Goal: Feedback & Contribution: Contribute content

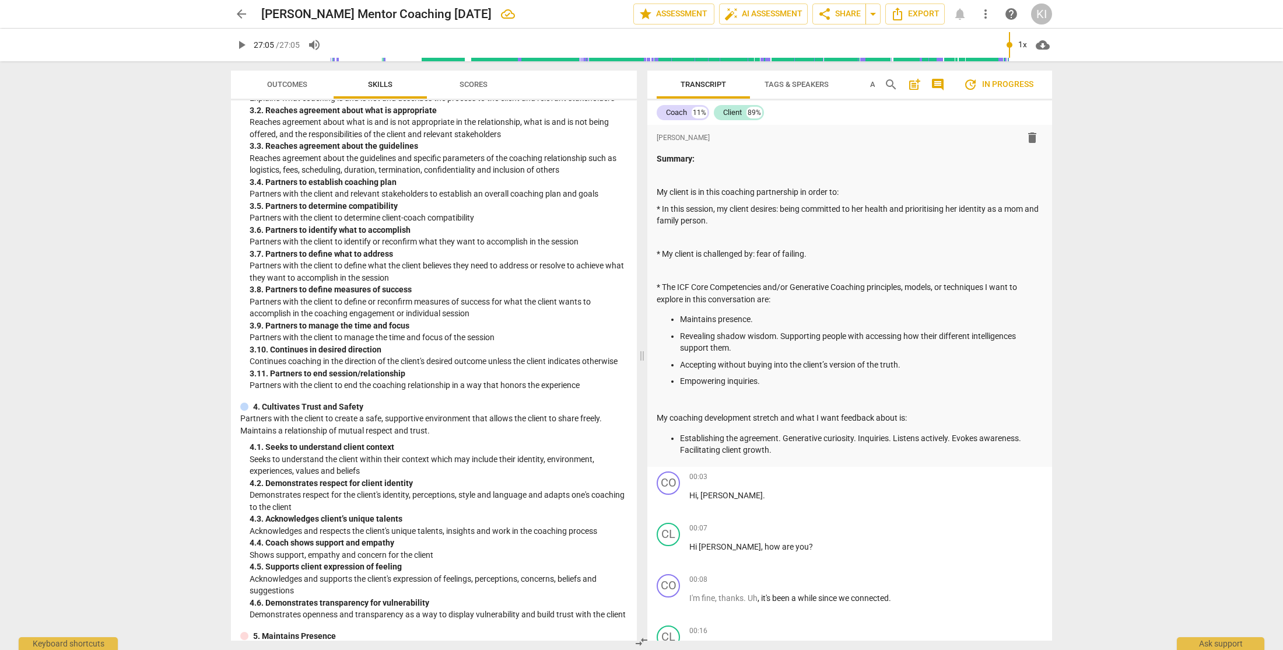
scroll to position [555, 0]
click at [706, 86] on span "Transcript" at bounding box center [704, 84] width 46 height 9
click at [709, 86] on span "Transcript" at bounding box center [704, 84] width 46 height 9
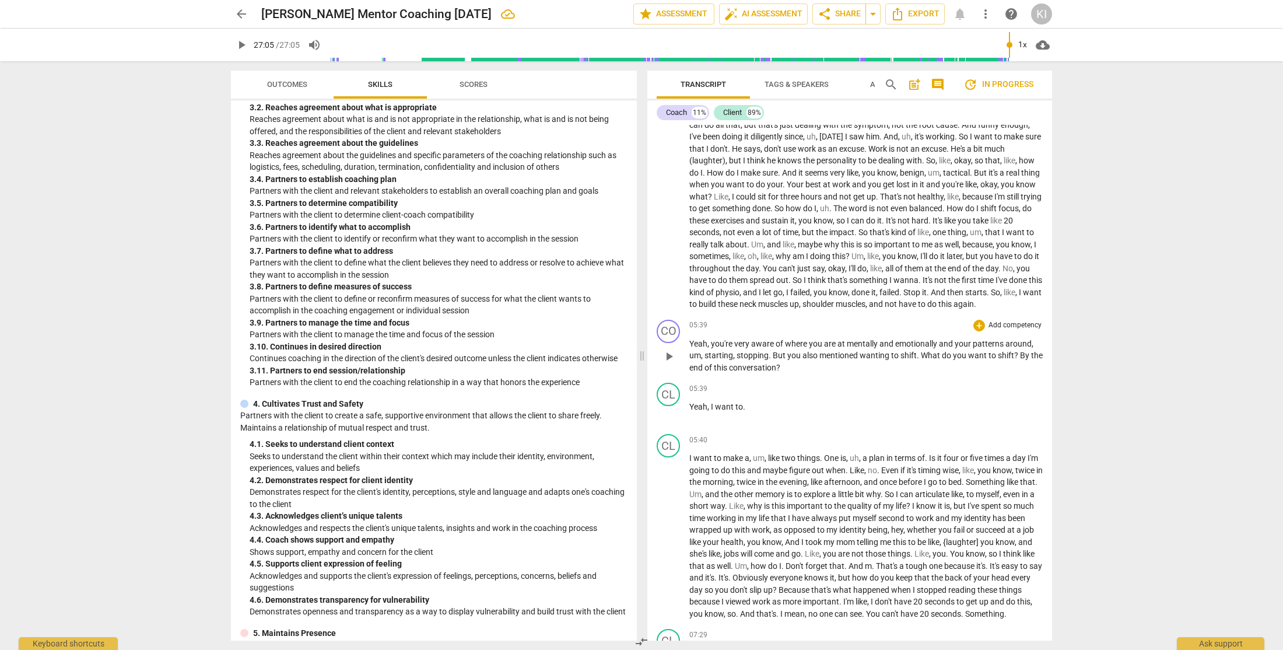
scroll to position [1125, 0]
click at [1018, 358] on span "?" at bounding box center [1017, 353] width 6 height 9
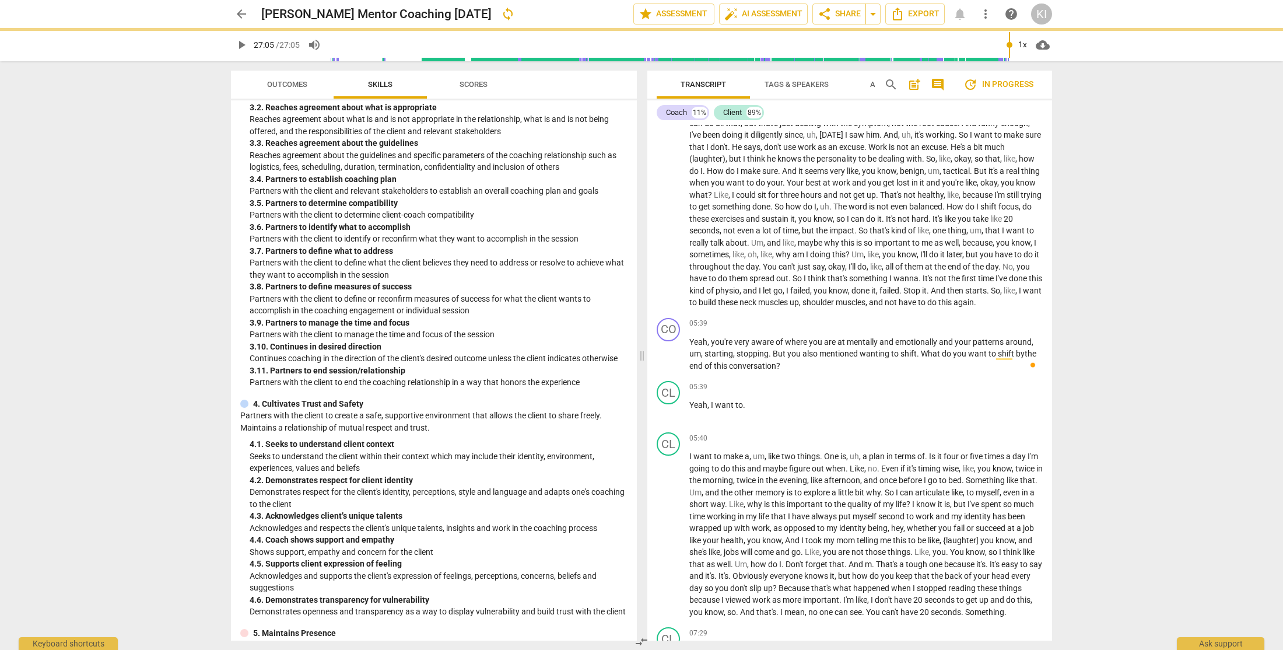
click at [1111, 361] on div "arrow_back [PERSON_NAME] Mentor Coaching [DATE] sync edit star Assessment auto_…" at bounding box center [641, 325] width 1283 height 650
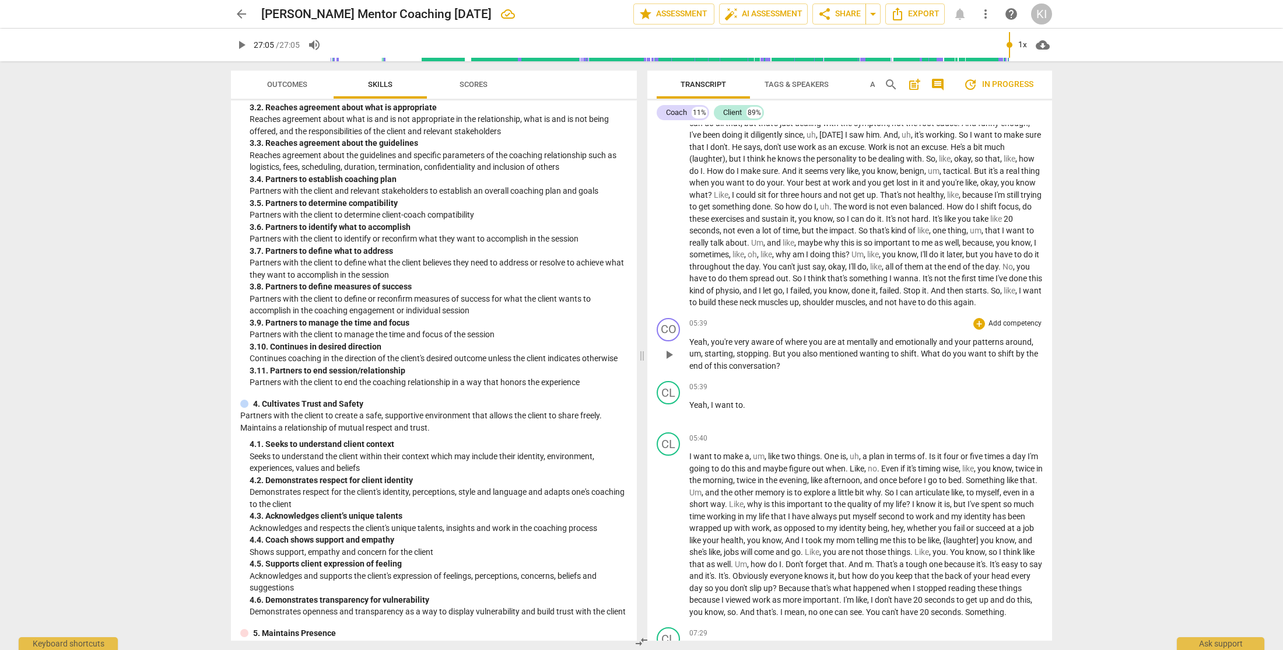
click at [1010, 329] on p "Add competency" at bounding box center [1015, 324] width 55 height 11
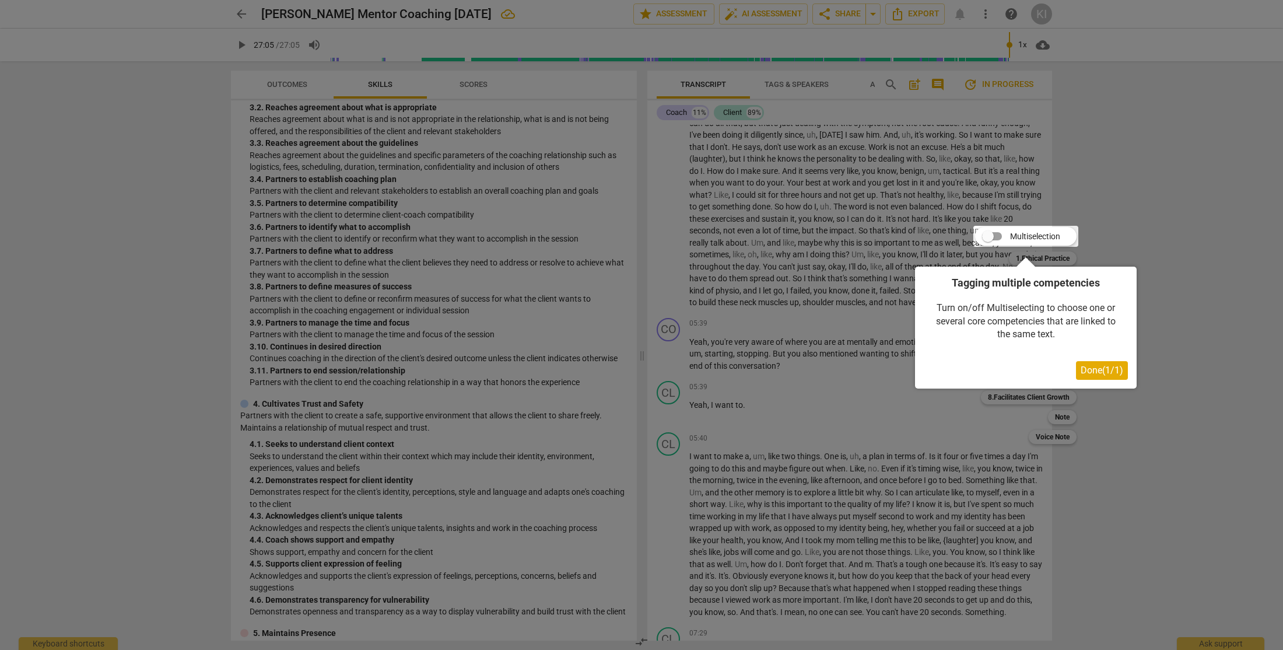
click at [1086, 374] on span "Done ( 1 / 1 )" at bounding box center [1102, 370] width 43 height 11
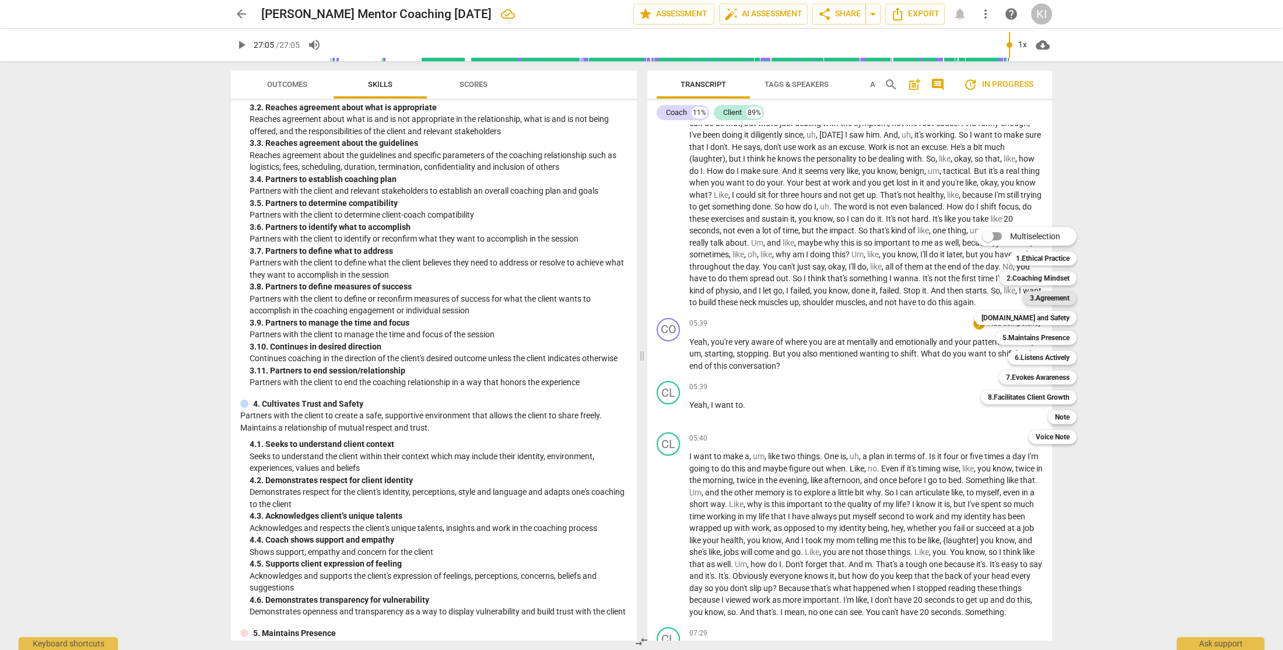
click at [1056, 296] on b "3.Agreement" at bounding box center [1050, 298] width 40 height 14
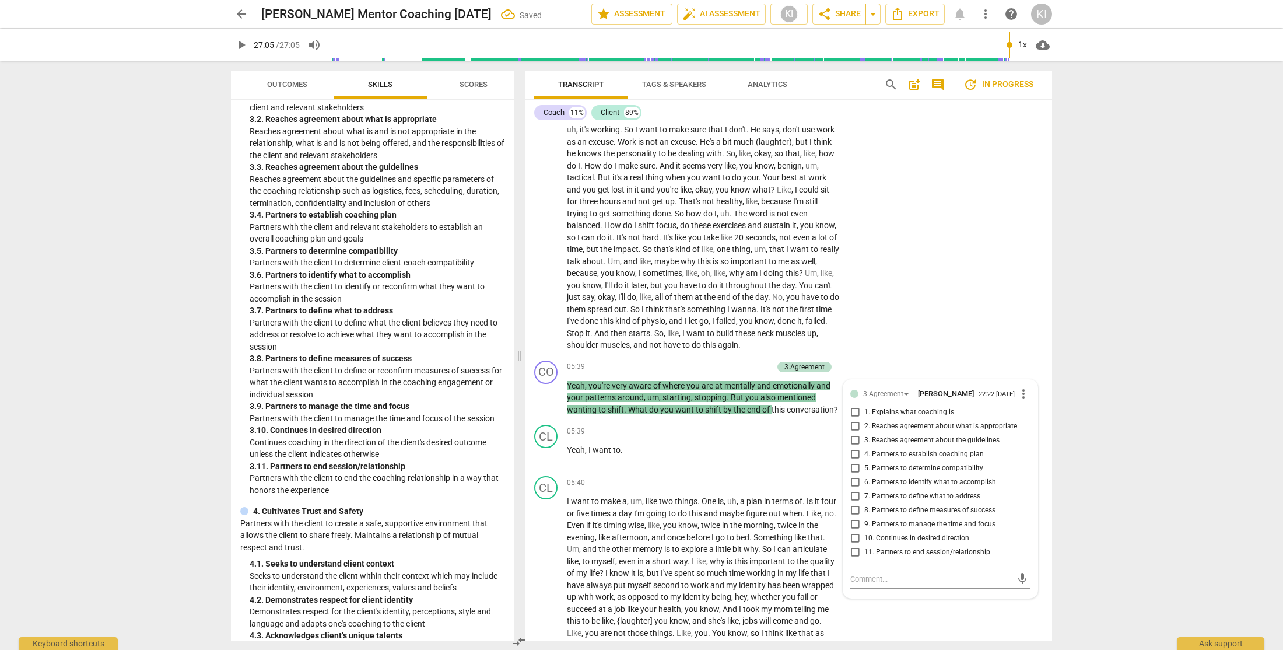
scroll to position [1133, 0]
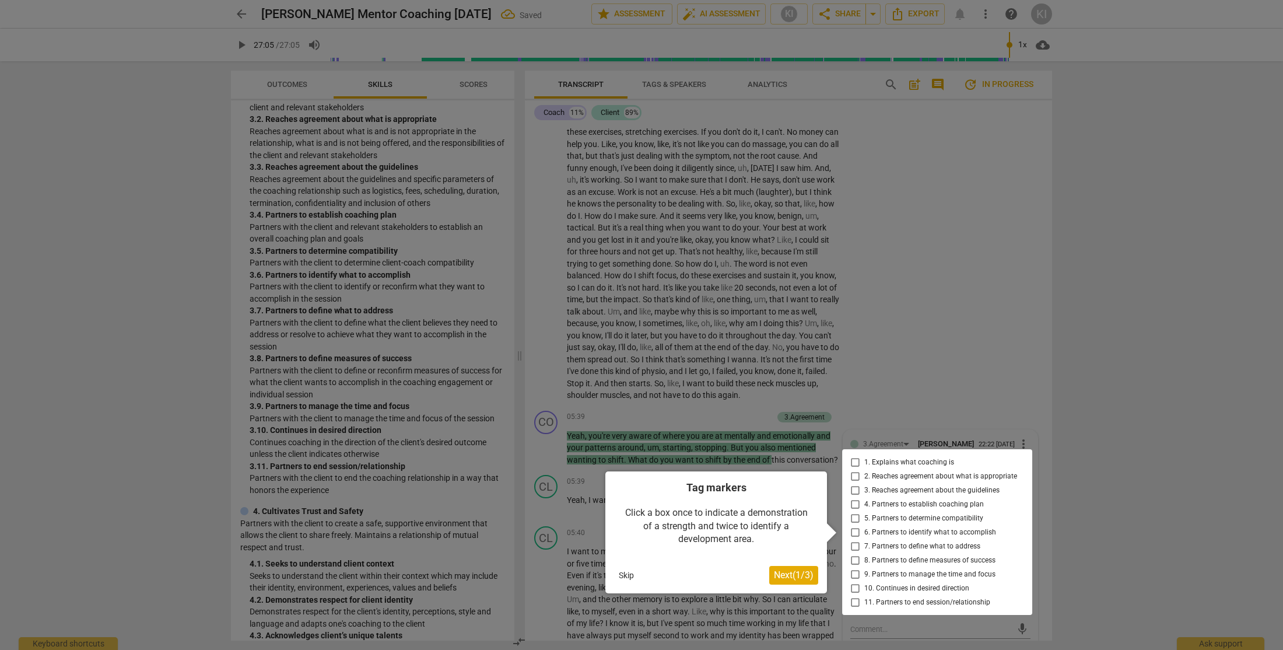
click at [885, 550] on div at bounding box center [937, 532] width 190 height 166
click at [855, 547] on div at bounding box center [937, 532] width 190 height 166
click at [854, 545] on div at bounding box center [937, 532] width 190 height 166
click at [802, 578] on span "Next ( 1 / 3 )" at bounding box center [794, 574] width 40 height 11
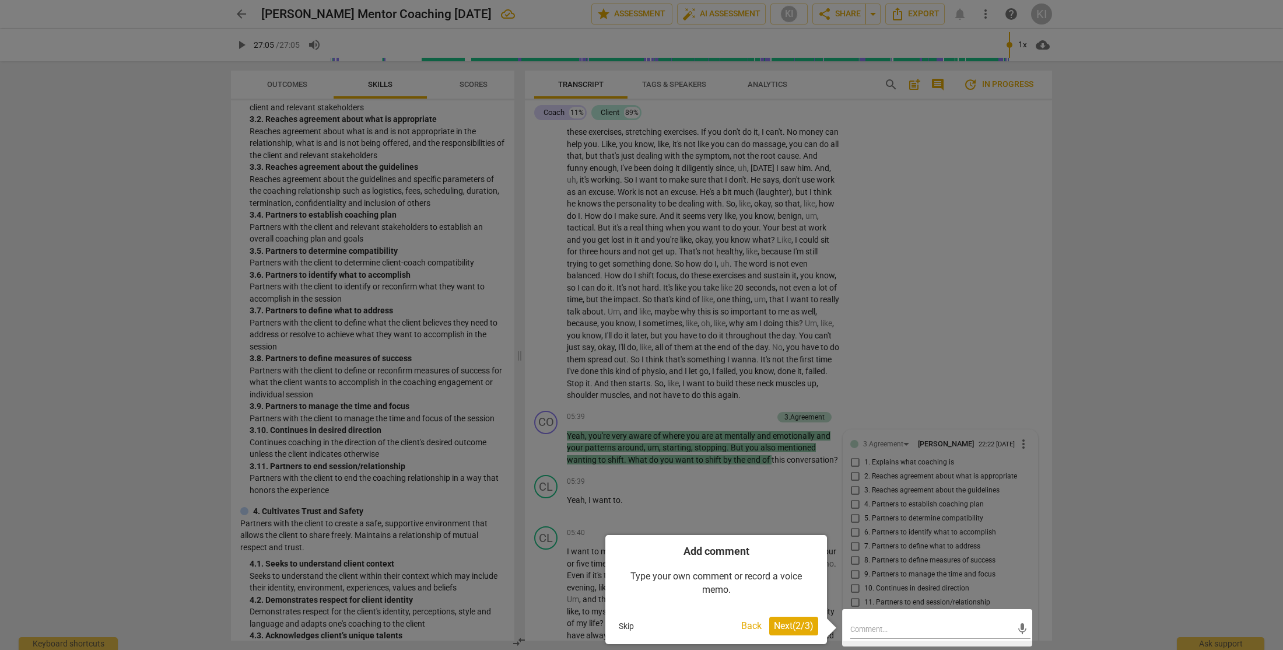
click at [793, 625] on span "Next ( 2 / 3 )" at bounding box center [794, 625] width 40 height 11
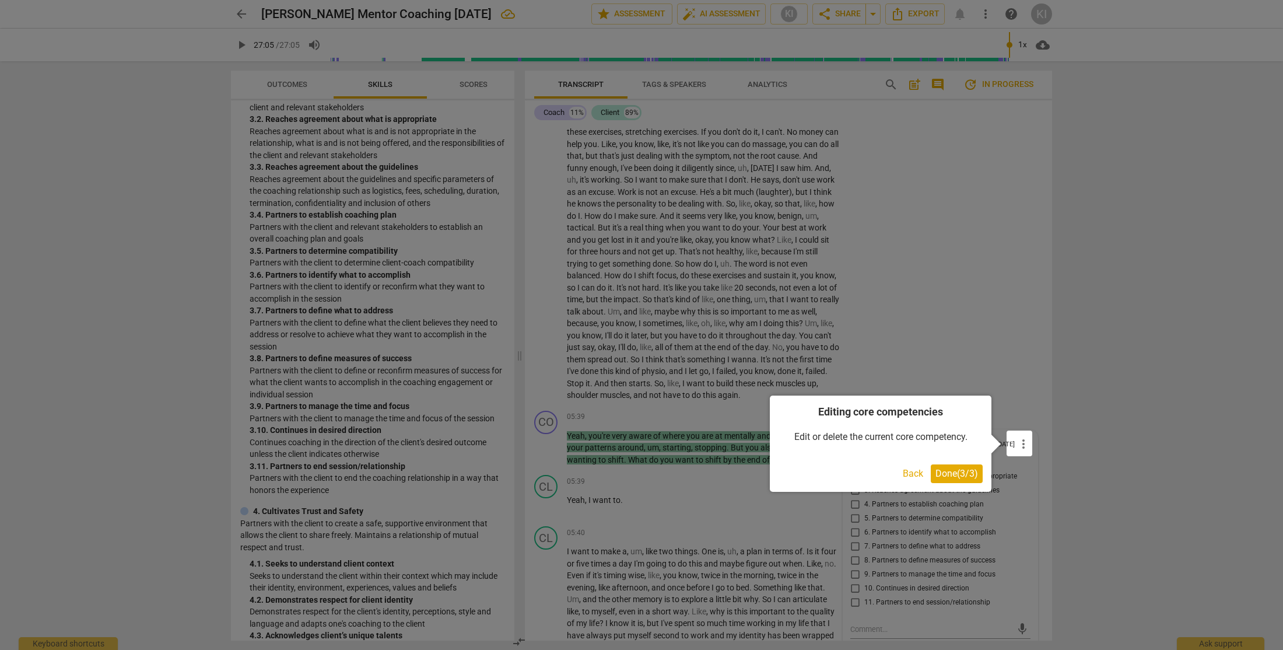
click at [958, 475] on span "Done ( 3 / 3 )" at bounding box center [957, 473] width 43 height 11
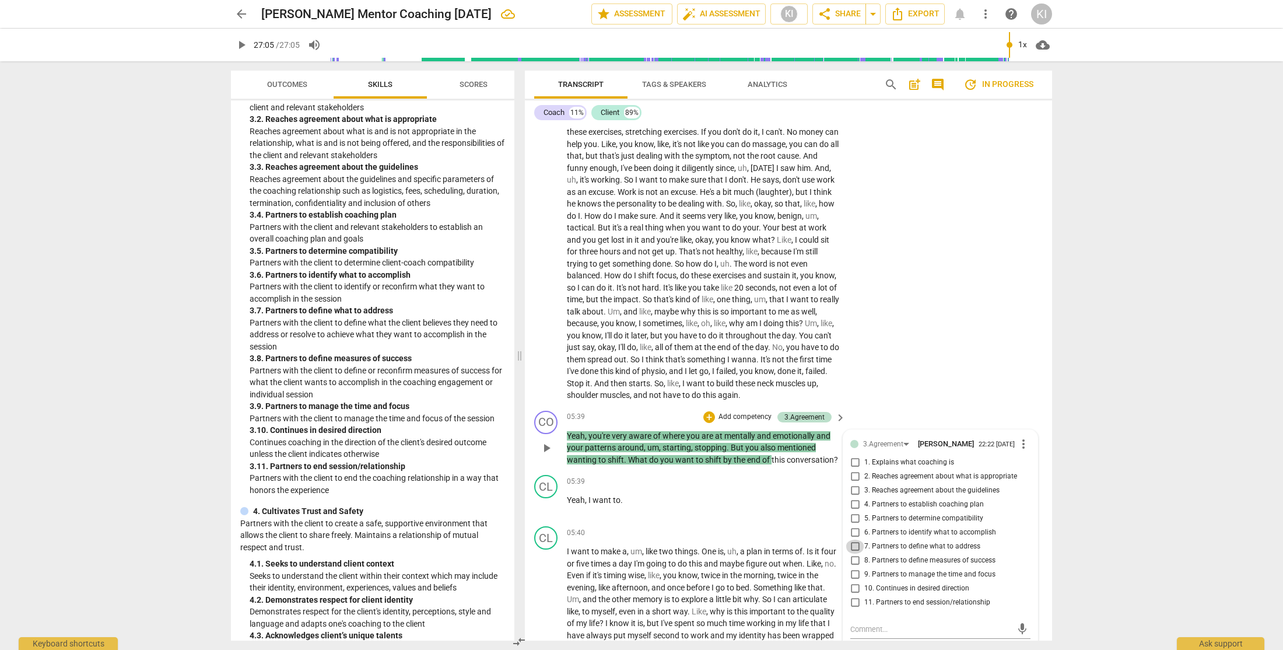
click at [852, 546] on input "7. Partners to define what to address" at bounding box center [855, 547] width 19 height 14
checkbox input "false"
click at [853, 490] on input "3. Reaches agreement about the guidelines" at bounding box center [855, 491] width 19 height 14
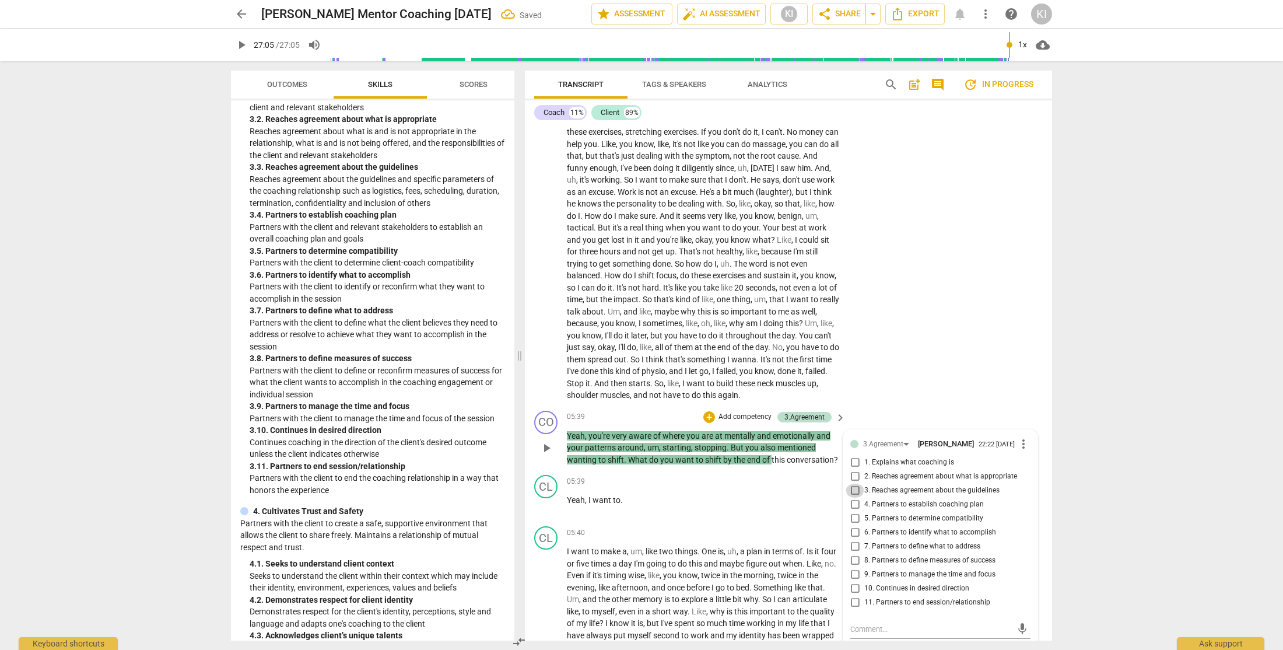
checkbox input "true"
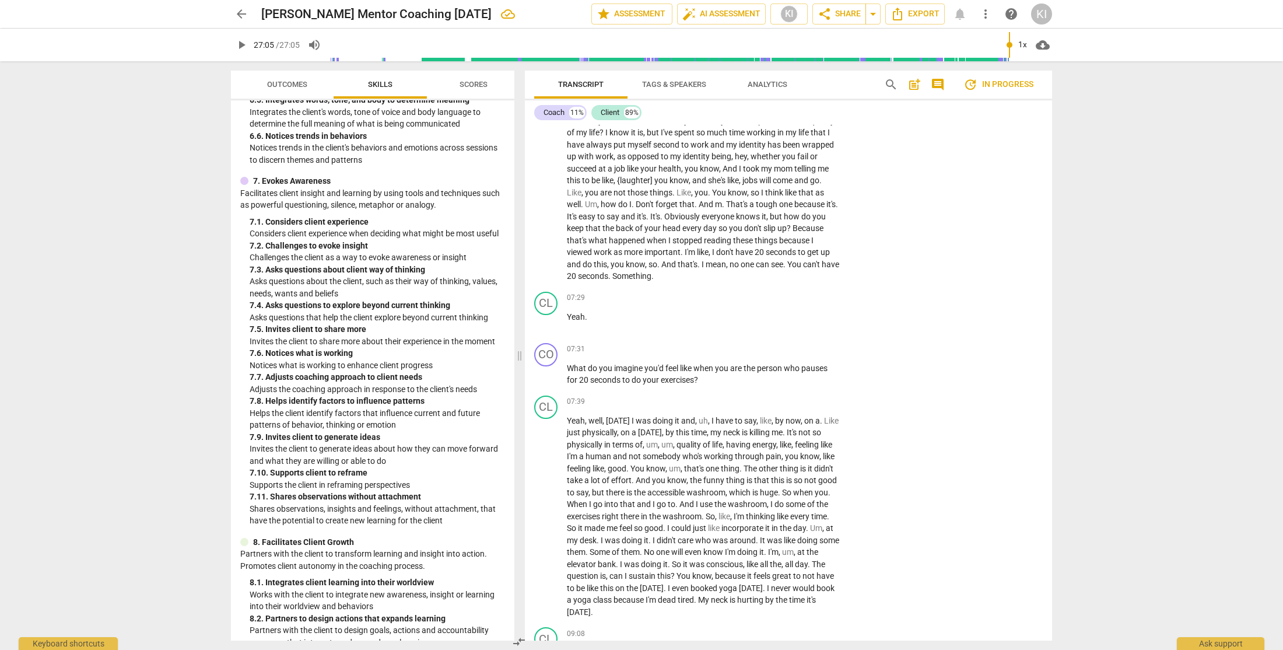
scroll to position [1739, 0]
click at [818, 349] on p "Add competency" at bounding box center [803, 349] width 55 height 11
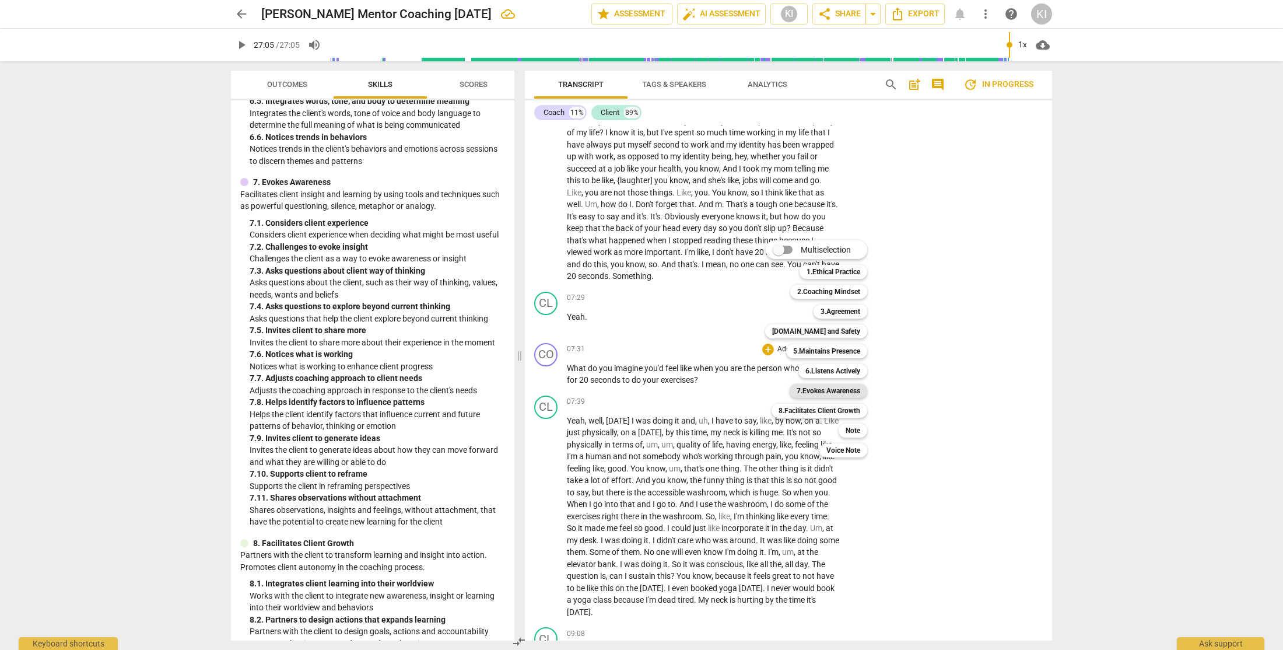
click at [823, 395] on b "7.Evokes Awareness" at bounding box center [829, 391] width 64 height 14
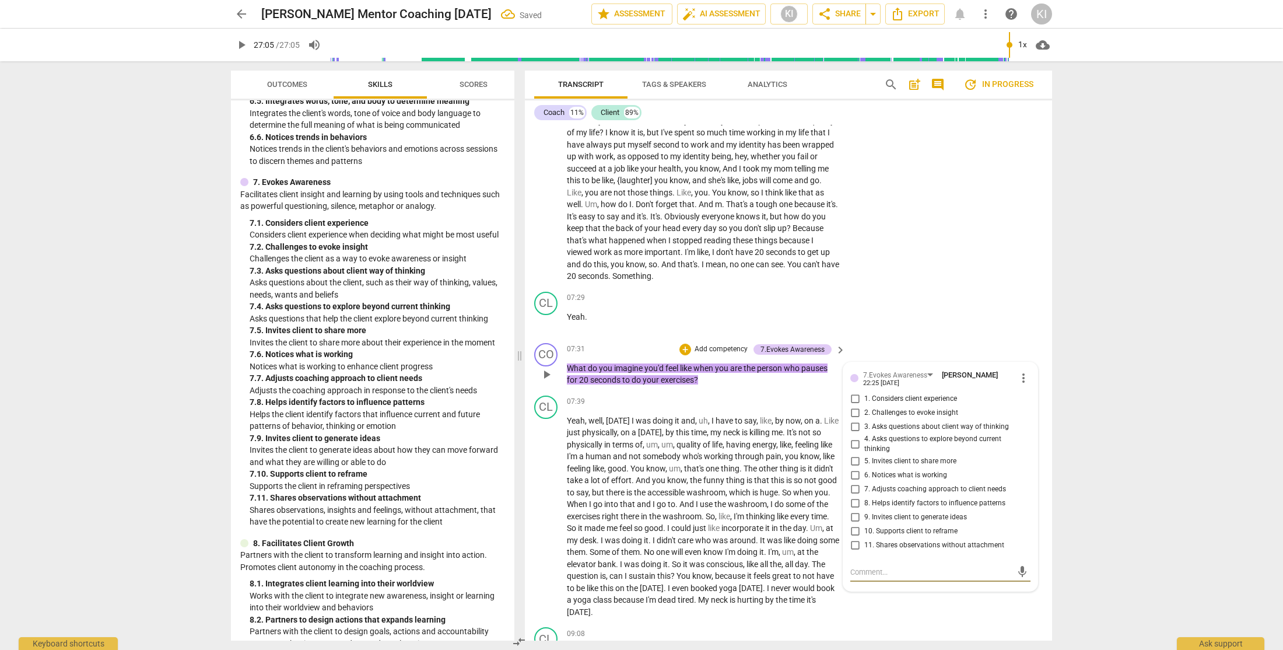
click at [853, 444] on input "4. Asks questions to explore beyond current thinking" at bounding box center [855, 444] width 19 height 14
checkbox input "true"
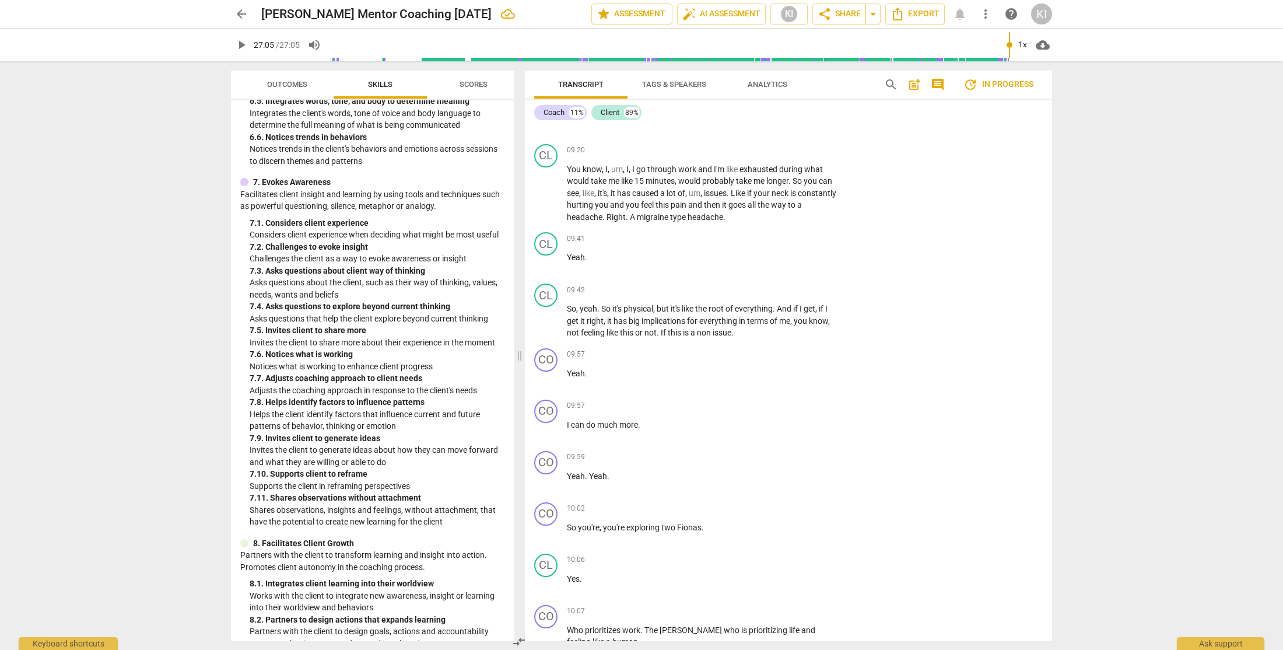
scroll to position [2289, 0]
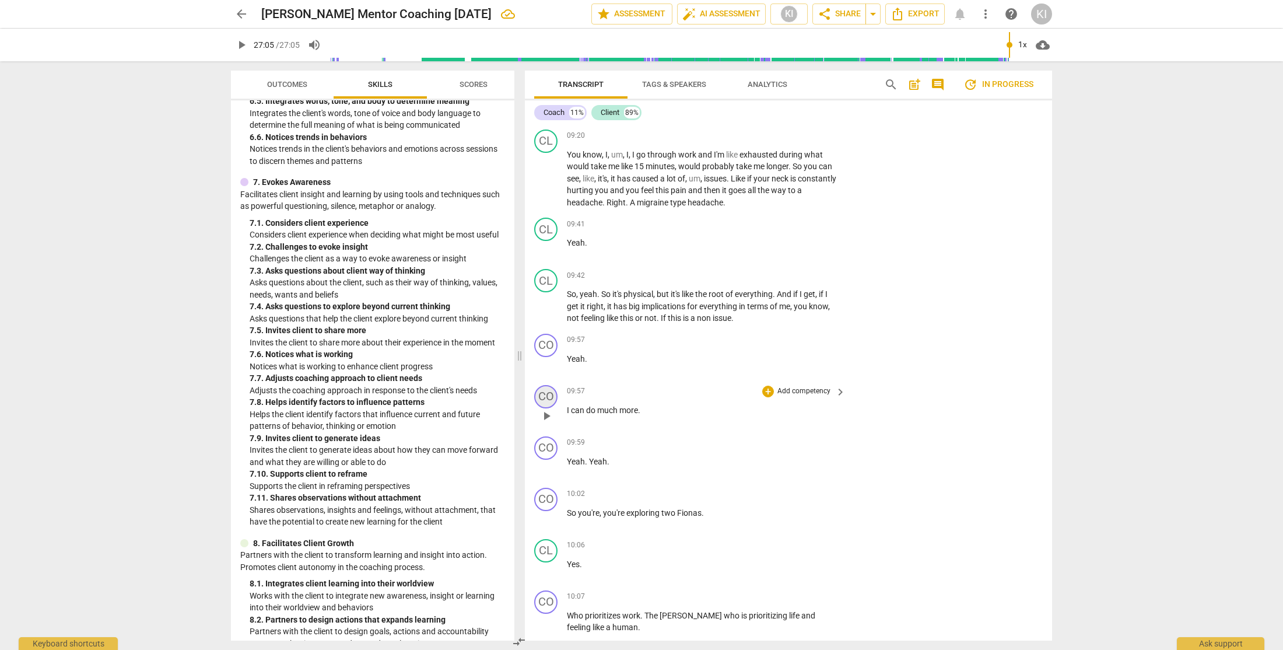
click at [547, 396] on div "CO" at bounding box center [545, 396] width 23 height 23
click at [624, 454] on div "Coach" at bounding box center [590, 452] width 88 height 19
click at [602, 473] on li "Client" at bounding box center [590, 474] width 89 height 22
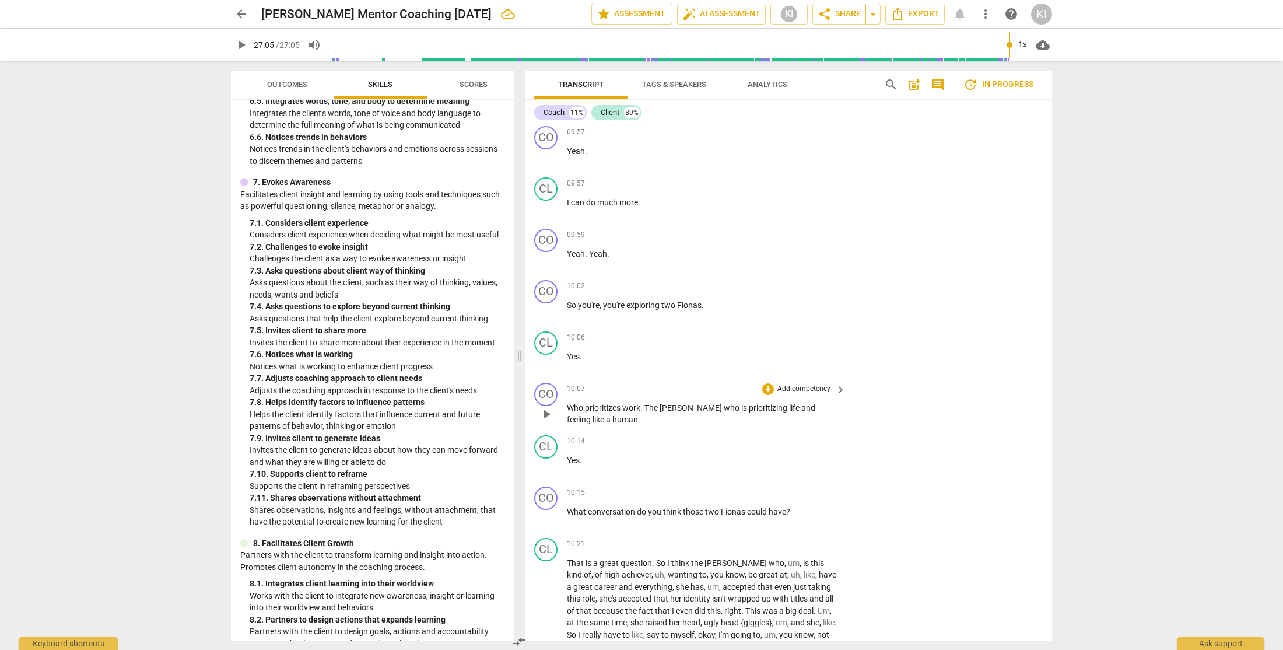
scroll to position [2498, 0]
click at [793, 285] on p "Add competency" at bounding box center [803, 285] width 55 height 11
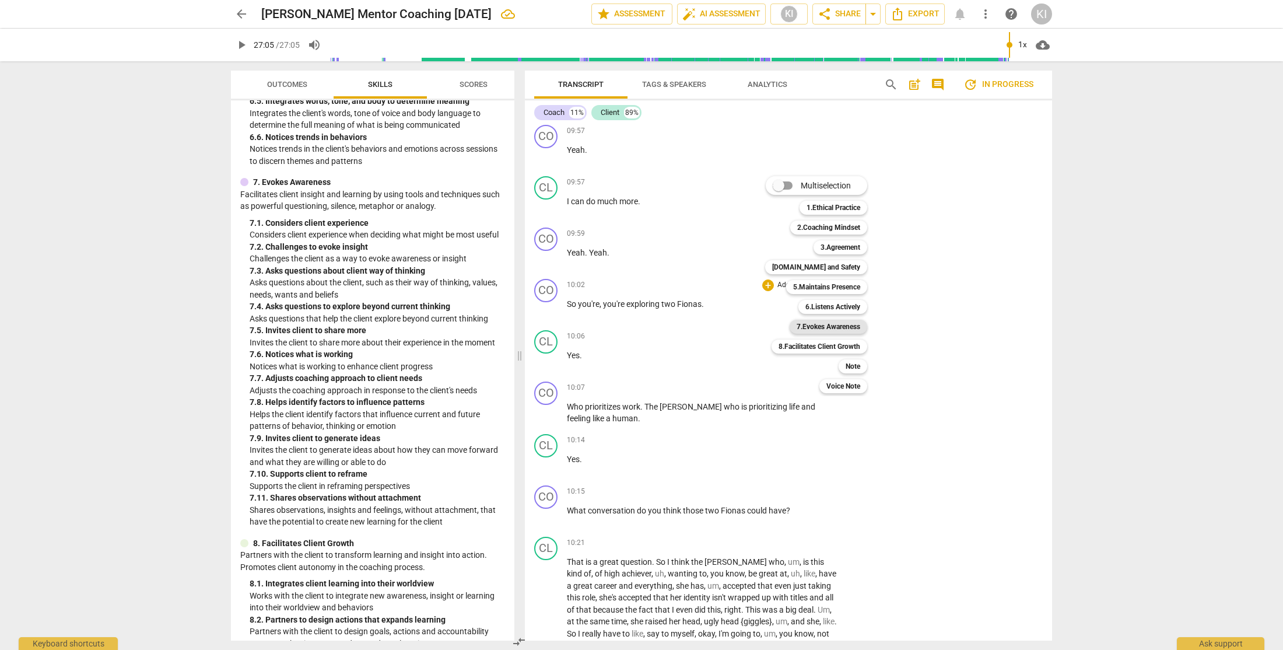
click at [825, 327] on b "7.Evokes Awareness" at bounding box center [829, 327] width 64 height 14
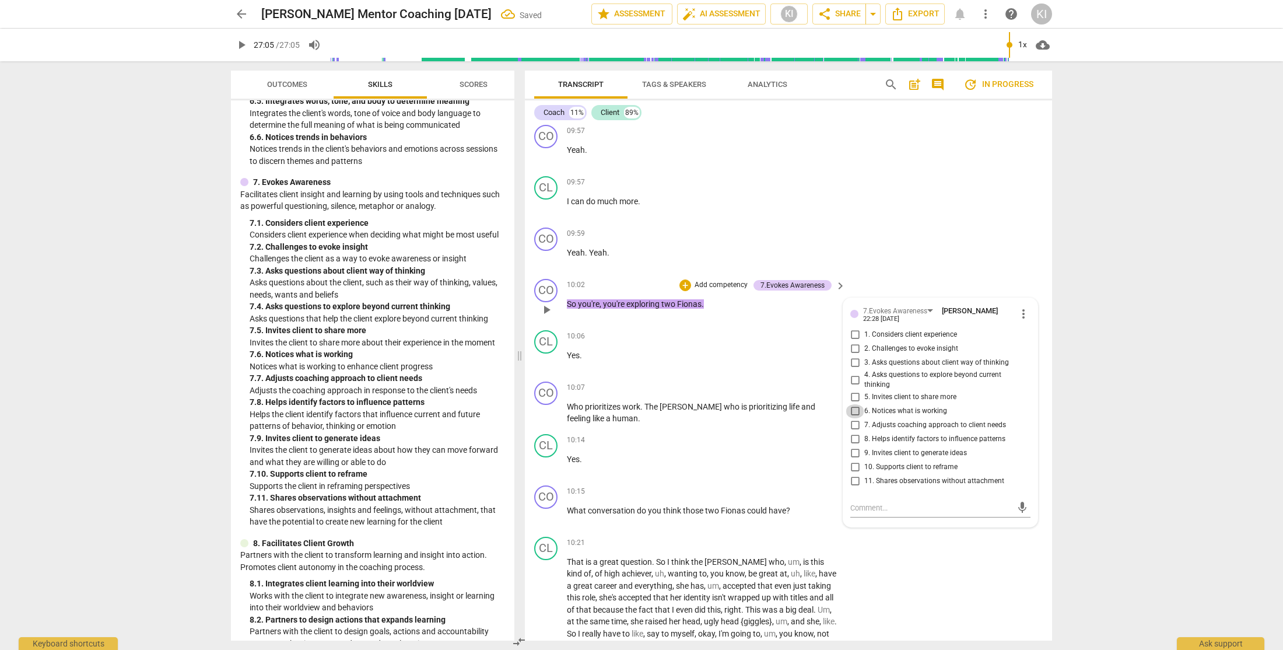
click at [854, 411] on input "6. Notices what is working" at bounding box center [855, 411] width 19 height 14
checkbox input "true"
click at [852, 439] on input "8. Helps identify factors to influence patterns" at bounding box center [855, 439] width 19 height 14
checkbox input "true"
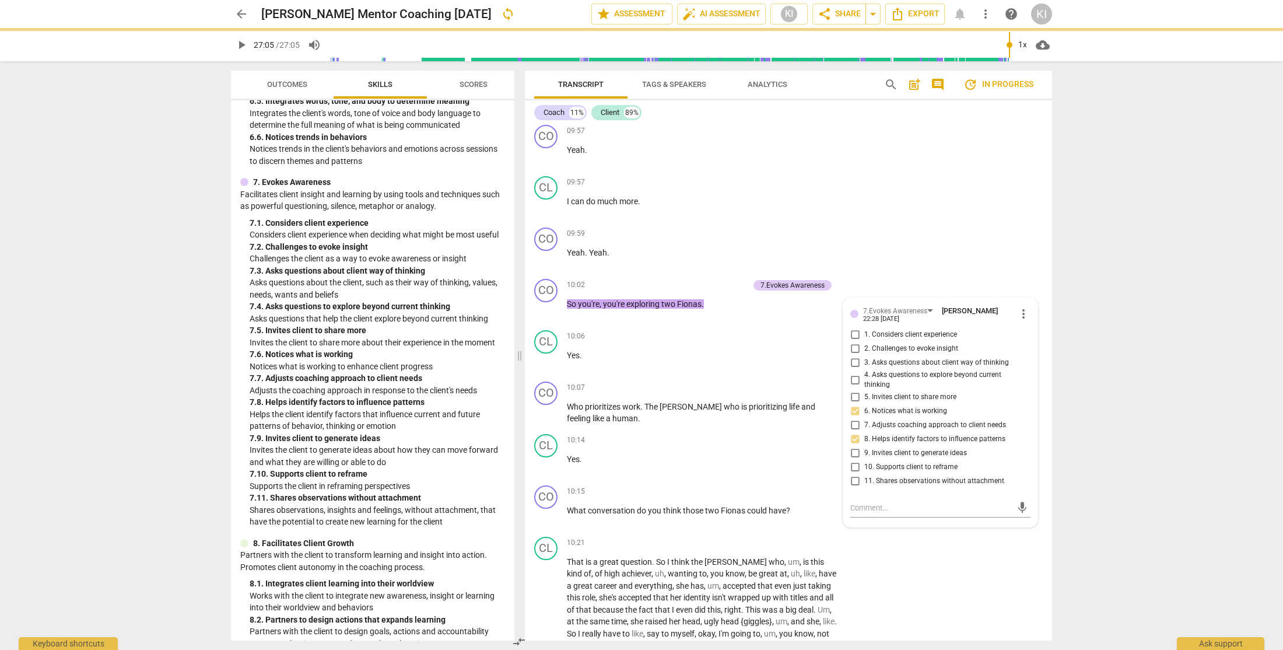
click at [1079, 497] on div "arrow_back [PERSON_NAME] Mentor Coaching [DATE] sync edit star Assessment auto_…" at bounding box center [641, 325] width 1283 height 650
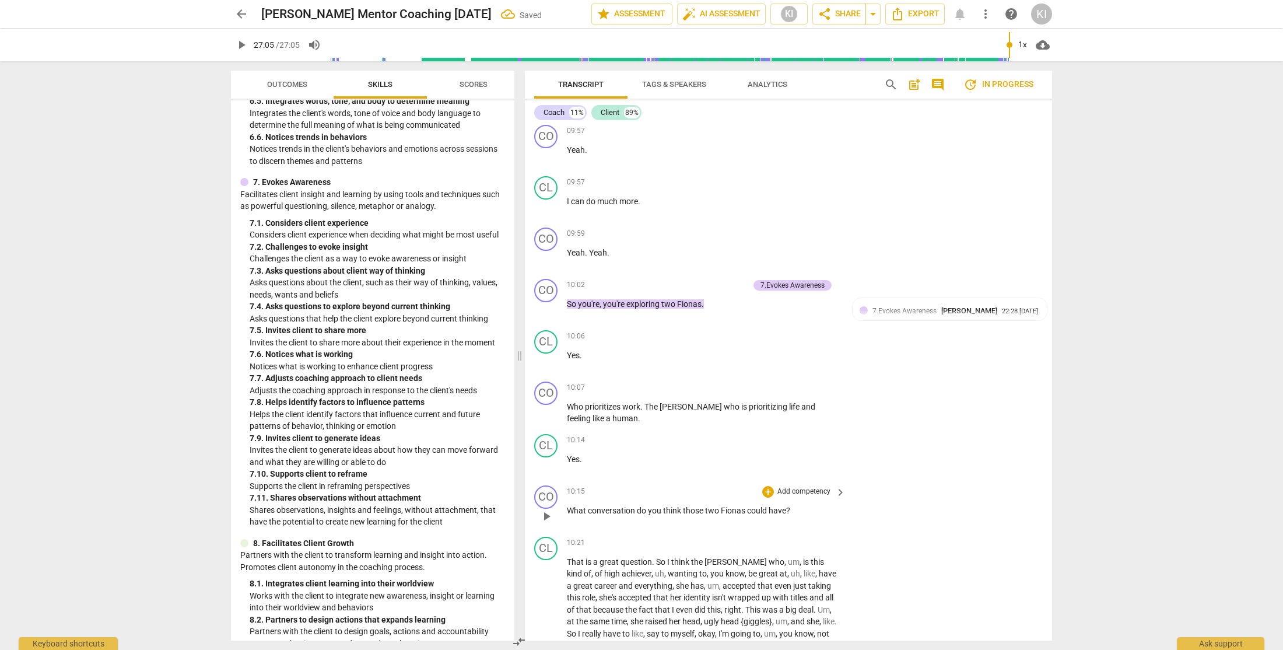
click at [830, 492] on div "+ Add competency keyboard_arrow_right" at bounding box center [803, 491] width 87 height 13
click at [835, 492] on span "keyboard_arrow_right" at bounding box center [841, 492] width 14 height 14
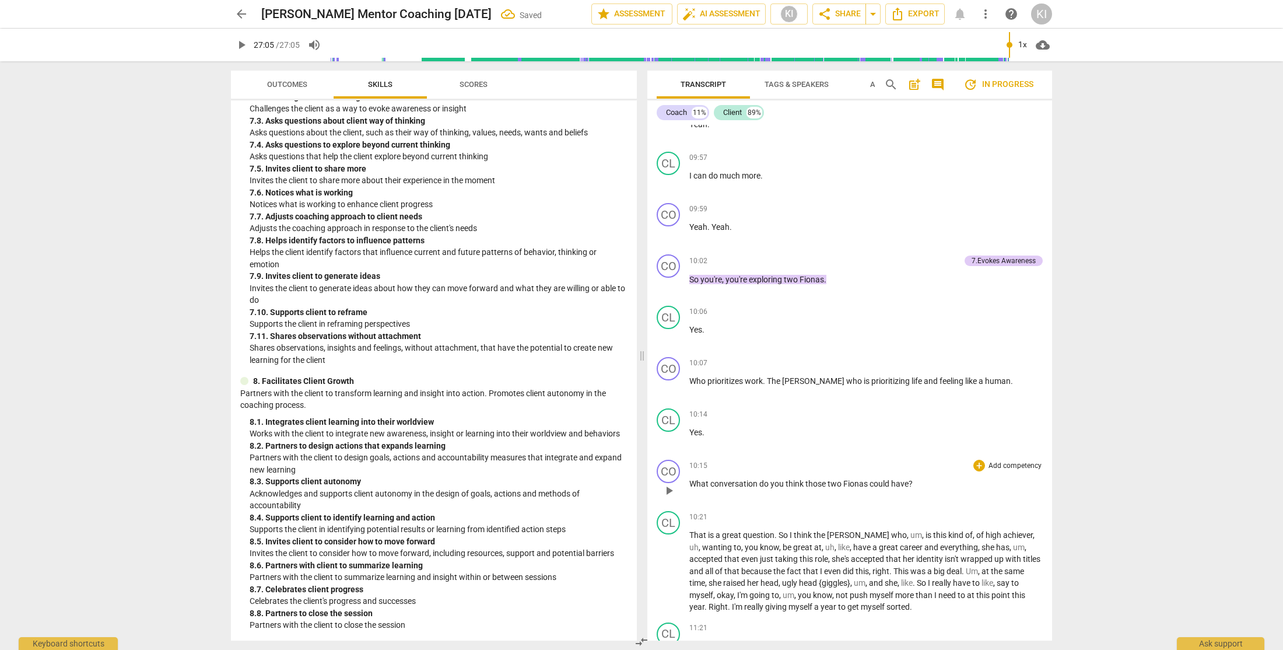
scroll to position [1464, 0]
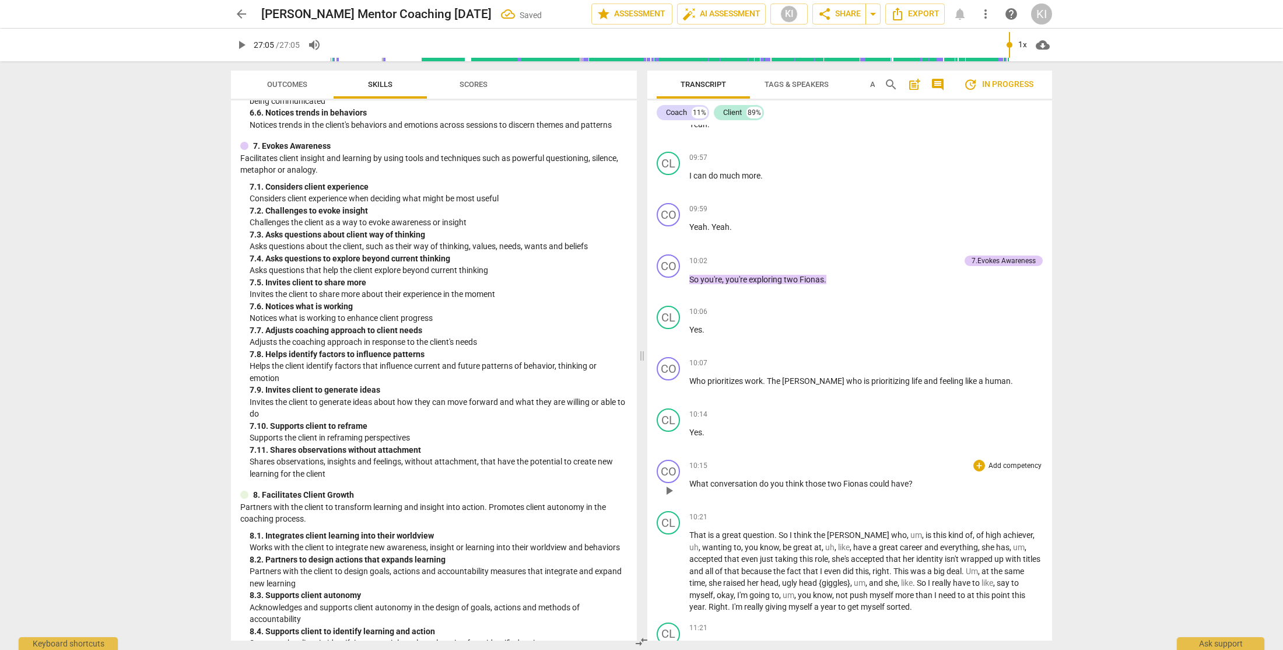
click at [991, 471] on p "Add competency" at bounding box center [1015, 466] width 55 height 11
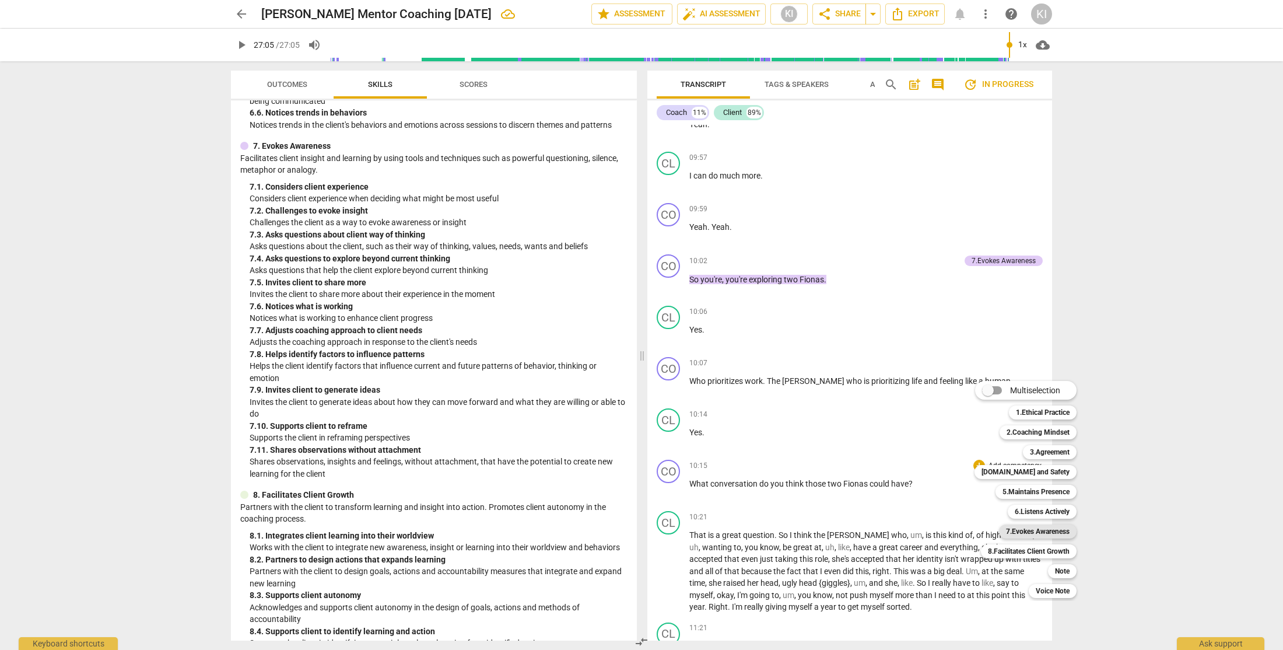
click at [1014, 530] on b "7.Evokes Awareness" at bounding box center [1038, 531] width 64 height 14
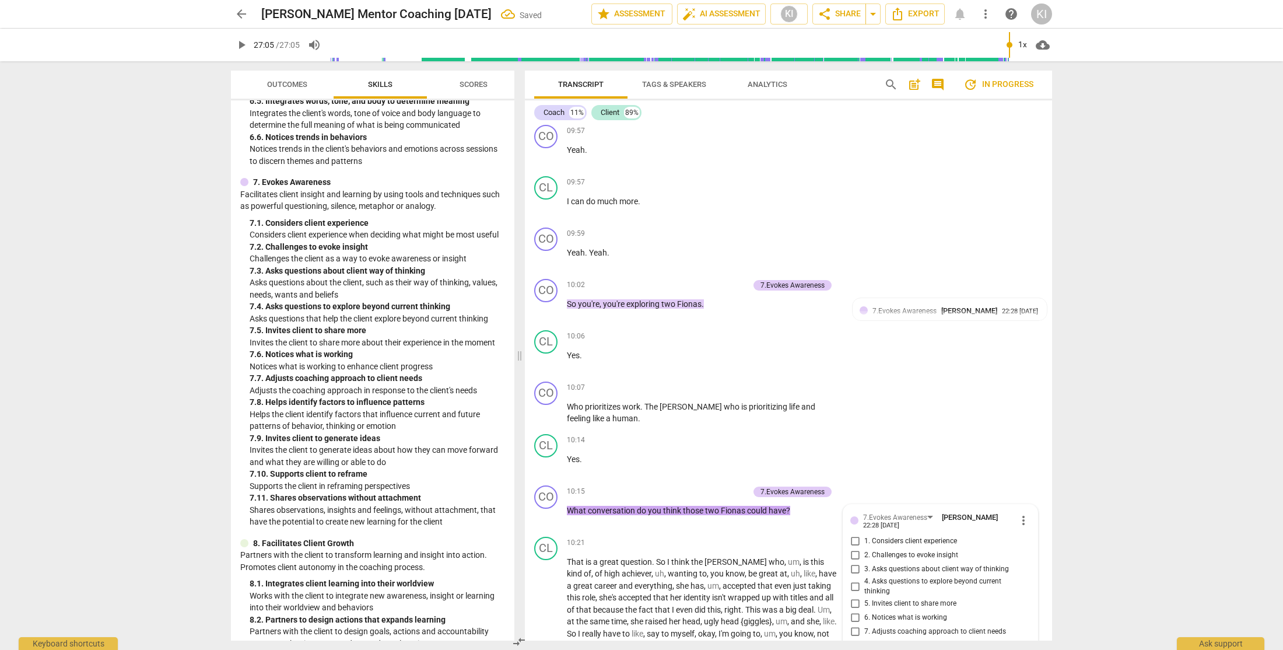
scroll to position [2829, 0]
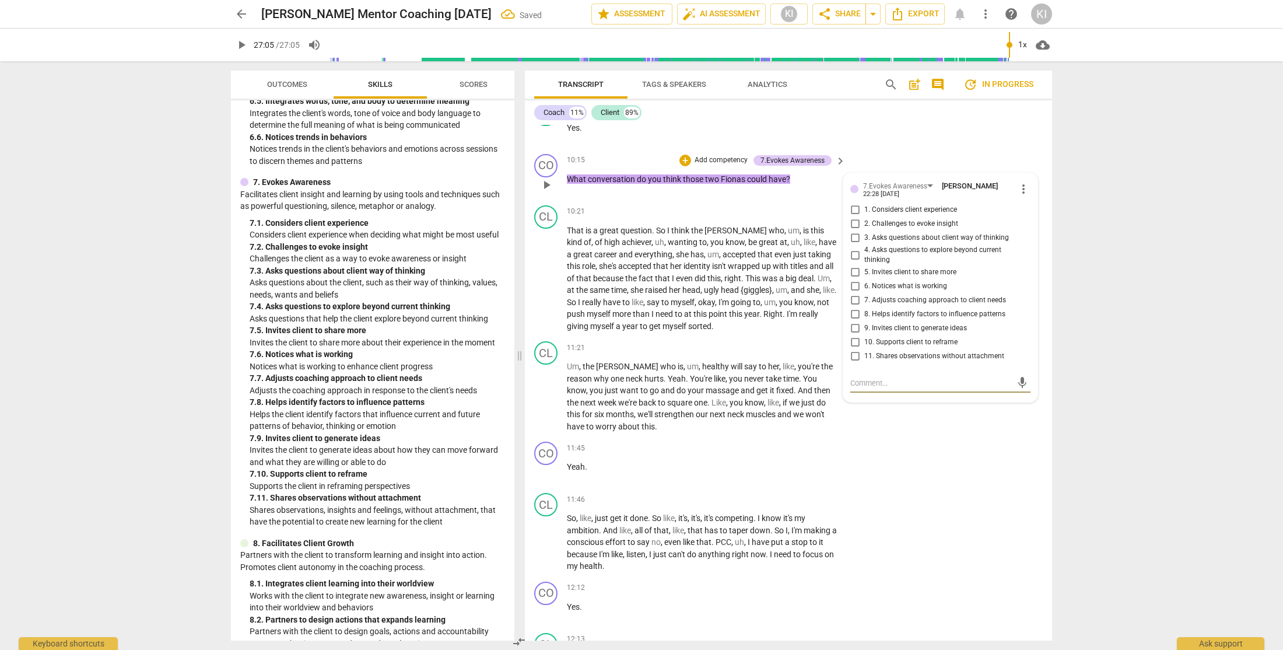
click at [891, 315] on span "8. Helps identify factors to influence patterns" at bounding box center [935, 314] width 141 height 11
click at [865, 315] on input "8. Helps identify factors to influence patterns" at bounding box center [855, 314] width 19 height 14
checkbox input "true"
click at [942, 327] on span "9. Invites client to generate ideas" at bounding box center [916, 328] width 103 height 11
click at [865, 327] on input "9. Invites client to generate ideas" at bounding box center [855, 328] width 19 height 14
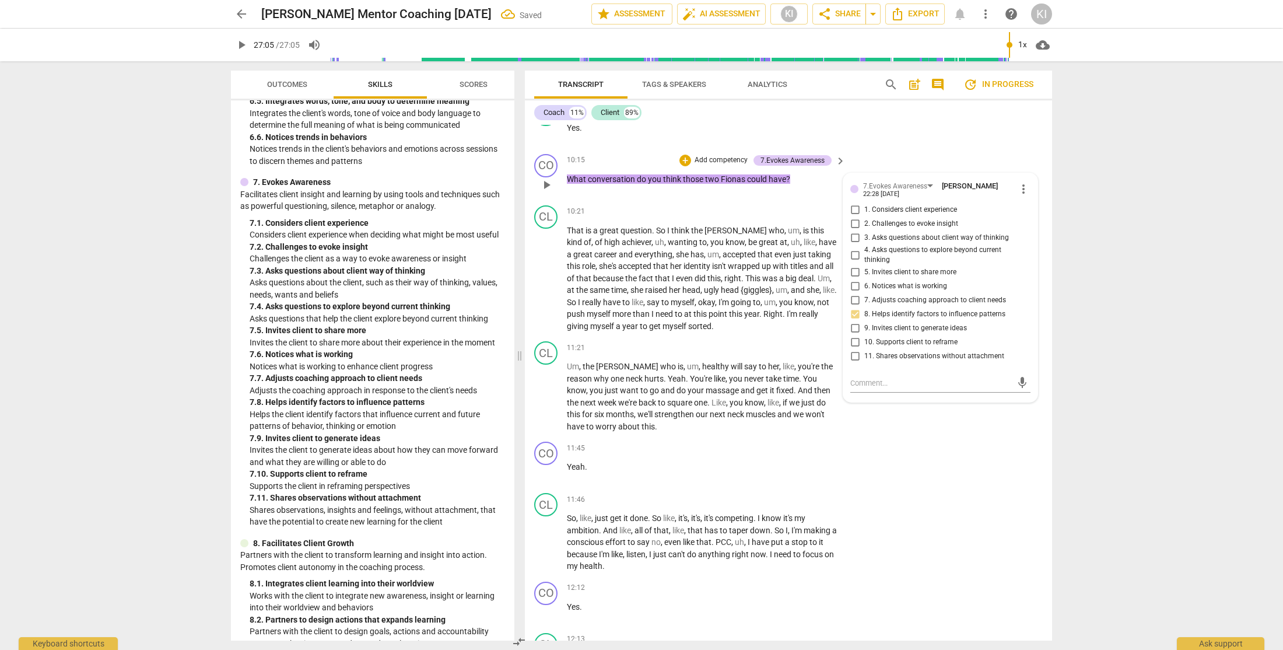
checkbox input "true"
click at [1121, 321] on div "arrow_back [PERSON_NAME] Mentor Coaching [DATE] edit star Assessment auto_fix_h…" at bounding box center [641, 325] width 1283 height 650
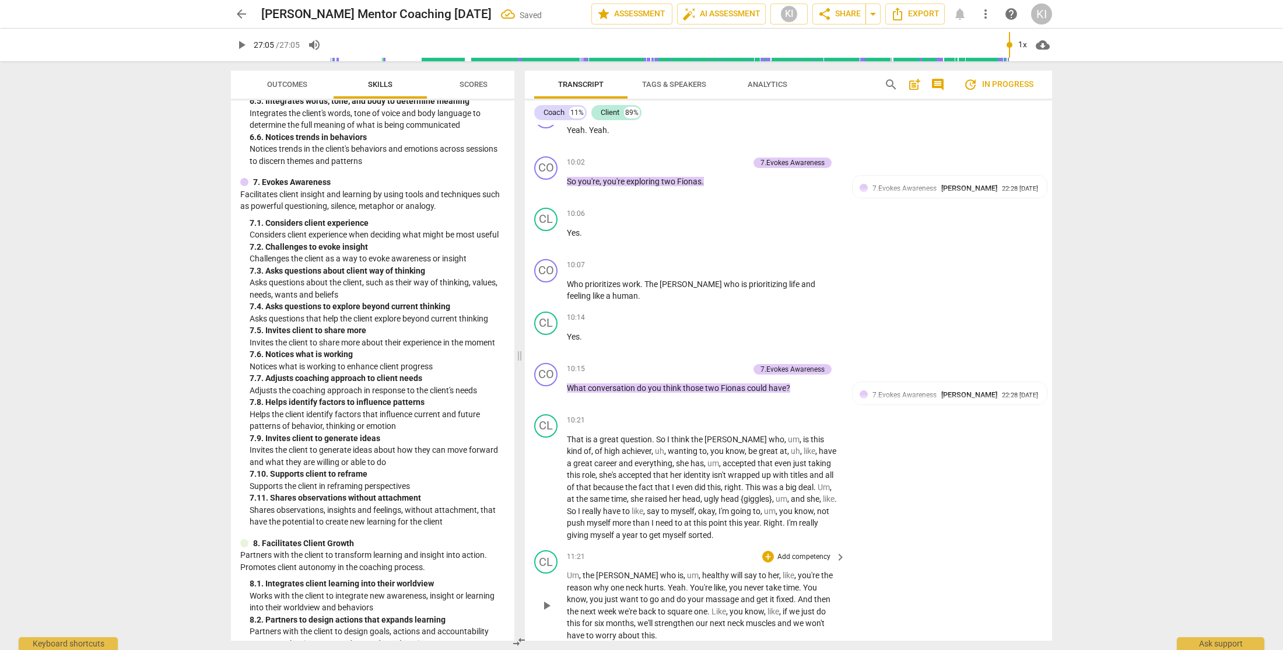
scroll to position [2607, 0]
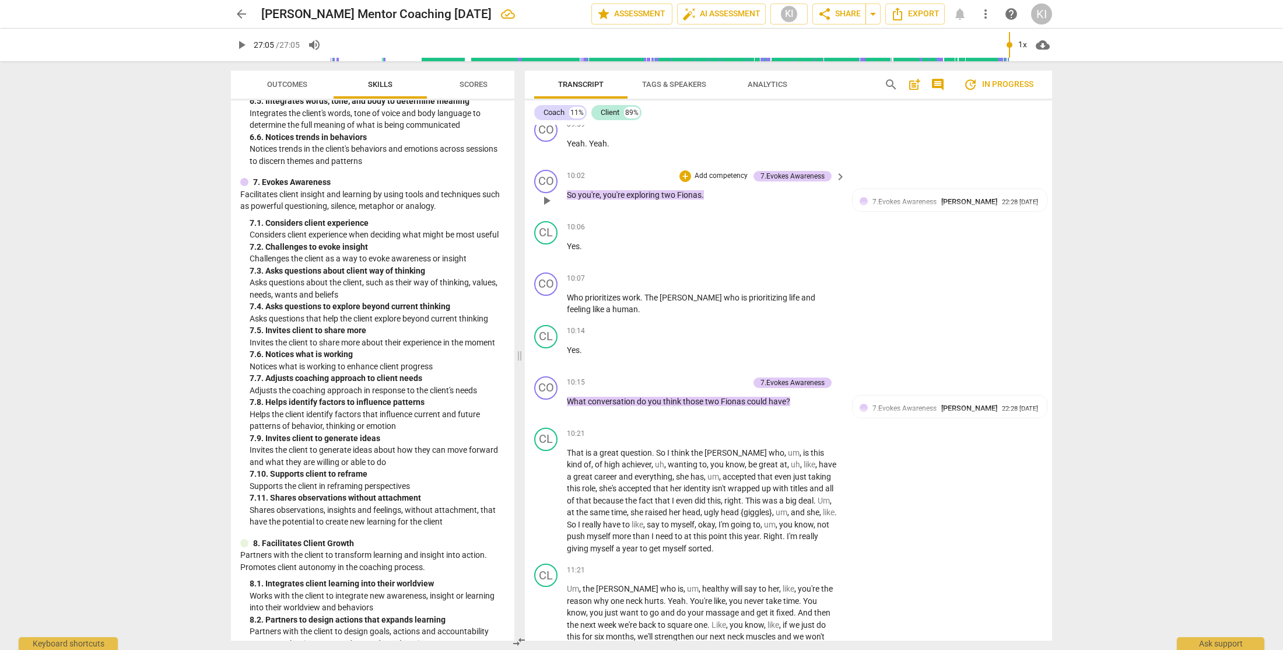
click at [714, 176] on p "Add competency" at bounding box center [721, 176] width 55 height 11
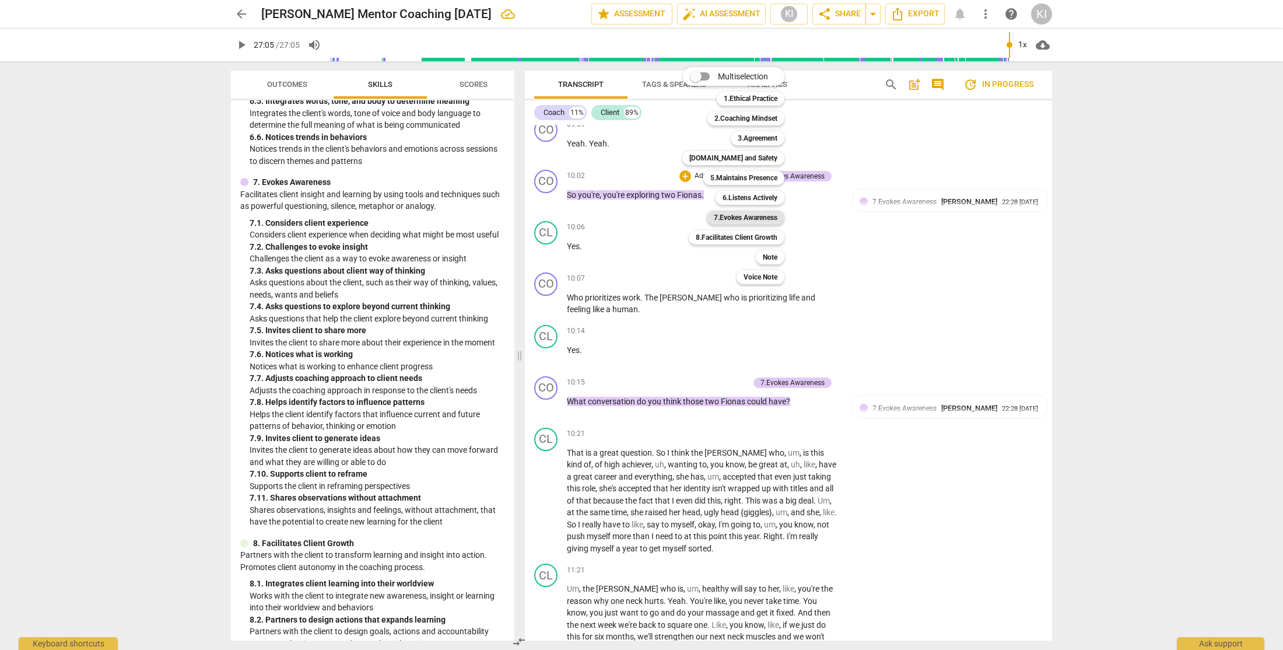
click at [750, 218] on b "7.Evokes Awareness" at bounding box center [746, 218] width 64 height 14
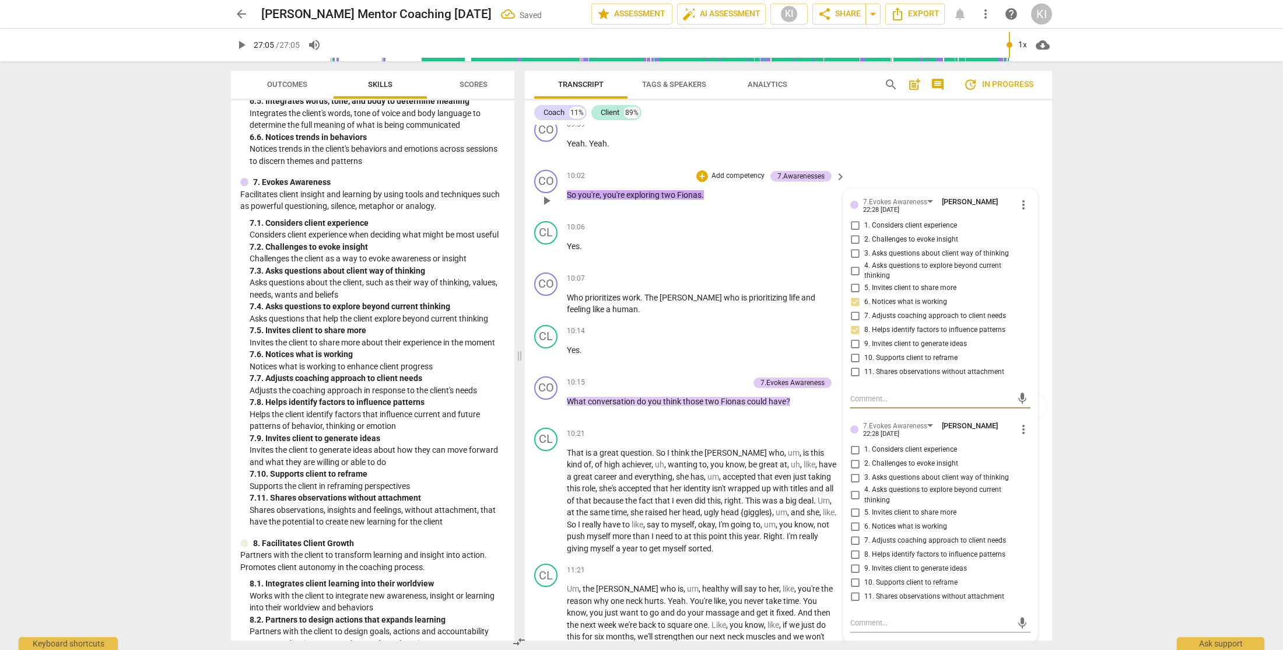
click at [856, 374] on input "11. Shares observations without attachment" at bounding box center [855, 372] width 19 height 14
checkbox input "true"
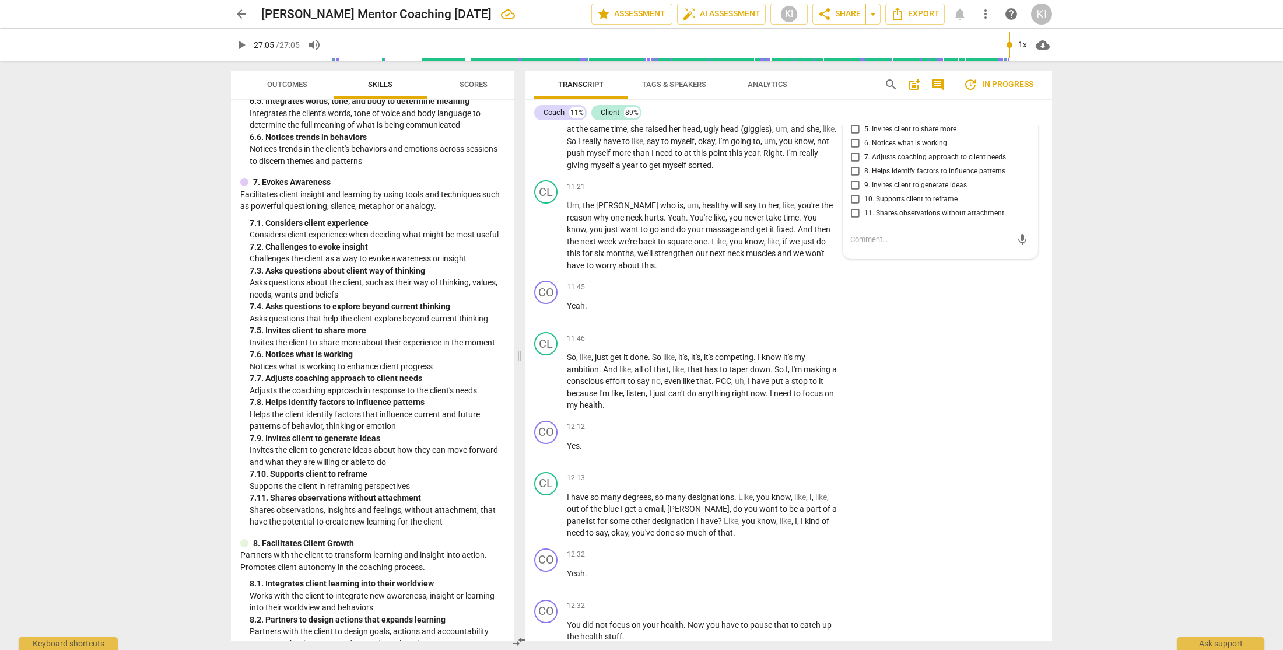
scroll to position [2992, 0]
click at [767, 424] on div "+" at bounding box center [768, 426] width 12 height 12
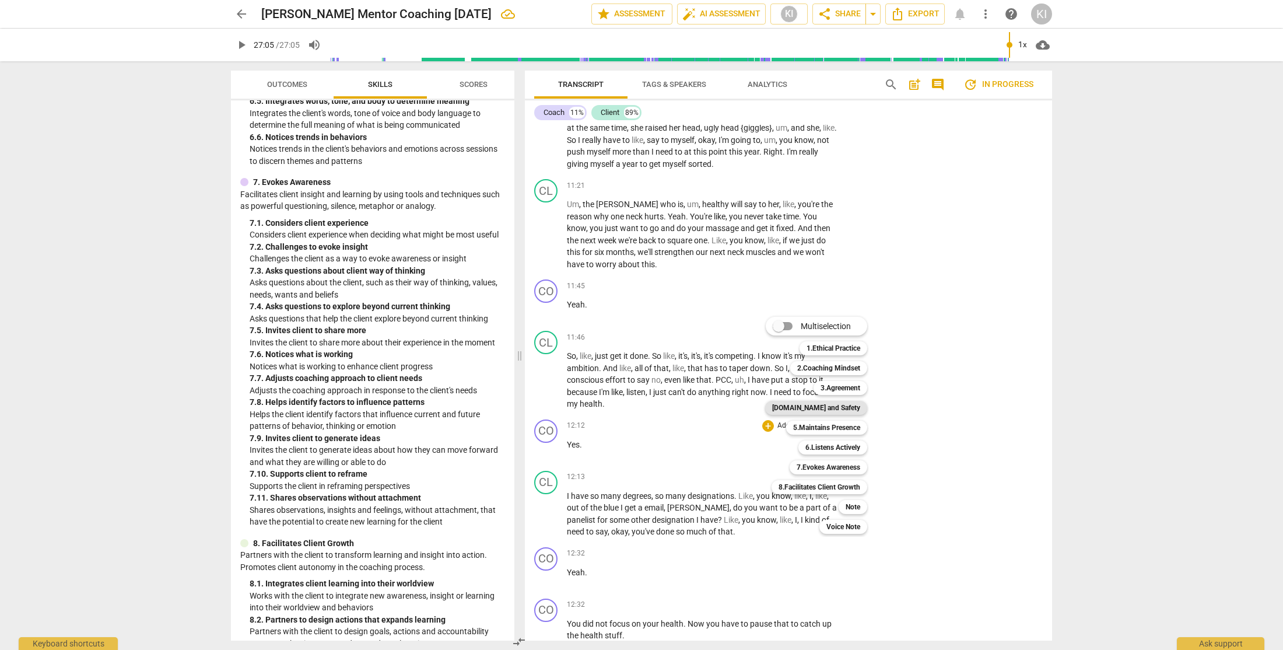
click at [814, 409] on b "[DOMAIN_NAME] and Safety" at bounding box center [816, 408] width 88 height 14
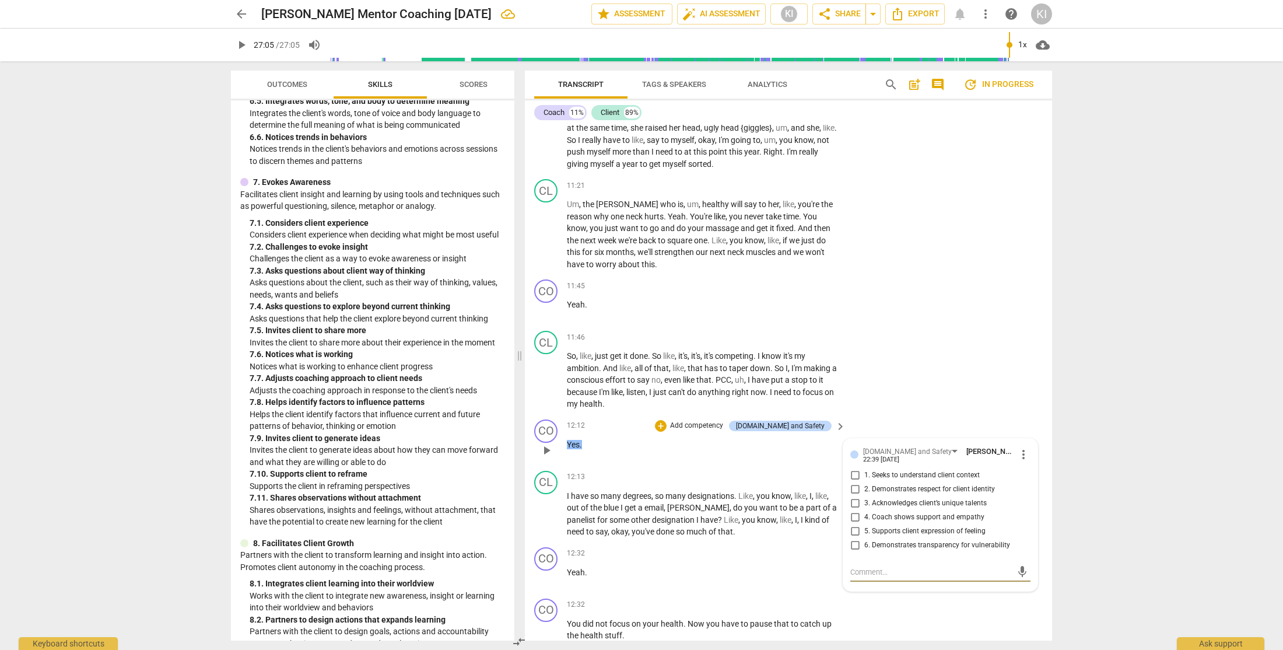
click at [852, 517] on input "4. Coach shows support and empathy" at bounding box center [855, 517] width 19 height 14
checkbox input "true"
click at [873, 574] on textarea at bounding box center [932, 571] width 162 height 11
type textarea "I"
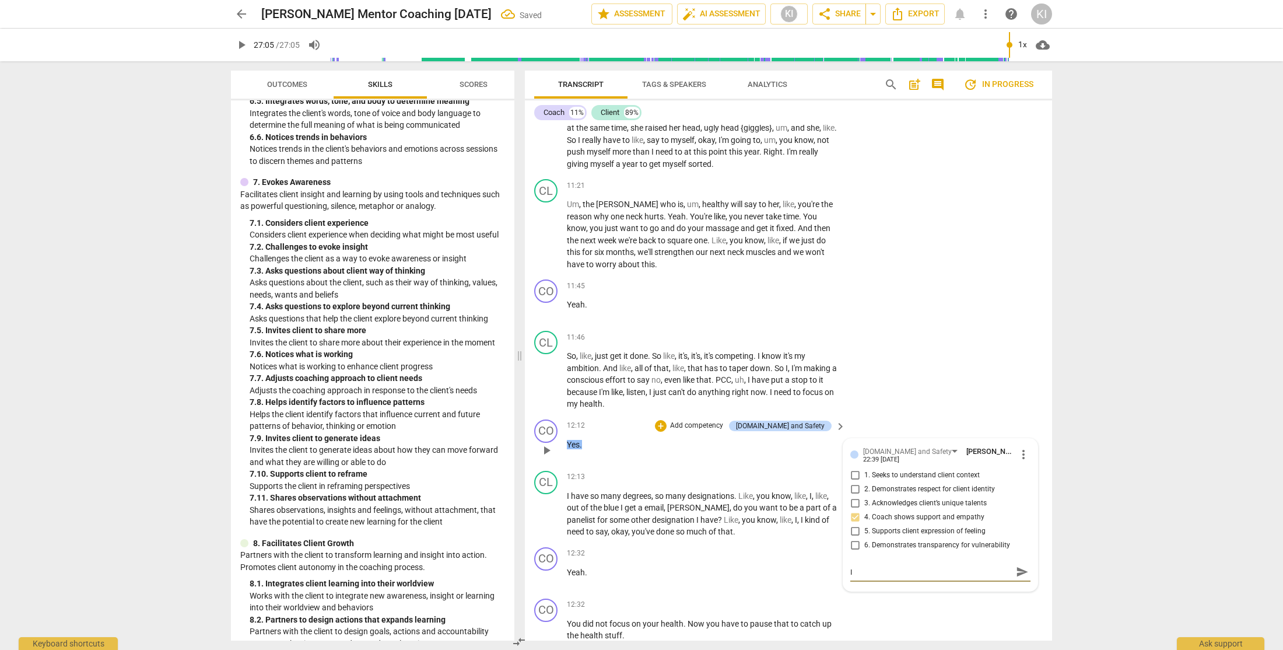
type textarea "I"
type textarea "I r"
type textarea "I re"
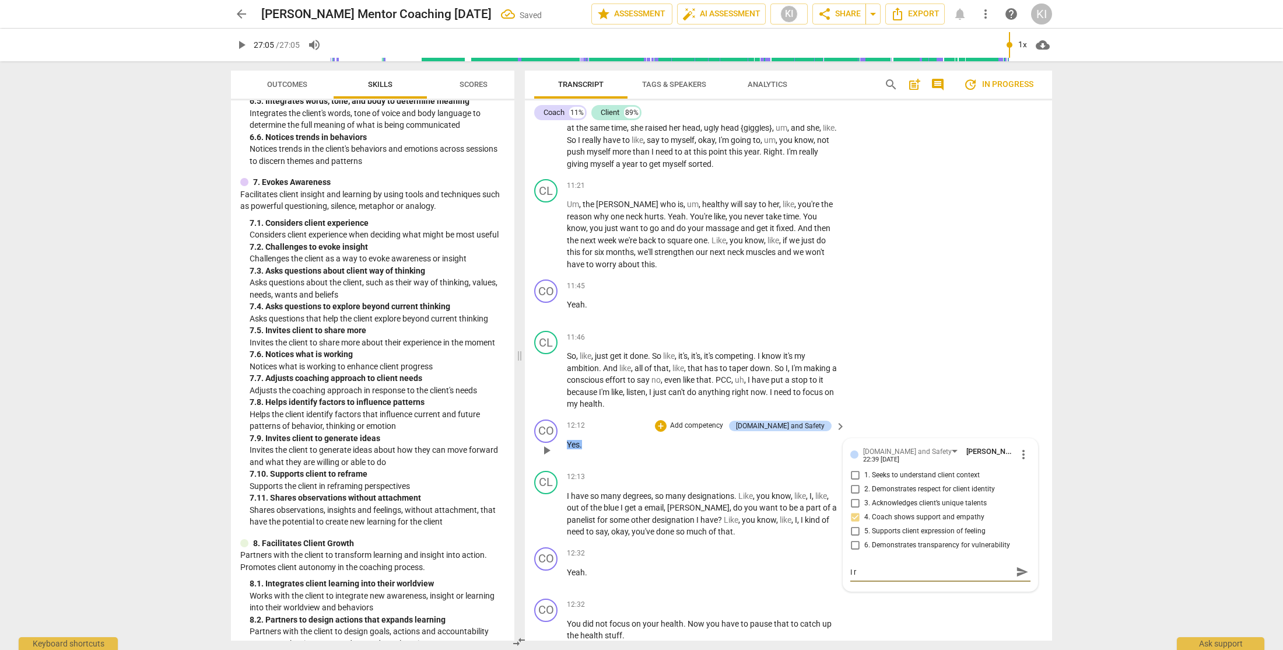
type textarea "I re"
type textarea "I rea"
type textarea "I real"
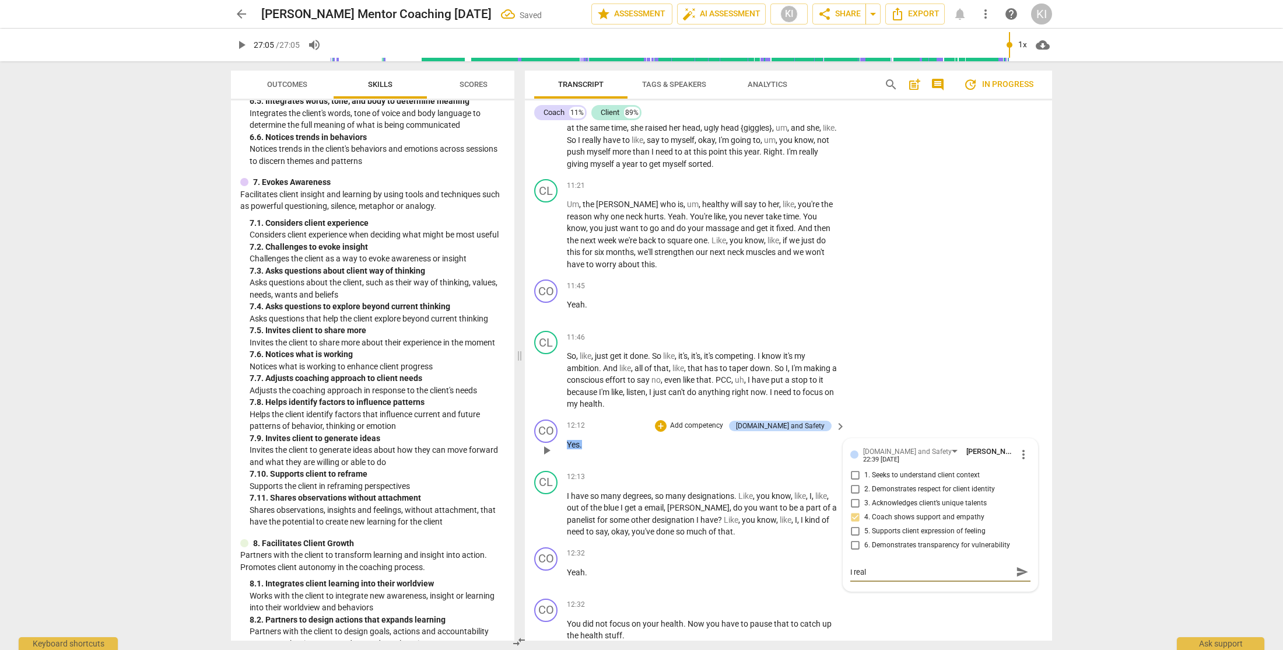
type textarea "I reali"
type textarea "I realis"
type textarea "I realise"
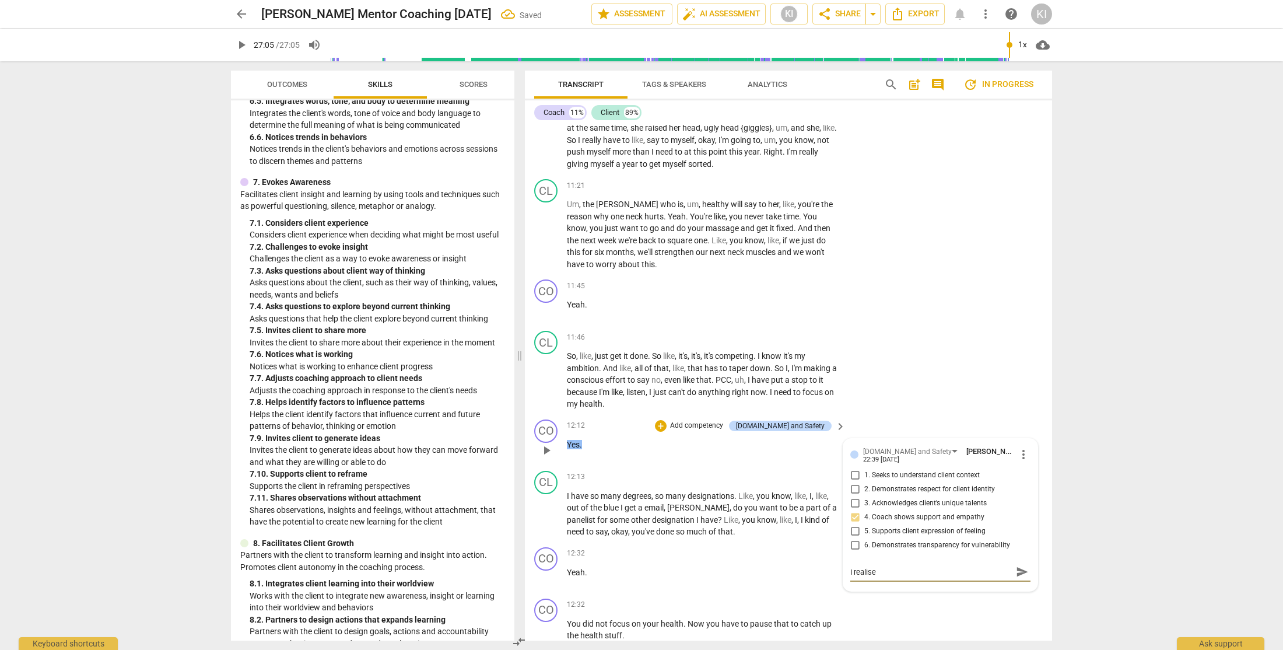
type textarea "I realise"
type textarea "I realise I"
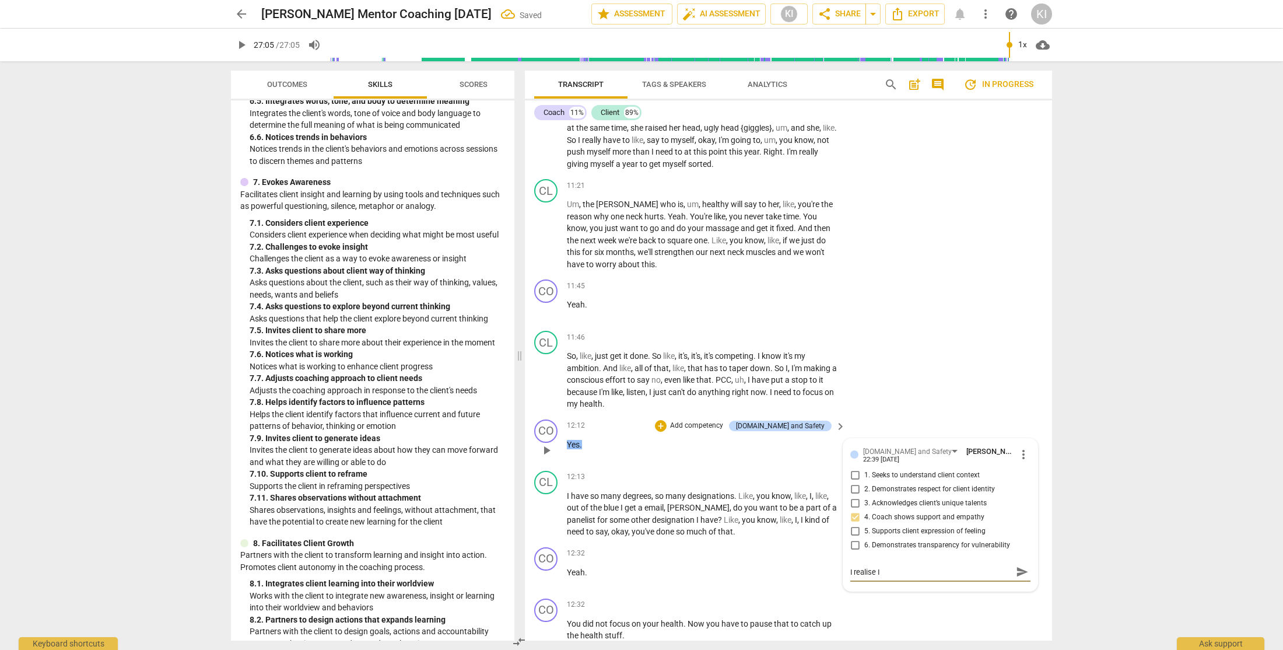
type textarea "I realise I s"
type textarea "I realise I sa"
type textarea "I realise I say"
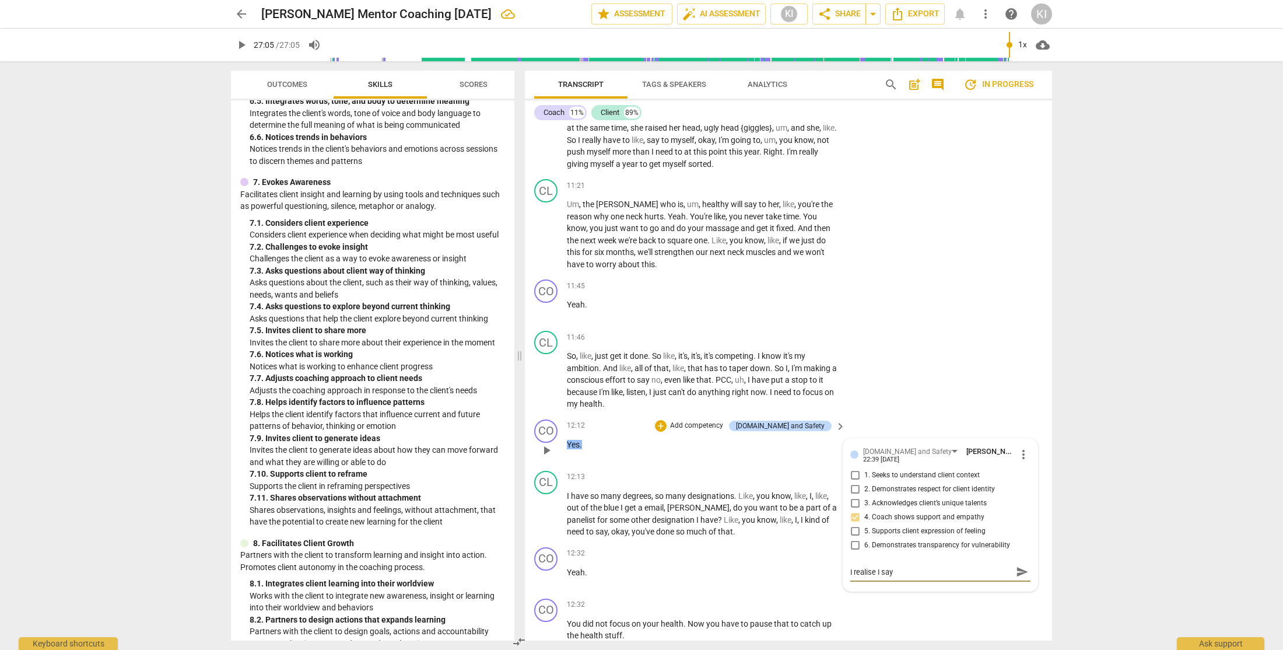
type textarea "I realise I say"
type textarea "I realise I say y"
type textarea "I realise I say ye"
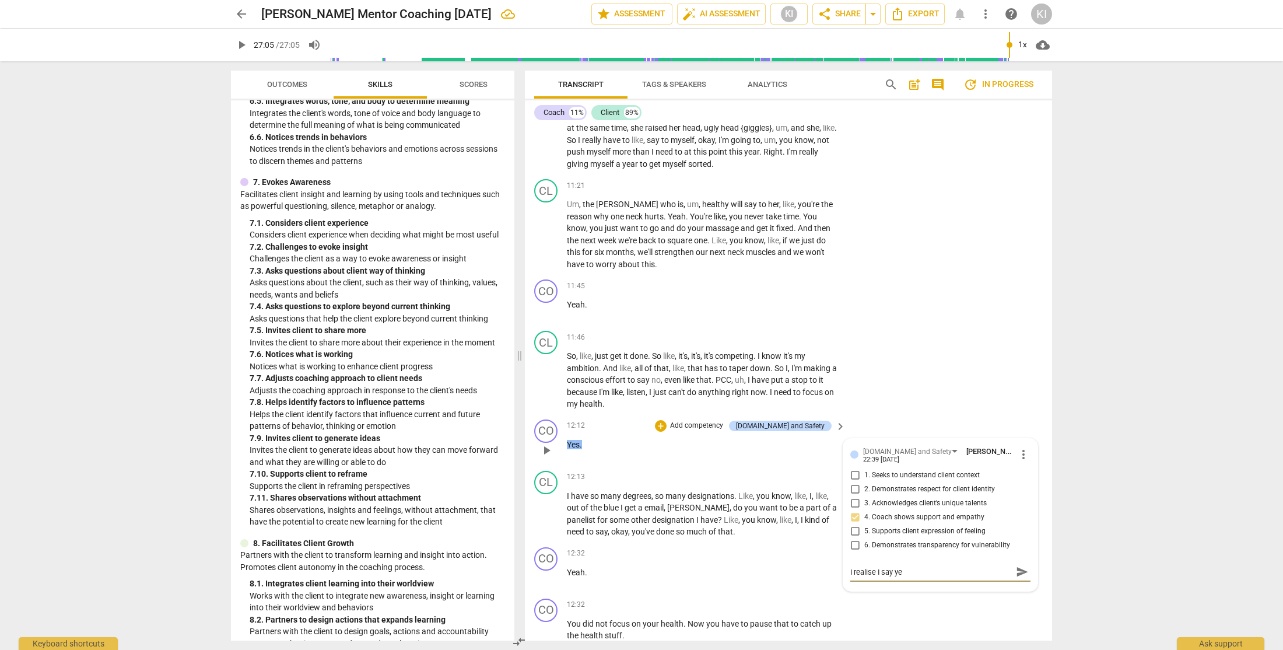
type textarea "I realise I say yea"
type textarea "I realise I say yeah"
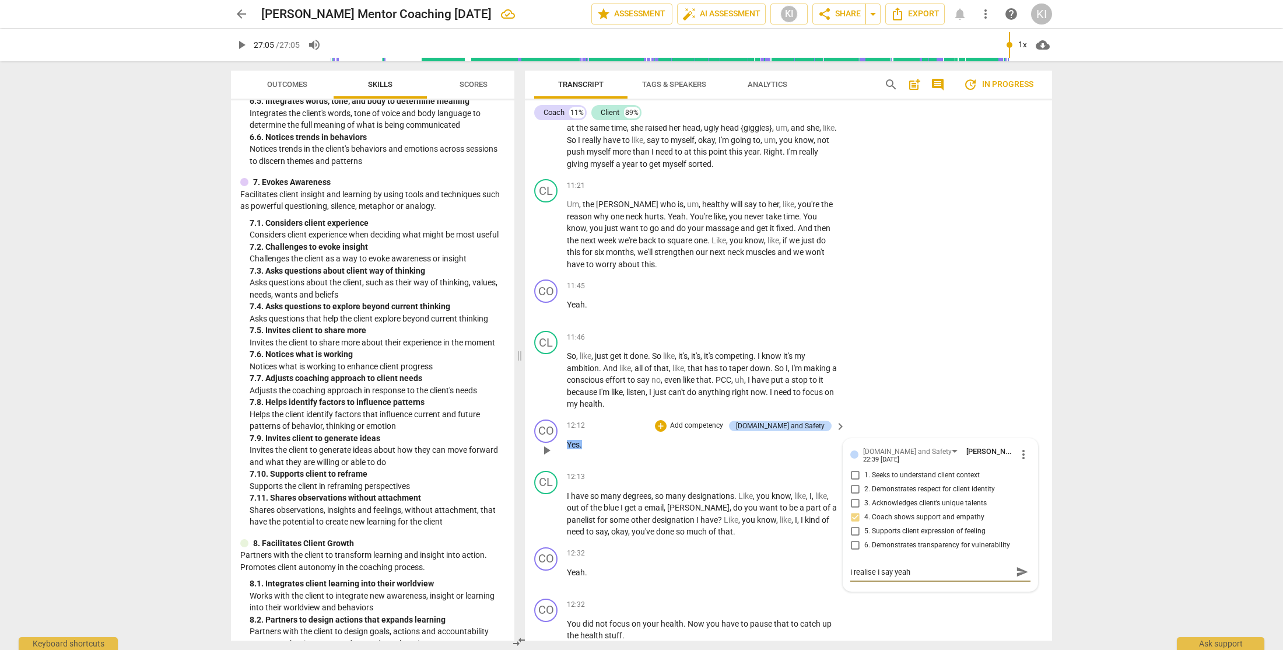
type textarea "I realise I say yeah"
type textarea "I realise I say yeah t"
type textarea "I realise I say yeah to"
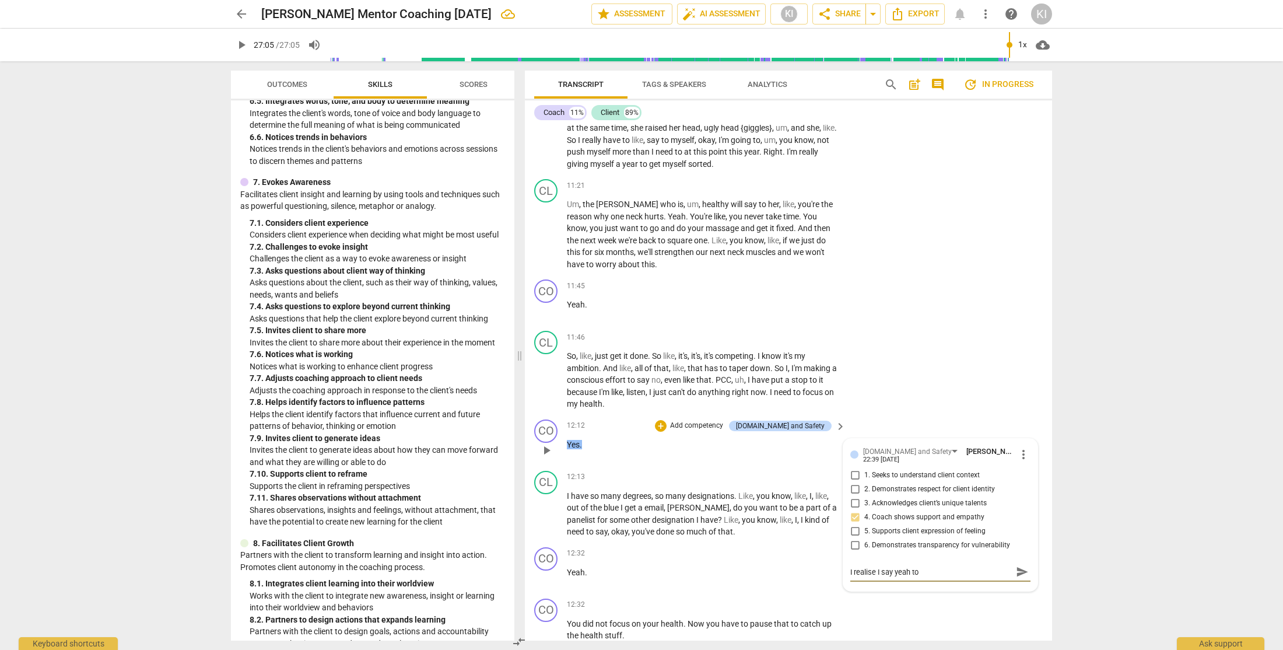
type textarea "I realise I say yeah to"
type textarea "I realise I say yeah to s"
type textarea "I realise I say yeah to sh"
type textarea "I realise I say yeah to sho"
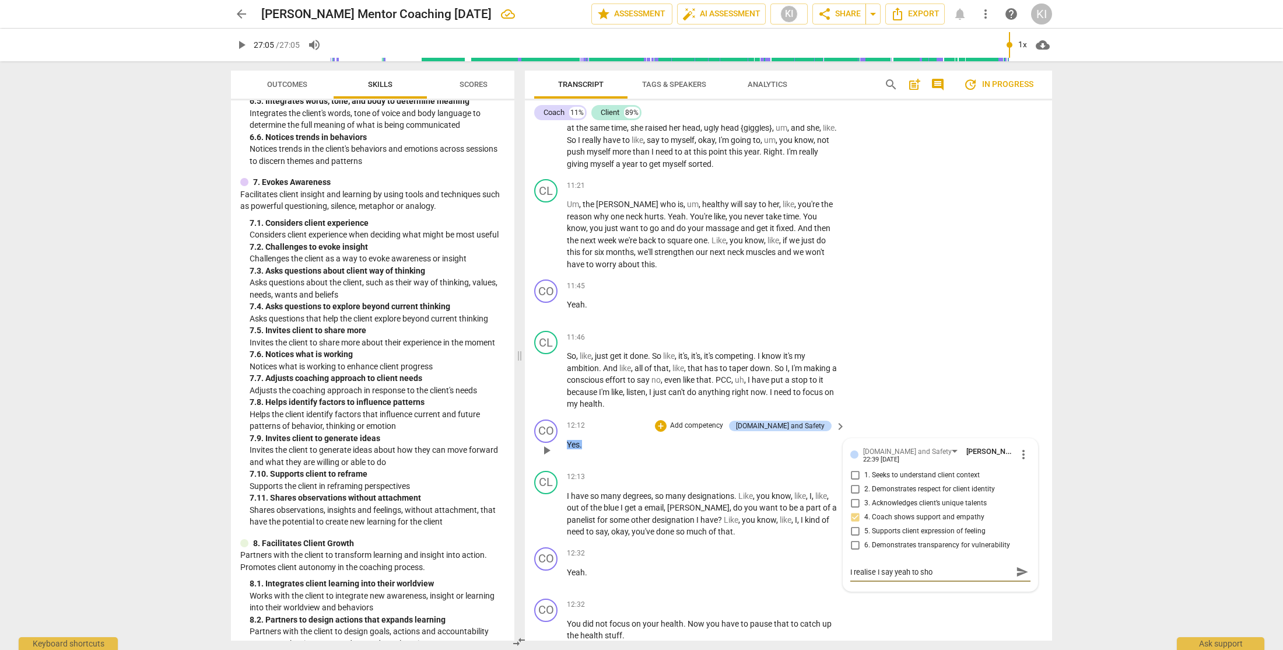
type textarea "I realise I say yeah to show"
type textarea "I realise I say yeah to show I"
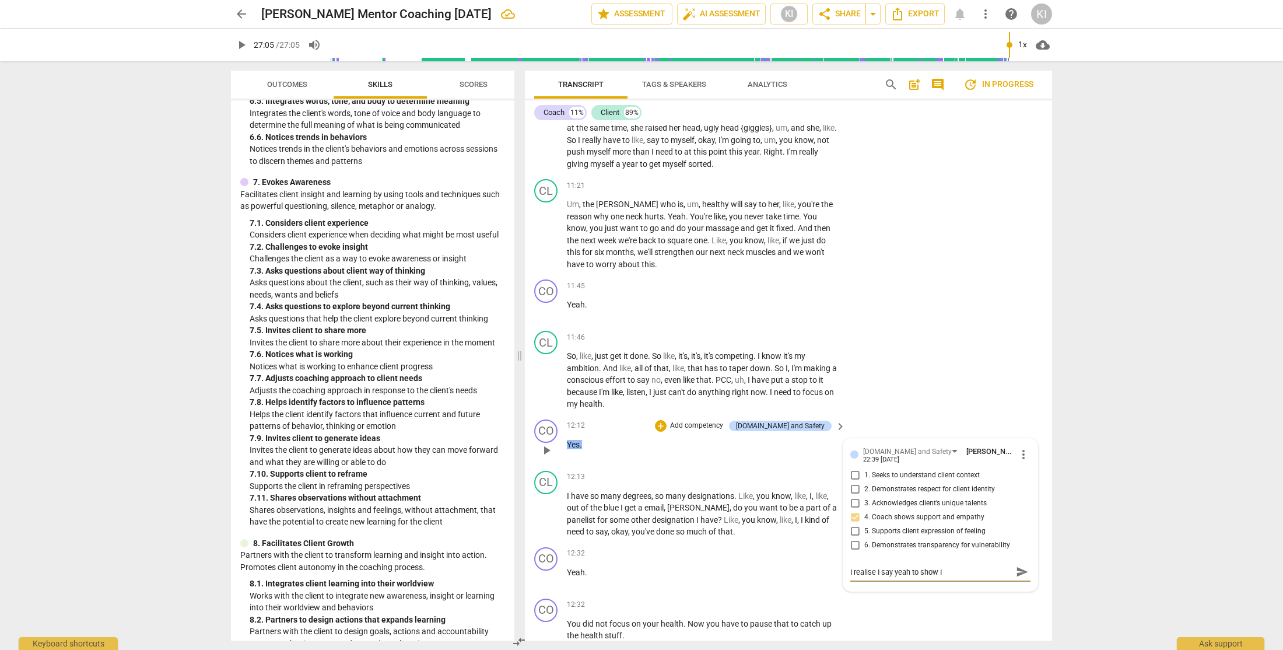
type textarea "I realise I say yeah to show I'"
type textarea "I realise I say yeah to show I'm"
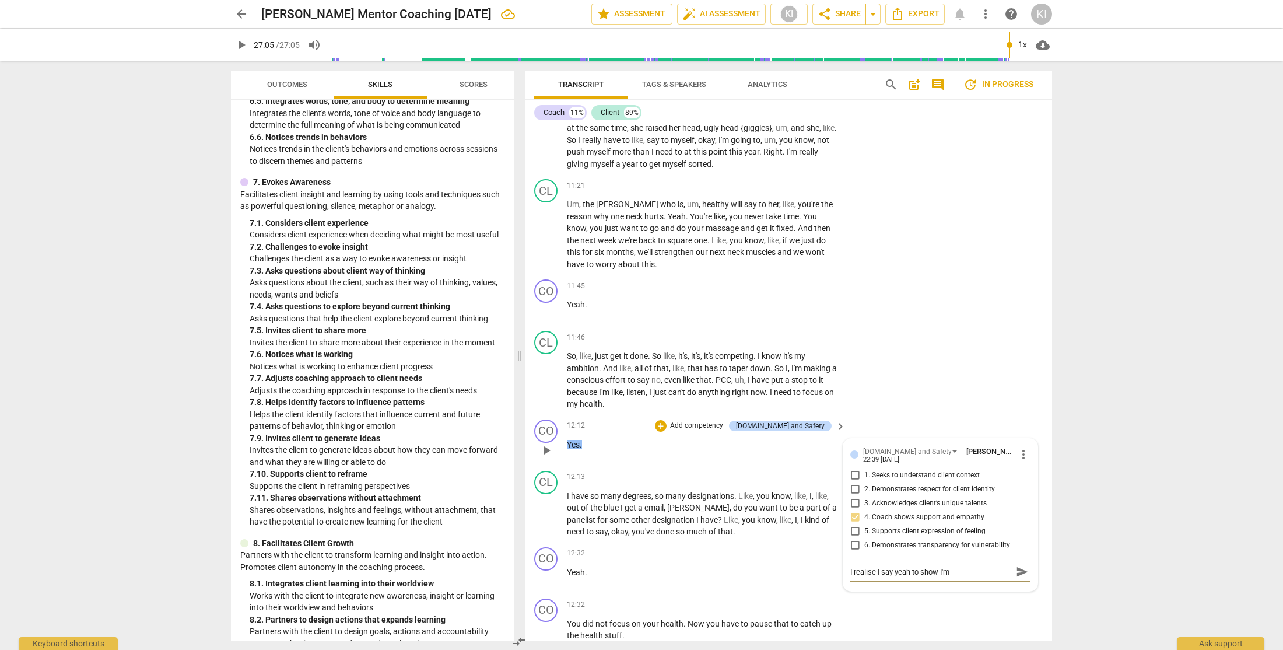
type textarea "I realise I say yeah to show I'm"
type textarea "I realise I say yeah to show I'm l"
type textarea "I realise I say yeah to show I'm li"
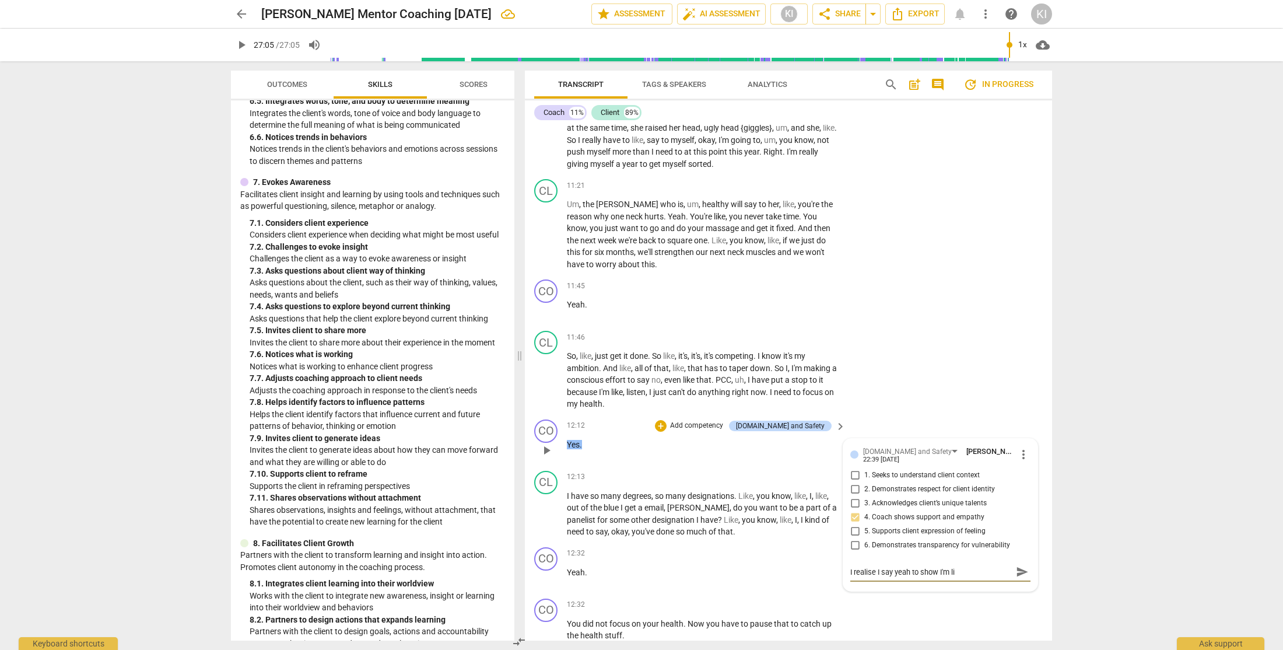
type textarea "I realise I say yeah to show I'm lis"
type textarea "I realise I say yeah to show I'm list"
type textarea "I realise I say yeah to show I'm liste"
type textarea "I realise I say yeah to show I'm listen"
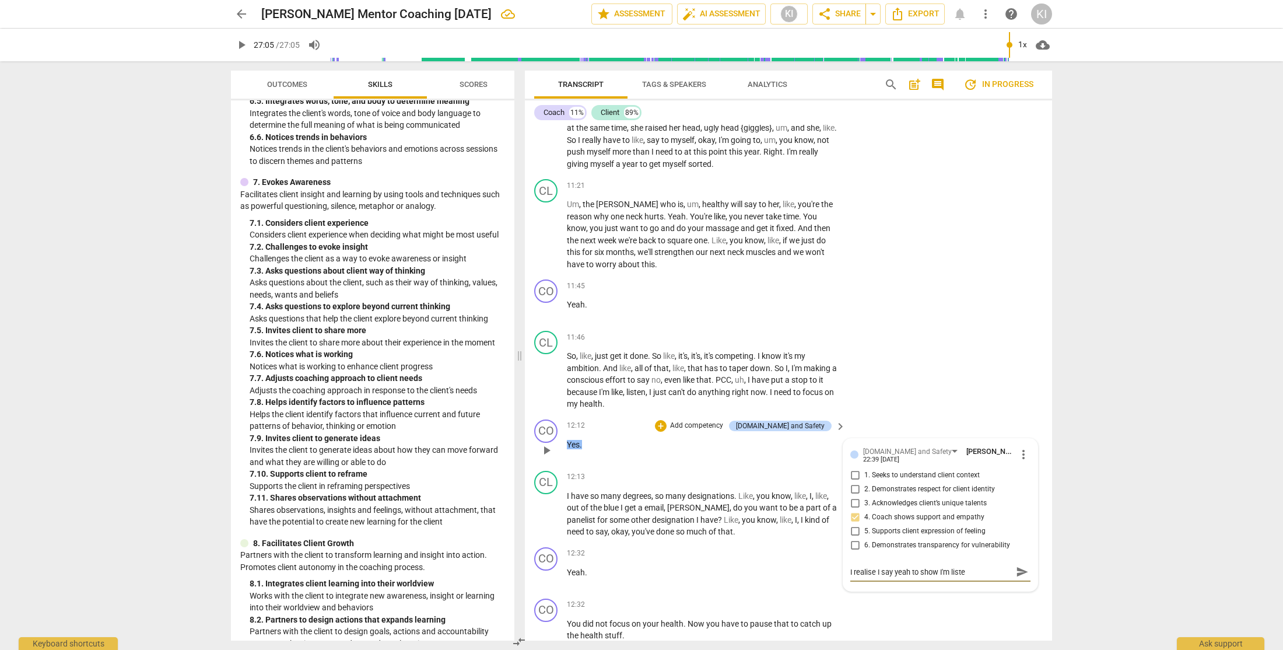
type textarea "I realise I say yeah to show I'm listen"
type textarea "I realise I say yeah to show I'm listeni"
type textarea "I realise I say yeah to show I'm listenin"
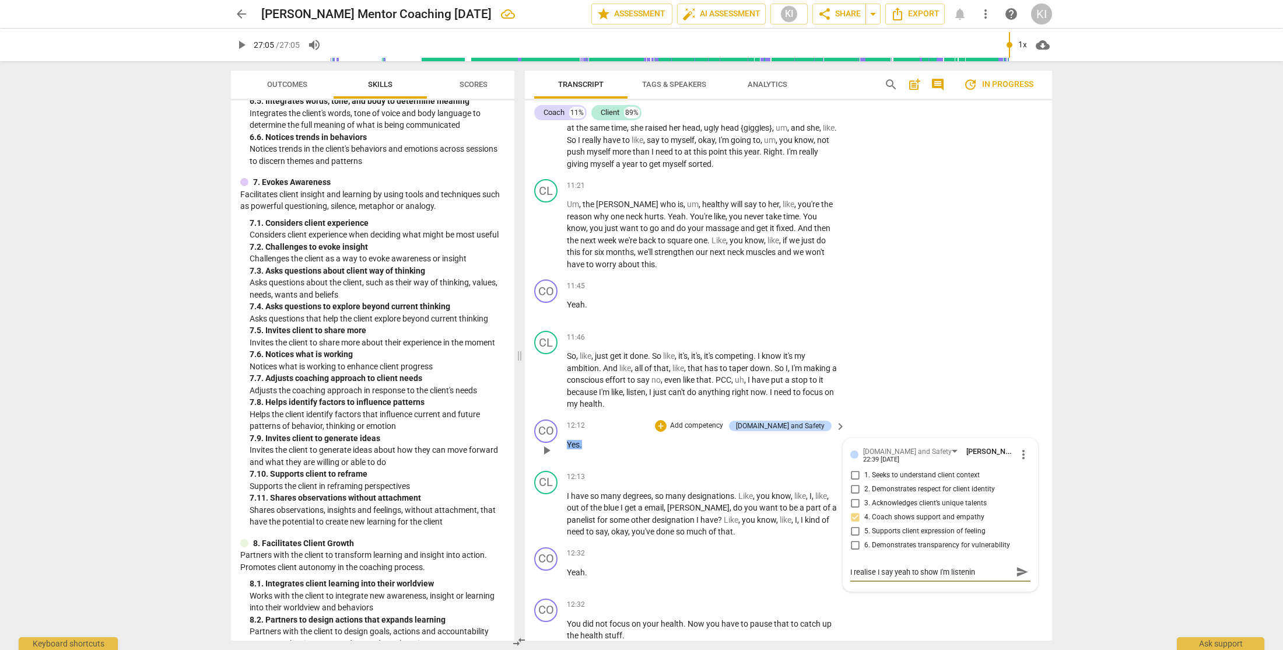
type textarea "I realise I say yeah to show I'm listening"
type textarea "I realise I say yeah to show I'm listening,"
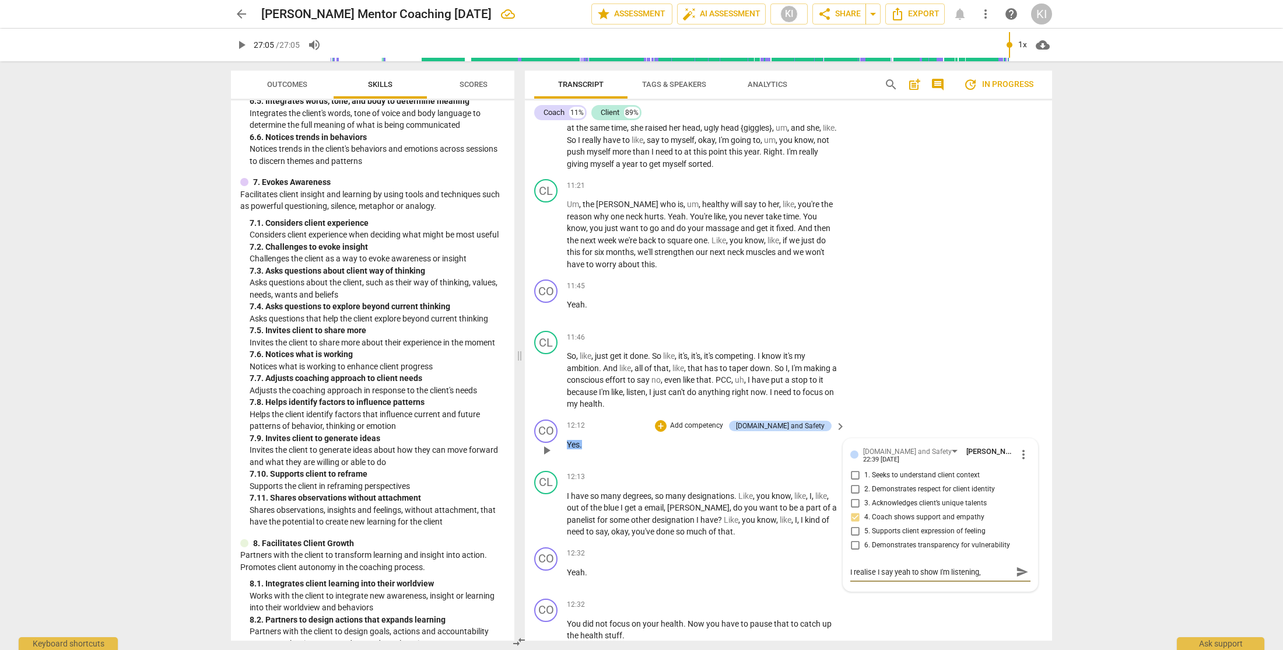
type textarea "I realise I say yeah to show I'm listening,"
type textarea "I realise I say yeah to show I'm listening, b"
type textarea "I realise I say yeah to show I'm listening, bu"
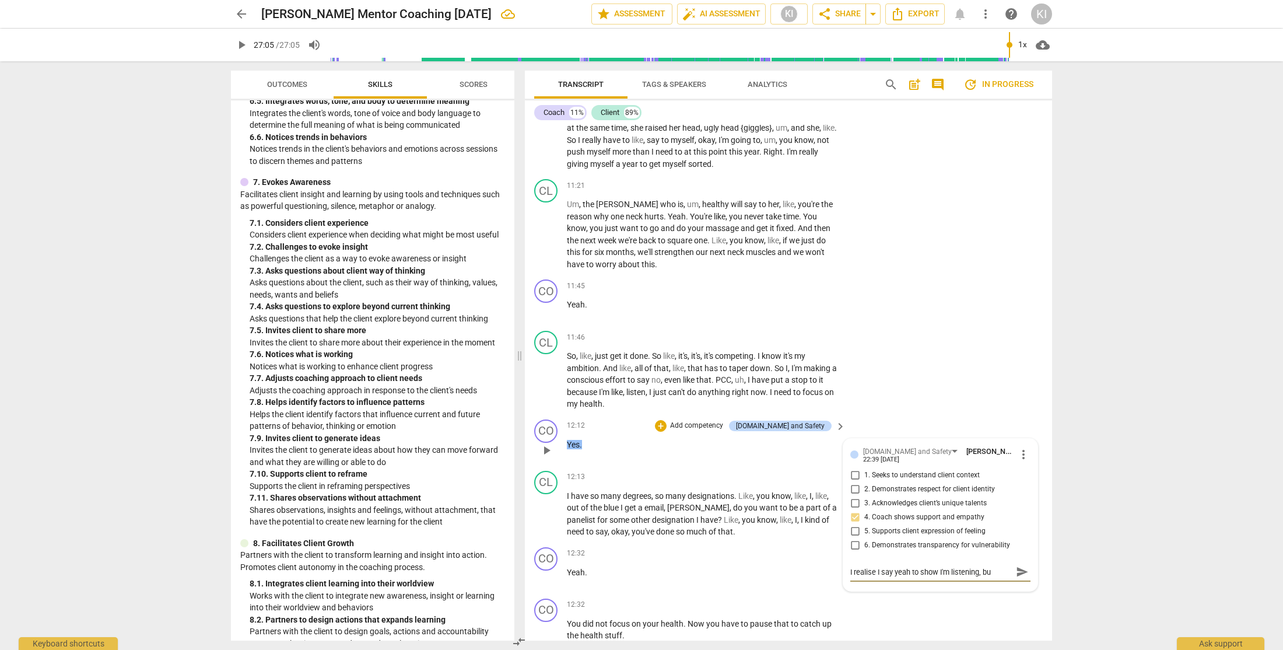
type textarea "I realise I say yeah to show I'm listening, but"
type textarea "I realise I say yeah to show I'm listening, but I"
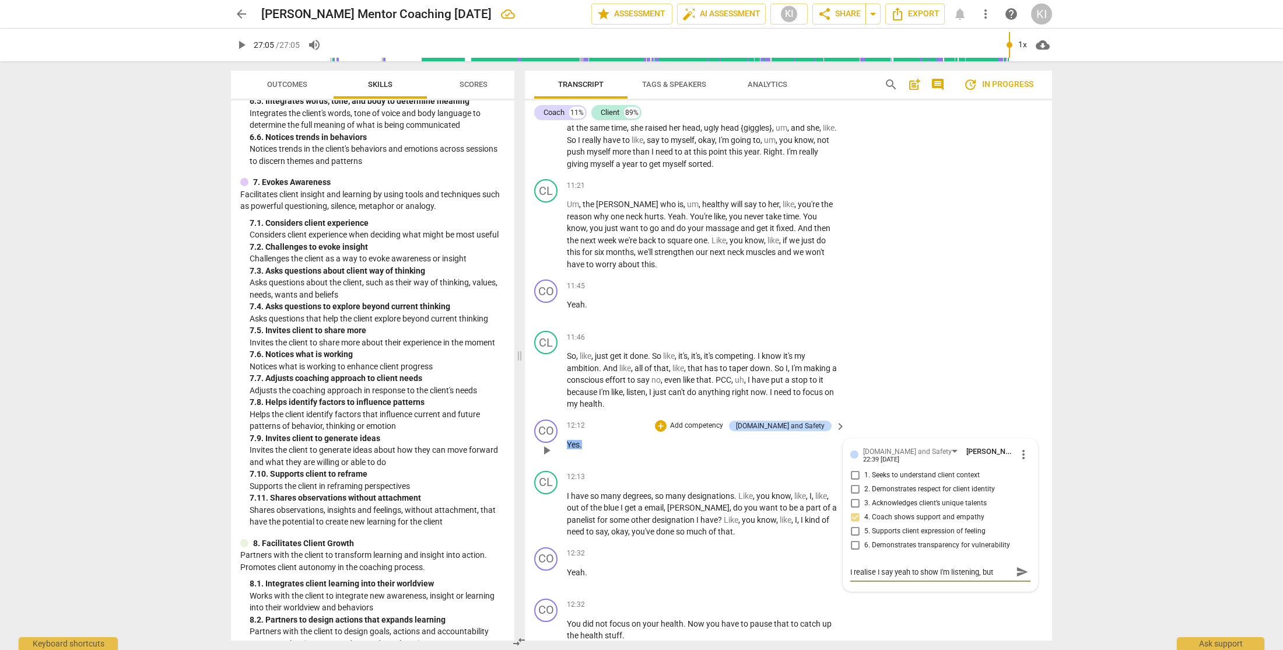
type textarea "I realise I say yeah to show I'm listening, but I"
type textarea "I realise I say yeah to show I'm listening, but I a"
type textarea "I realise I say yeah to show I'm listening, but I am"
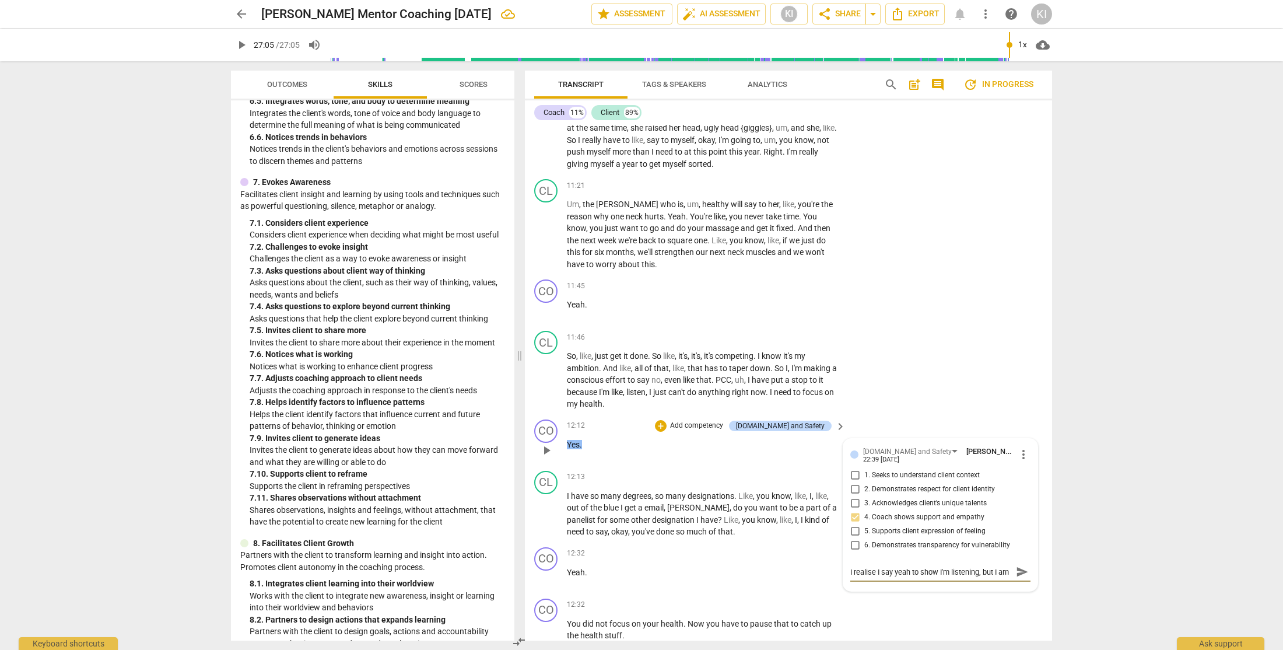
scroll to position [10, 0]
type textarea "I realise I say yeah to show I'm listening, but I am"
type textarea "I realise I say yeah to show I'm listening, but I am d"
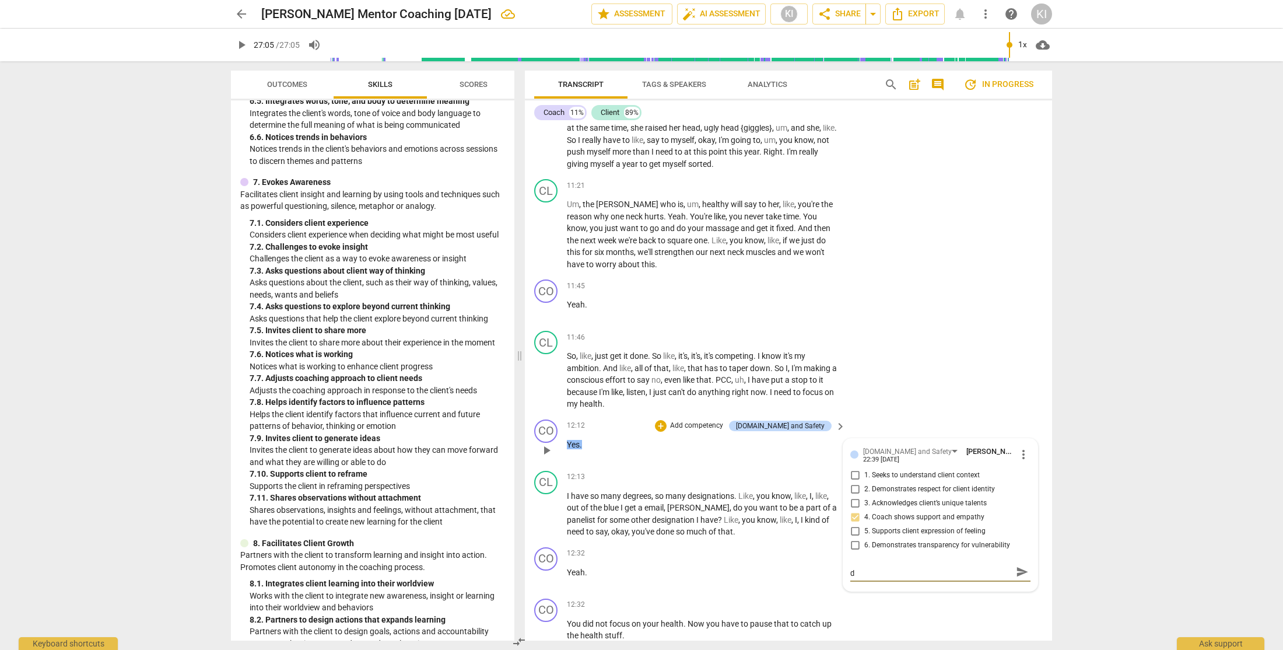
type textarea "I realise I say yeah to show I'm listening, but I am do"
type textarea "I realise I say yeah to show I'm listening, but I am doi"
type textarea "I realise I say yeah to show I'm listening, but I am doin"
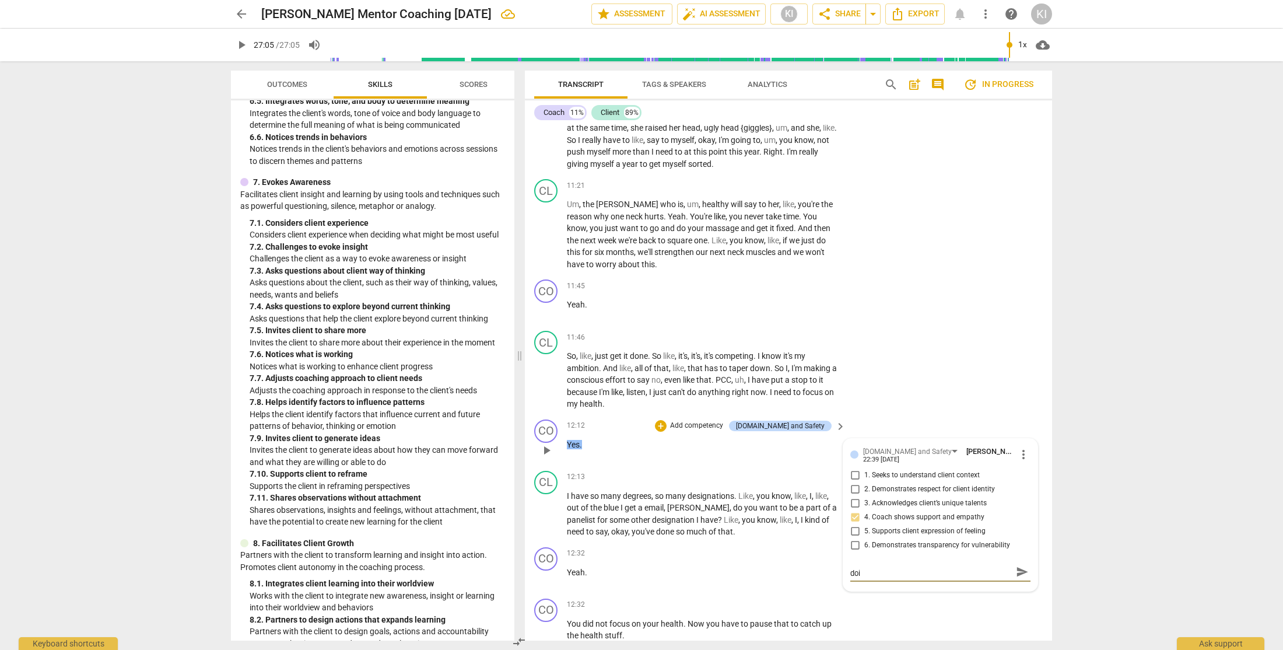
type textarea "I realise I say yeah to show I'm listening, but I am doin"
type textarea "I realise I say yeah to show I'm listening, but I am doing"
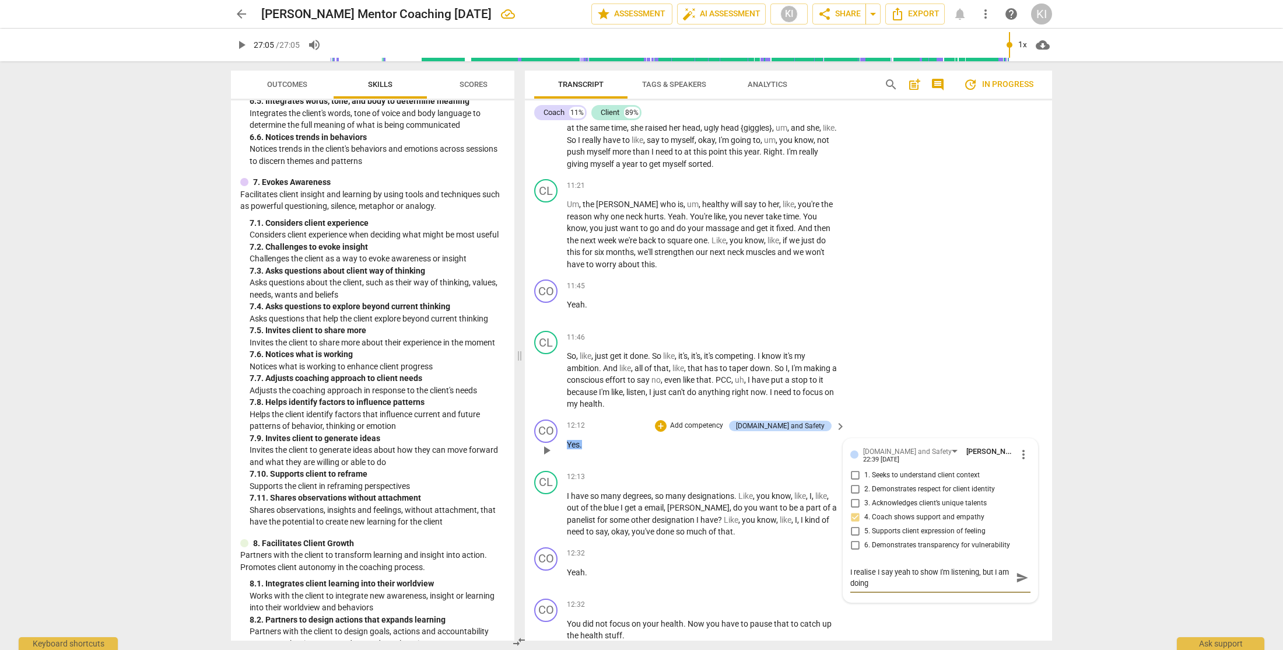
scroll to position [0, 0]
type textarea "I realise I say yeah to show I'm listening, but I am doing i"
type textarea "I realise I say yeah to show I'm listening, but I am doing it"
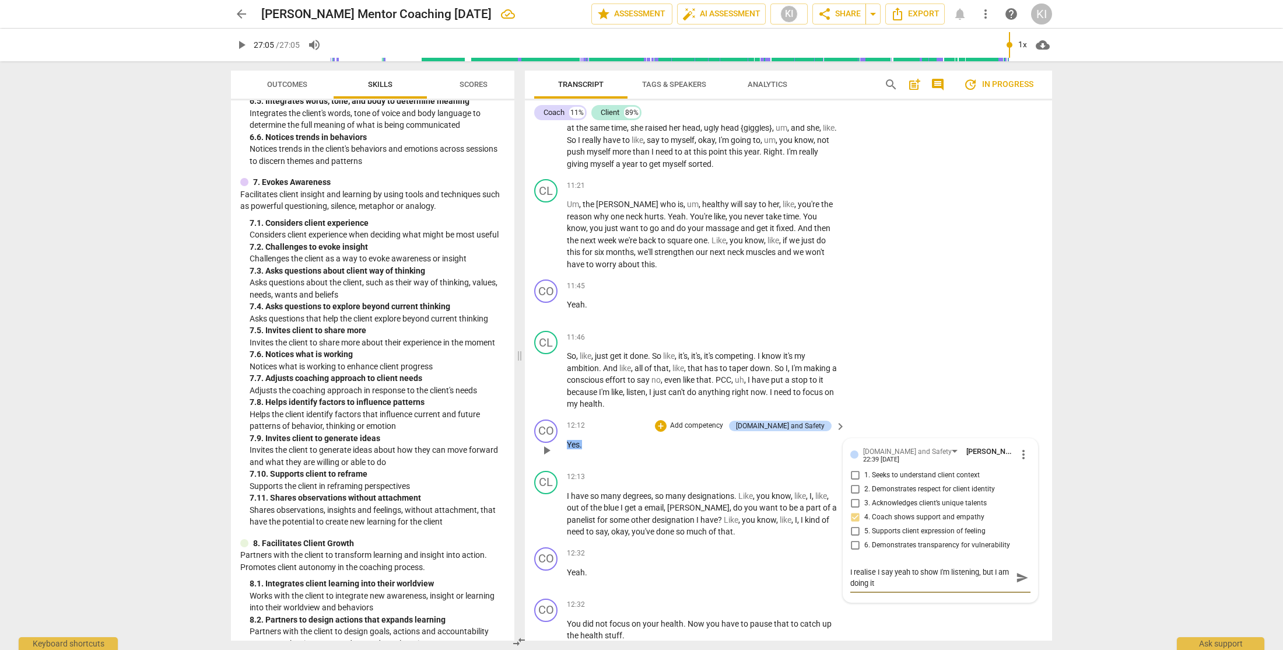
type textarea "I realise I say yeah to show I'm listening, but I am doing it"
type textarea "I realise I say yeah to show I'm listening, but I am doing it a"
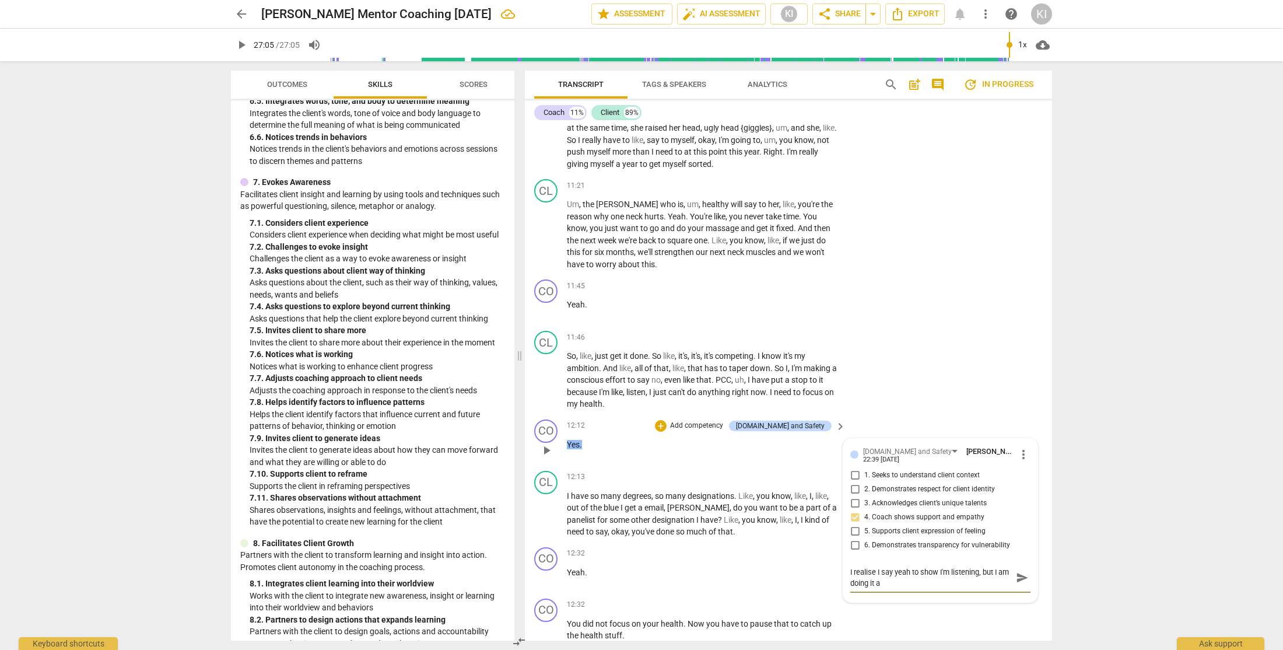
type textarea "I realise I say yeah to show I'm listening, but I am doing it a"
type textarea "I realise I say yeah to show I'm listening, but I am doing it a l"
type textarea "I realise I say yeah to show I'm listening, but I am doing it a lo"
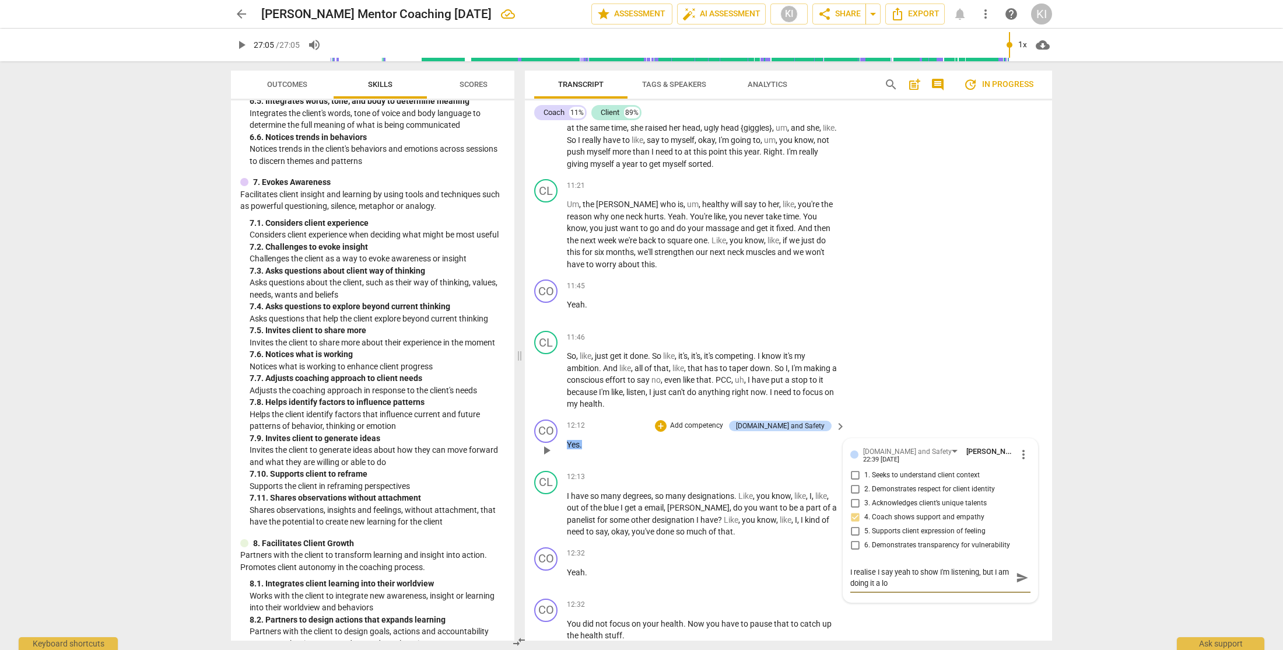
type textarea "I realise I say yeah to show I'm listening, but I am doing it a lot"
click at [1017, 582] on span "send" at bounding box center [1022, 582] width 13 height 13
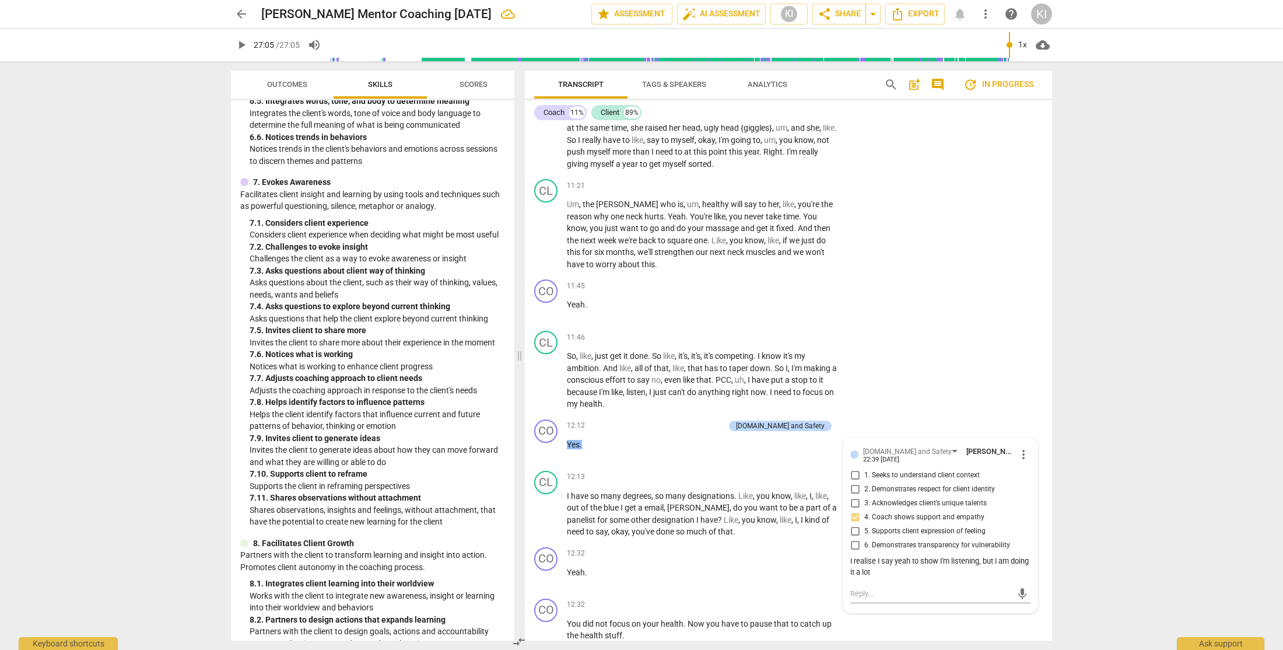
click at [1088, 425] on div "arrow_back [PERSON_NAME] Mentor Coaching [DATE] edit star Assessment auto_fix_h…" at bounding box center [641, 325] width 1283 height 650
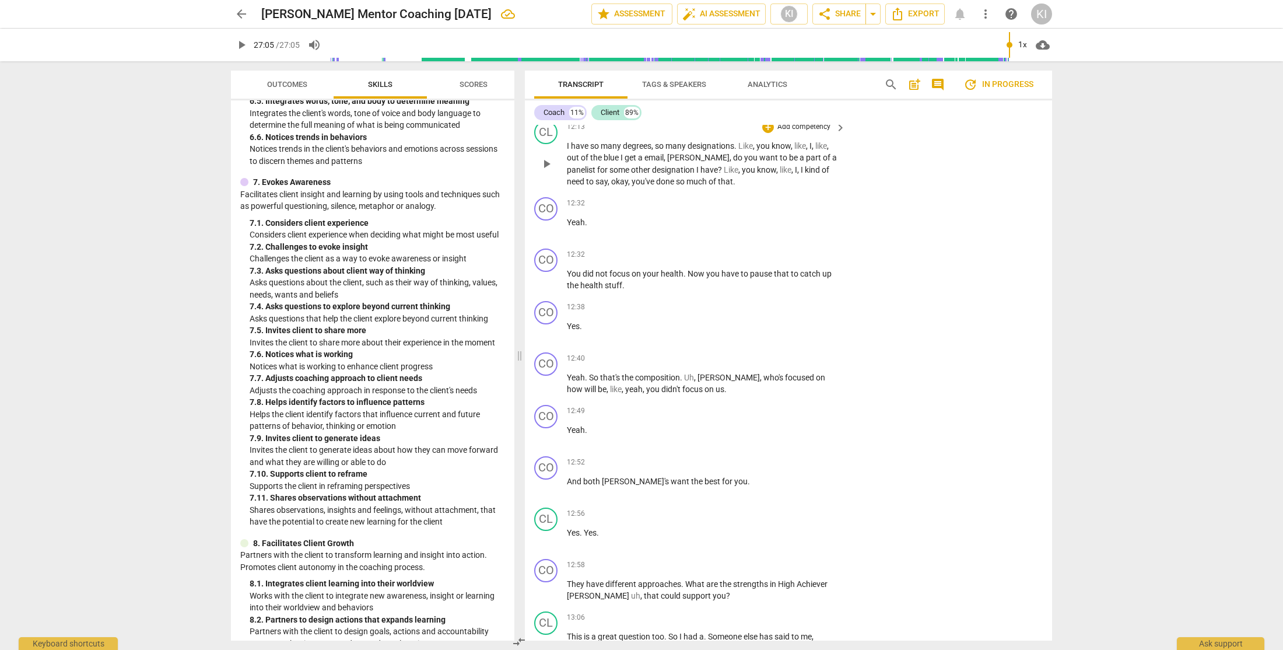
scroll to position [3347, 0]
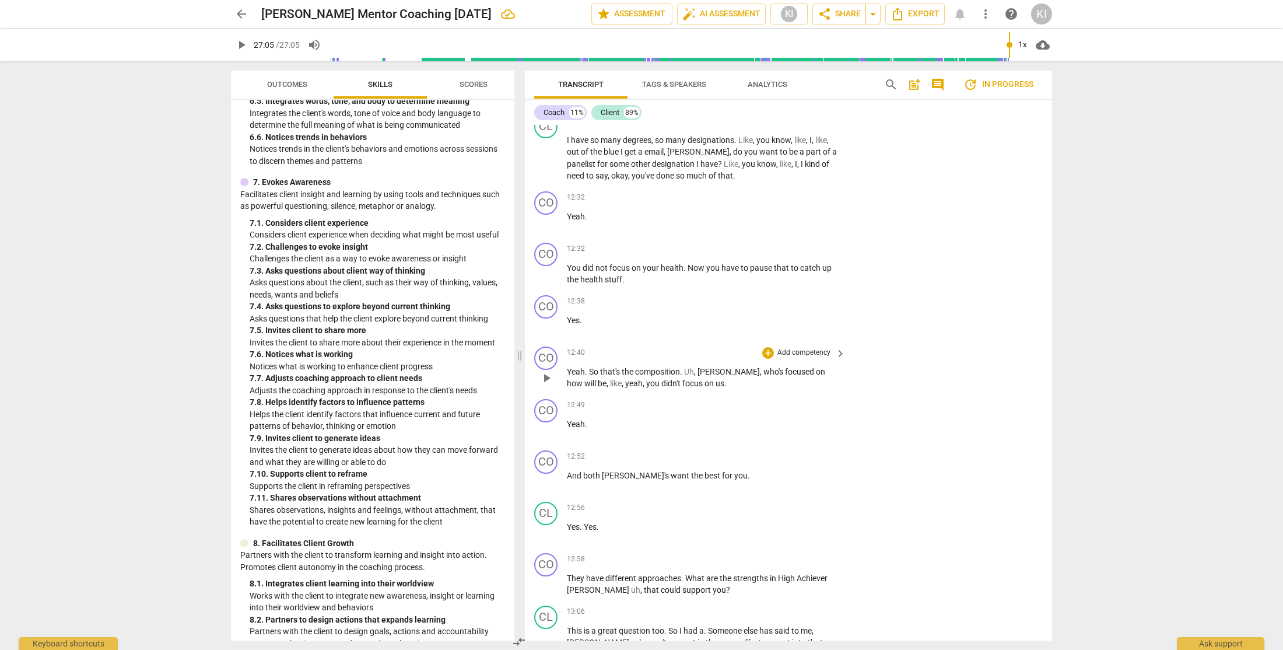
click at [658, 376] on p "Yeah . So that's the composition . [PERSON_NAME] , [PERSON_NAME] , who's focuse…" at bounding box center [703, 378] width 273 height 24
click at [547, 376] on span "play_arrow" at bounding box center [547, 378] width 14 height 14
click at [548, 376] on span "pause" at bounding box center [547, 378] width 14 height 14
click at [242, 44] on span "play_arrow" at bounding box center [242, 45] width 14 height 14
click at [641, 43] on input "range" at bounding box center [670, 44] width 680 height 37
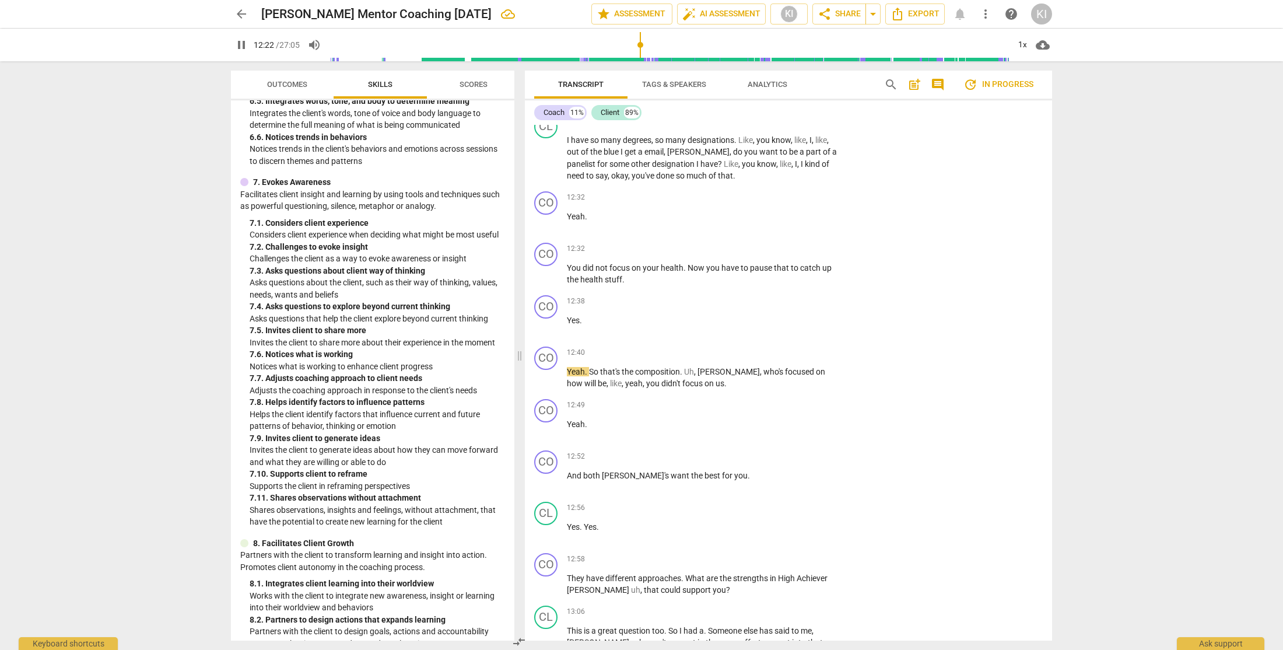
click at [1080, 151] on div "arrow_back [PERSON_NAME] Mentor Coaching [DATE] edit star Assessment auto_fix_h…" at bounding box center [641, 325] width 1283 height 650
click at [241, 43] on span "pause" at bounding box center [242, 45] width 14 height 14
click at [241, 43] on span "play_arrow" at bounding box center [242, 45] width 14 height 14
click at [241, 43] on span "pause" at bounding box center [242, 45] width 14 height 14
click at [245, 44] on span "play_arrow" at bounding box center [242, 45] width 14 height 14
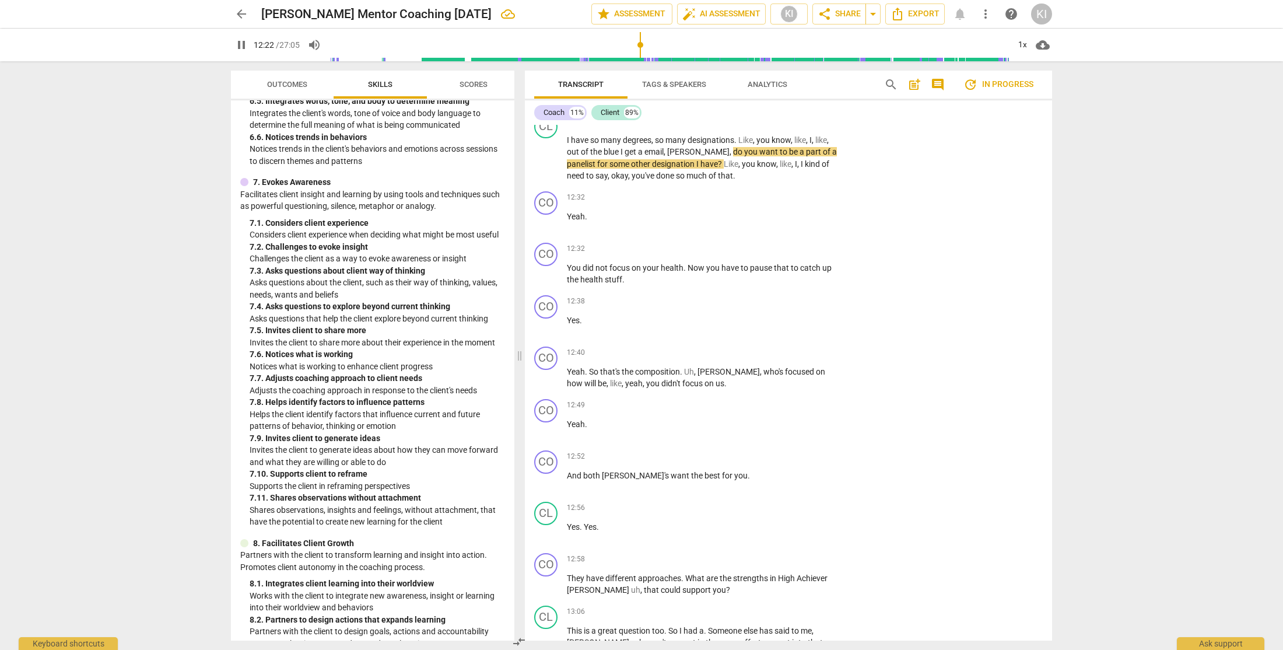
click at [642, 44] on input "range" at bounding box center [670, 44] width 680 height 37
click at [240, 43] on span "pause" at bounding box center [242, 45] width 14 height 14
click at [240, 43] on span "play_arrow" at bounding box center [242, 45] width 14 height 14
click at [549, 254] on div "CO" at bounding box center [545, 254] width 23 height 23
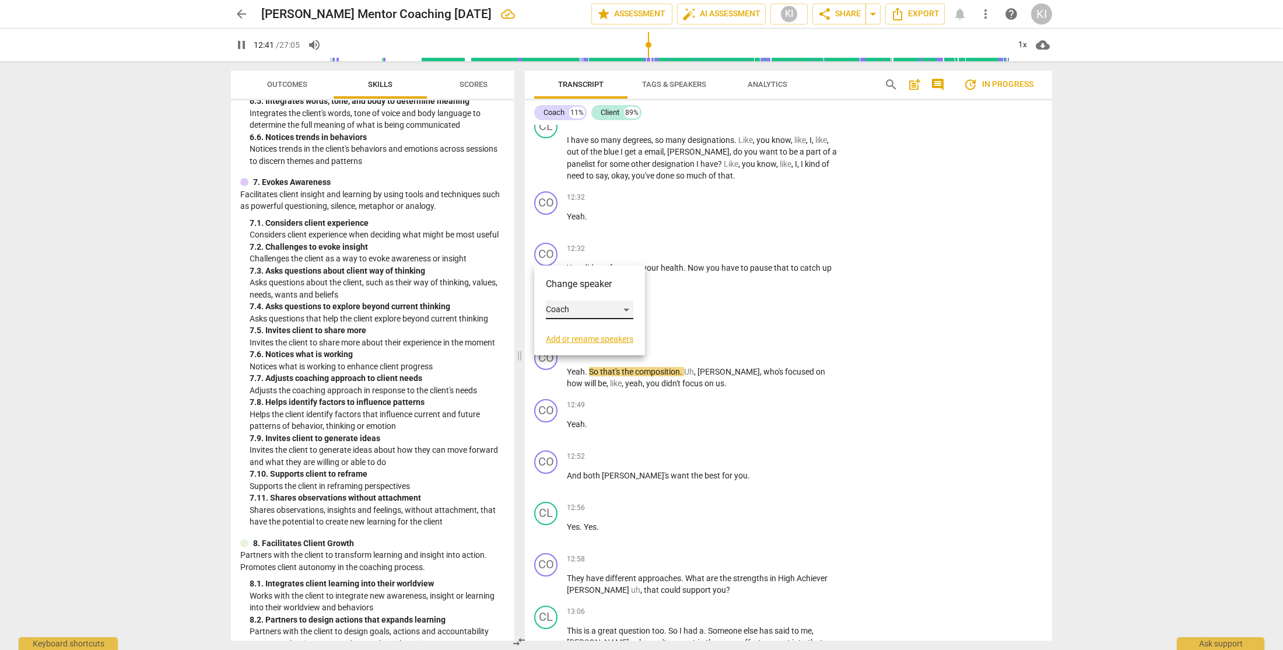
click at [575, 314] on div "Coach" at bounding box center [590, 309] width 88 height 19
click at [585, 334] on li "Client" at bounding box center [590, 332] width 89 height 22
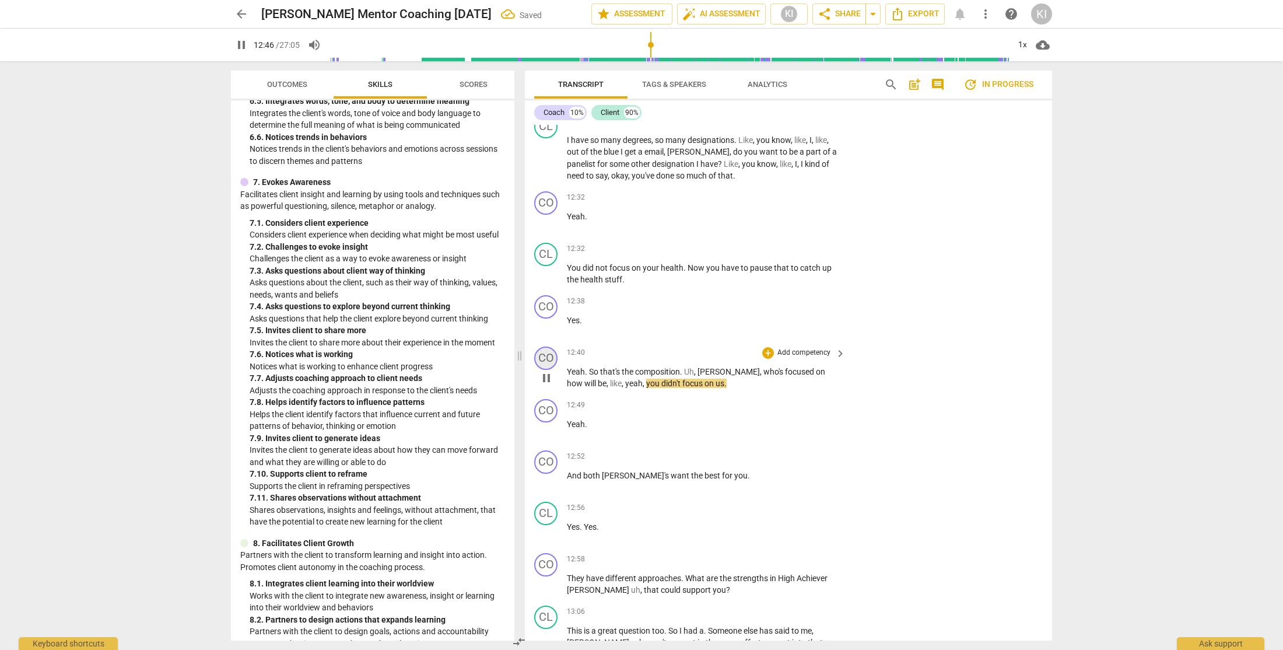
click at [551, 358] on div "CO" at bounding box center [545, 358] width 23 height 23
click at [568, 411] on div "Coach" at bounding box center [590, 413] width 88 height 19
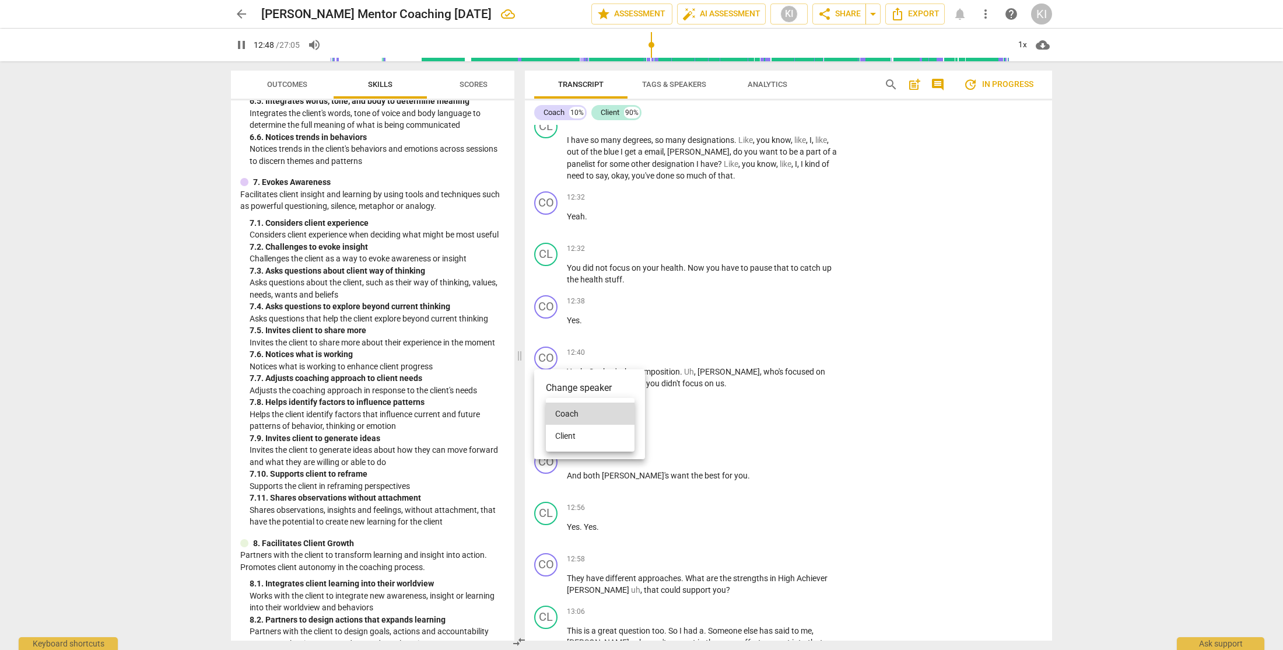
click at [582, 435] on li "Client" at bounding box center [590, 436] width 89 height 22
click at [549, 307] on div "CO" at bounding box center [545, 306] width 23 height 23
click at [627, 302] on div at bounding box center [641, 325] width 1283 height 650
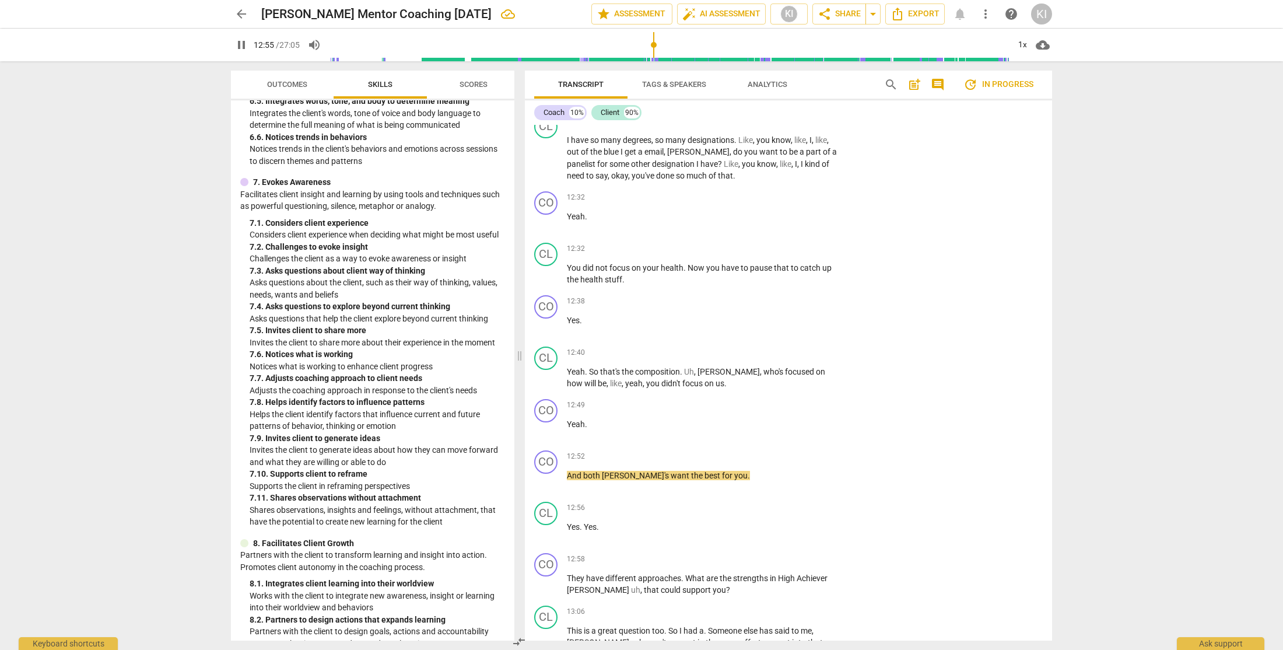
click at [655, 45] on input "range" at bounding box center [670, 44] width 680 height 37
click at [650, 46] on input "range" at bounding box center [670, 44] width 680 height 37
click at [687, 382] on p "Yeah . So that's the composition . [PERSON_NAME] , [PERSON_NAME] , who's focuse…" at bounding box center [703, 378] width 273 height 24
type input "772"
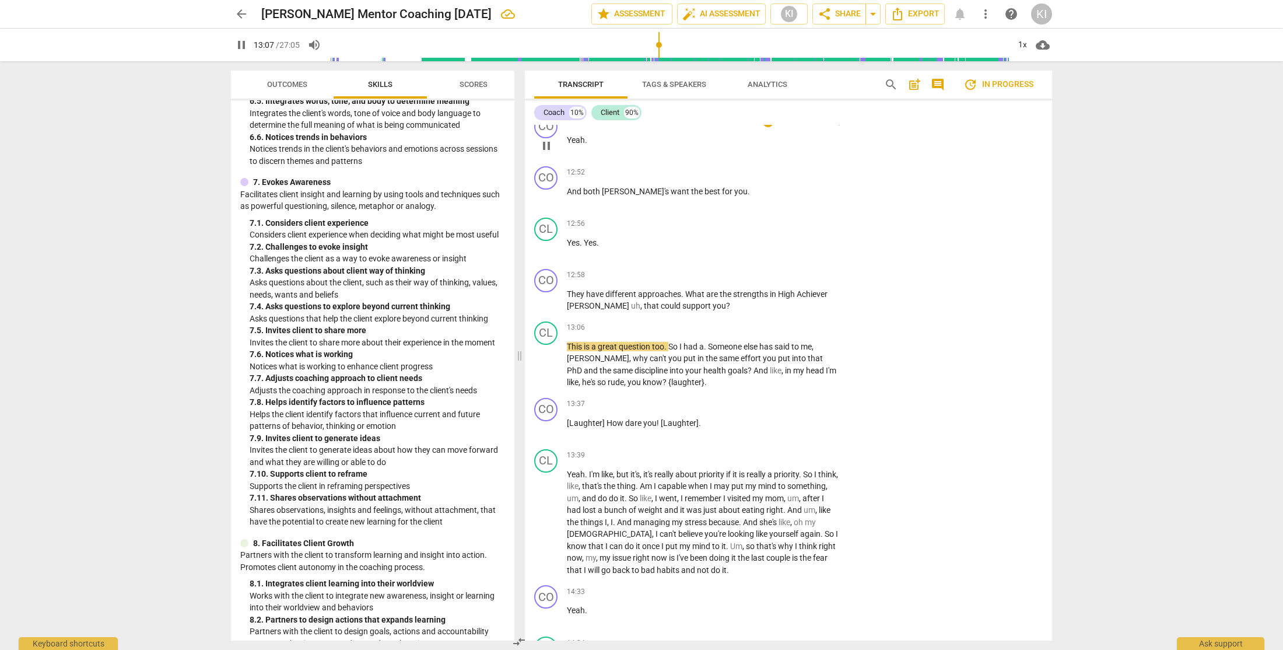
scroll to position [3632, 0]
click at [706, 347] on span "." at bounding box center [706, 345] width 4 height 9
type input "796"
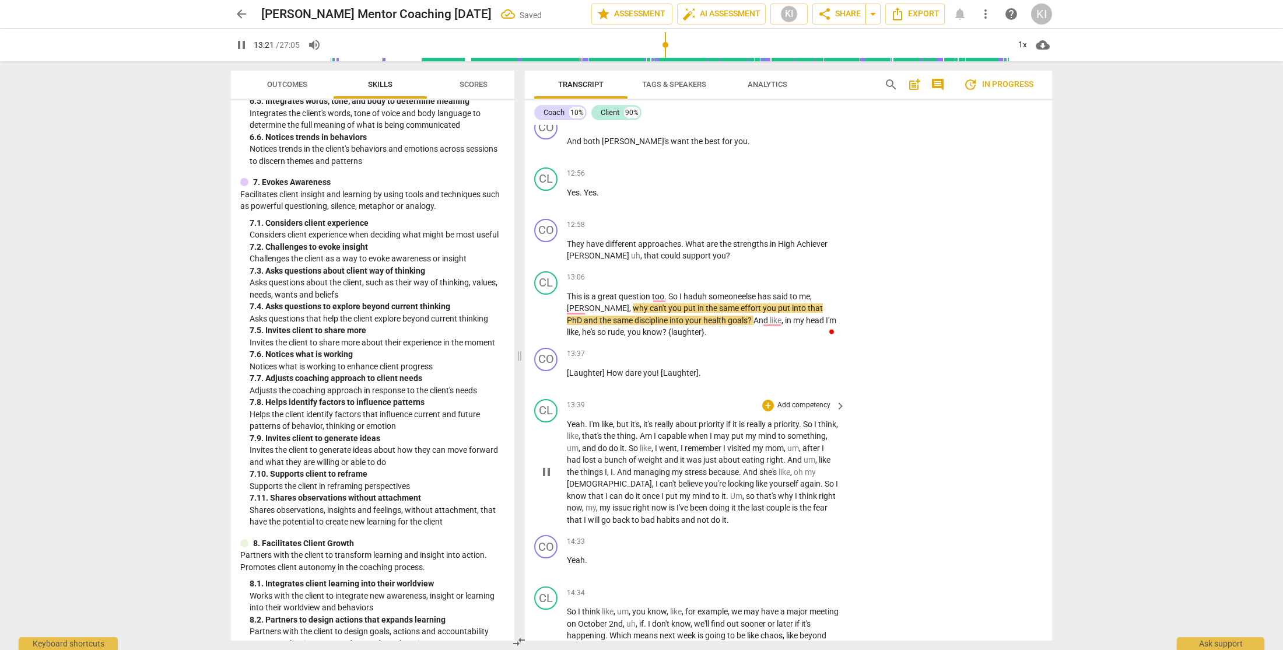
scroll to position [3707, 0]
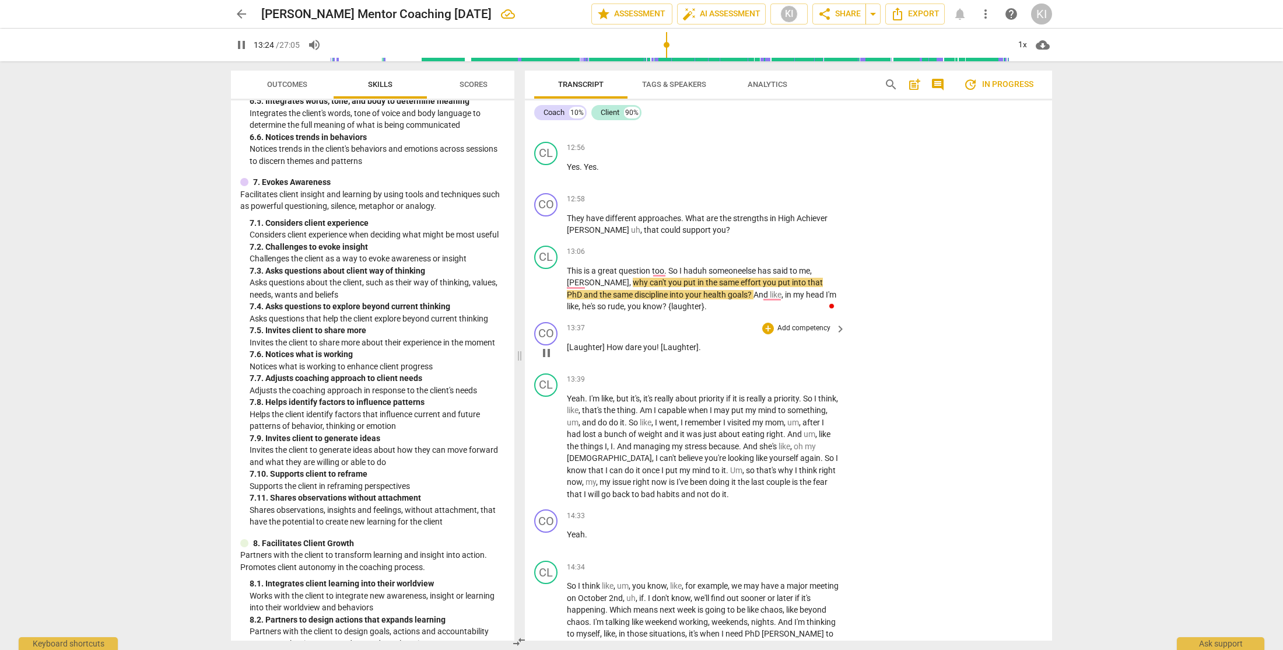
click at [824, 328] on p "Add competency" at bounding box center [803, 328] width 55 height 11
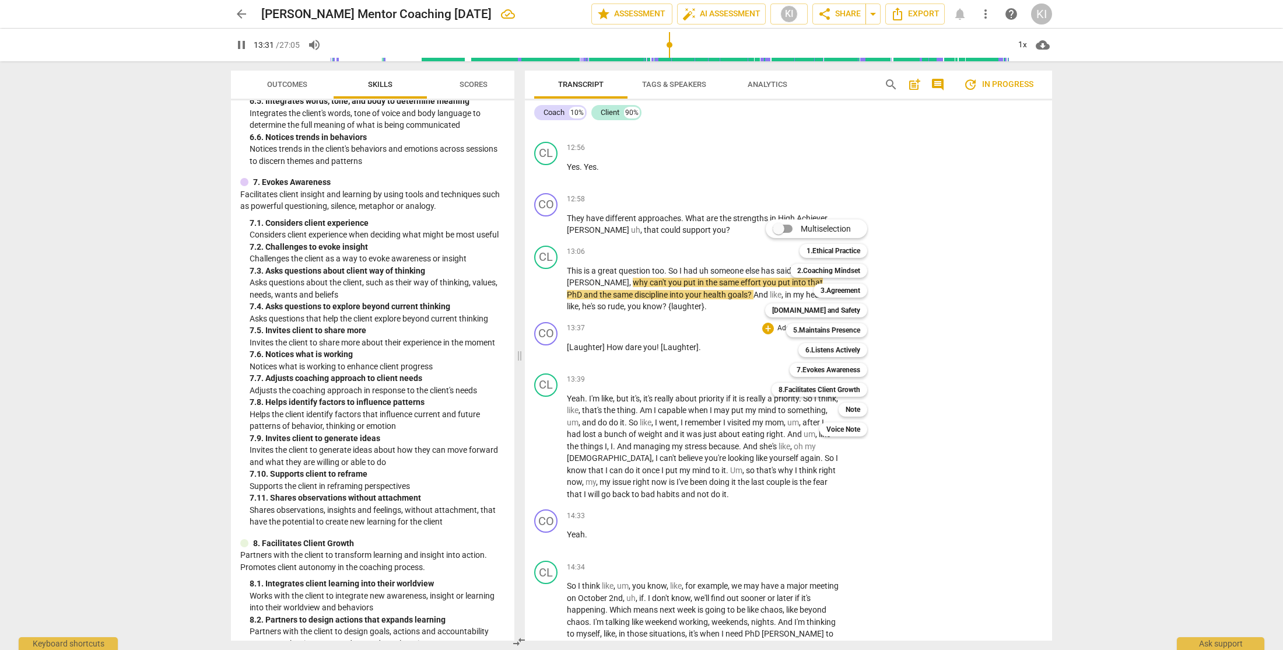
drag, startPoint x: 512, startPoint y: 484, endPoint x: 525, endPoint y: 307, distance: 176.6
click at [525, 307] on div at bounding box center [641, 325] width 1283 height 650
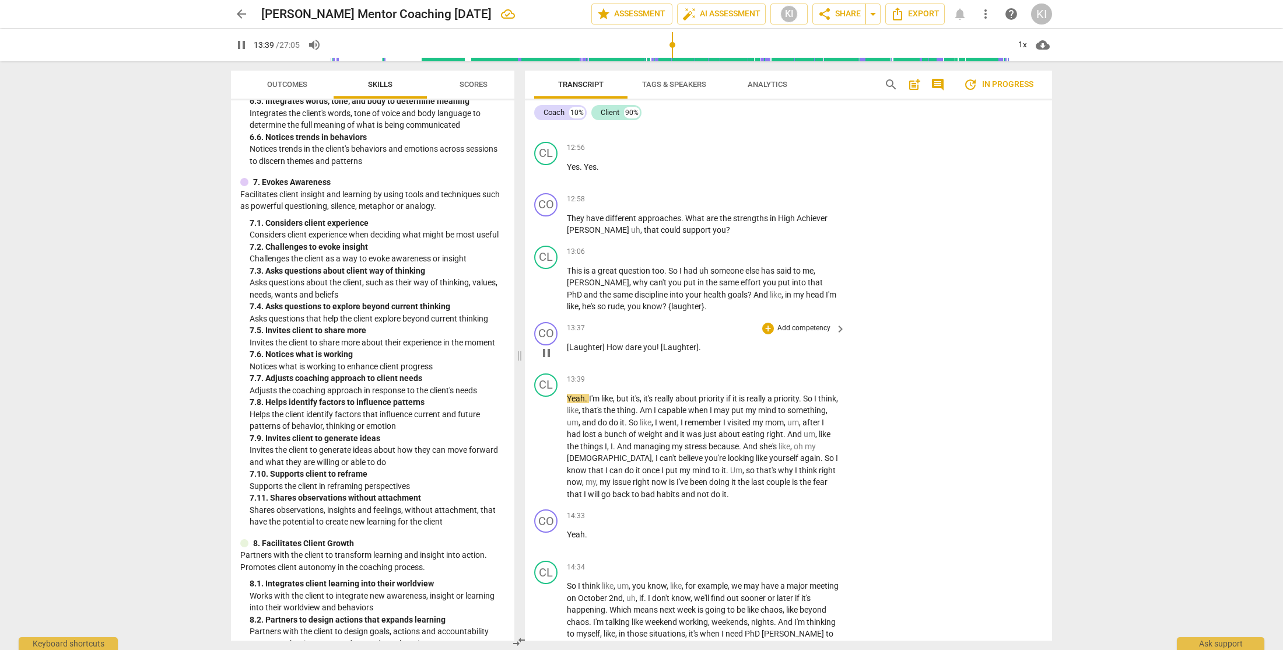
click at [657, 348] on span "!" at bounding box center [659, 346] width 4 height 9
type input "822"
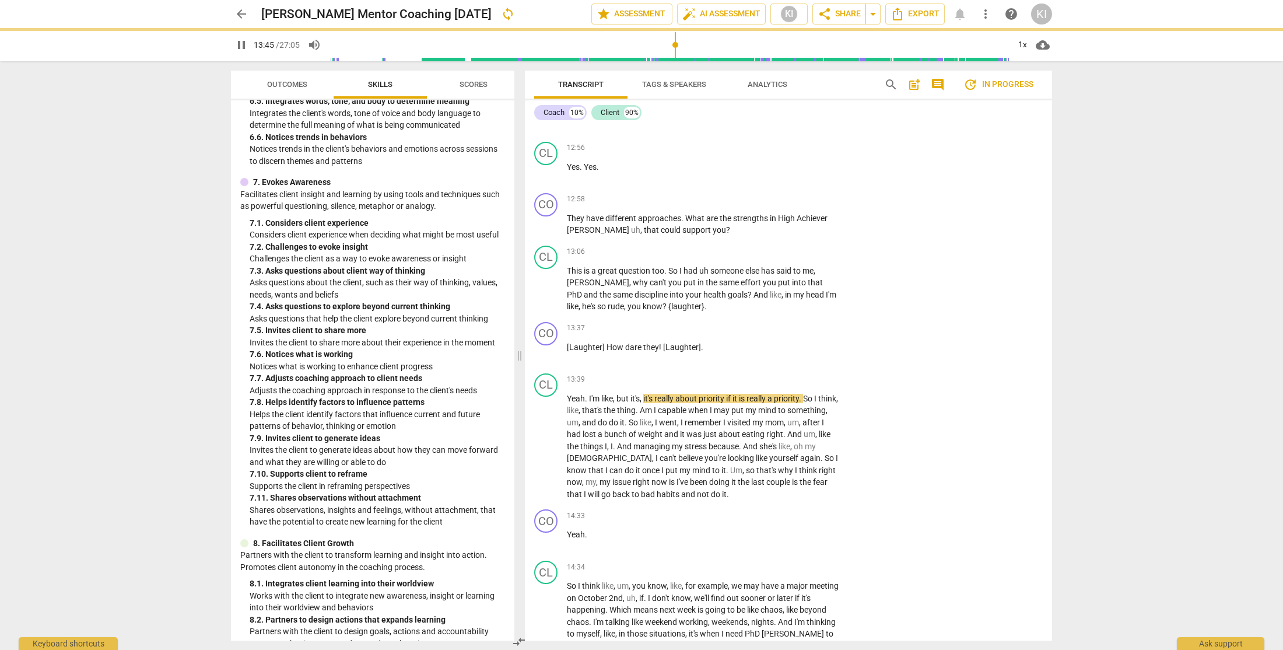
click at [1100, 334] on div "arrow_back [PERSON_NAME] Mentor Coaching [DATE] sync edit star Assessment auto_…" at bounding box center [641, 325] width 1283 height 650
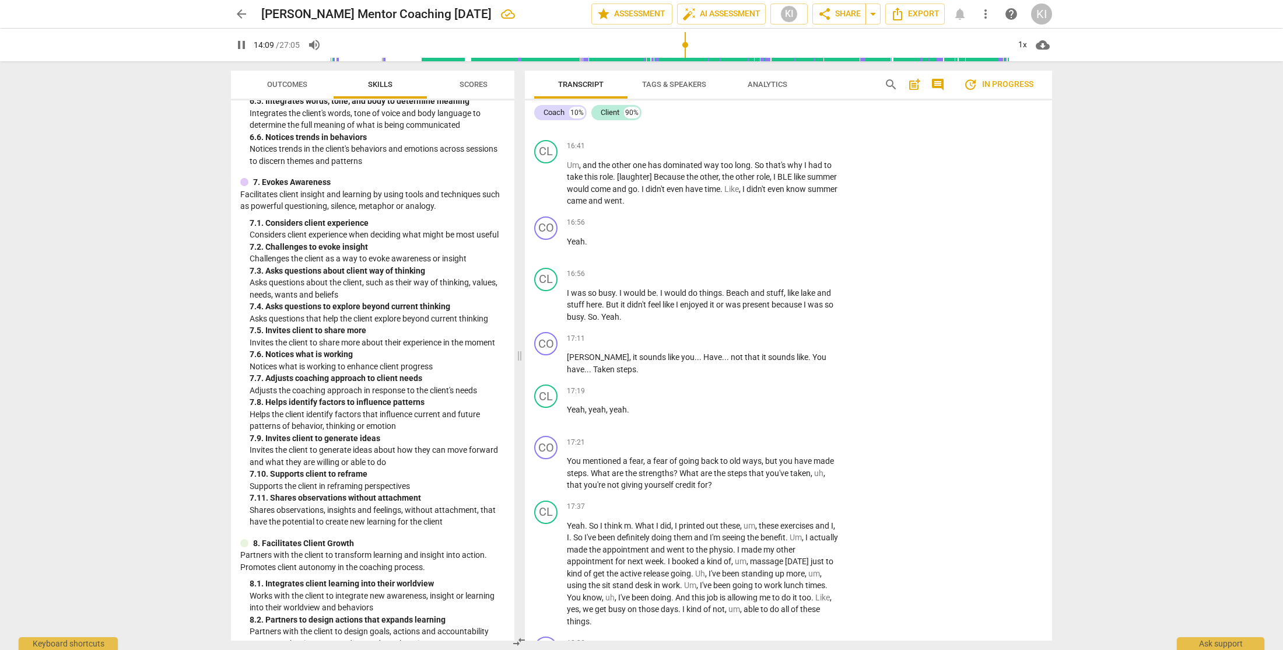
scroll to position [4916, 0]
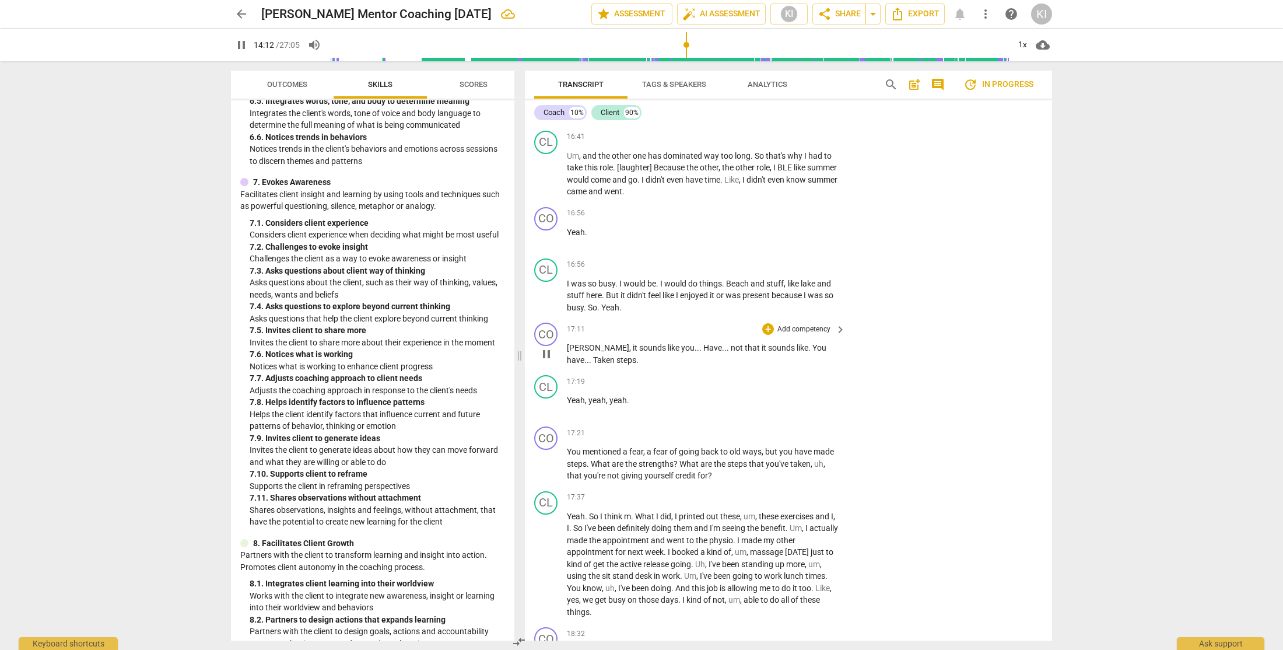
click at [547, 353] on span "pause" at bounding box center [547, 354] width 14 height 14
click at [547, 353] on span "play_arrow" at bounding box center [547, 354] width 14 height 14
click at [796, 430] on p "Add competency" at bounding box center [803, 433] width 55 height 11
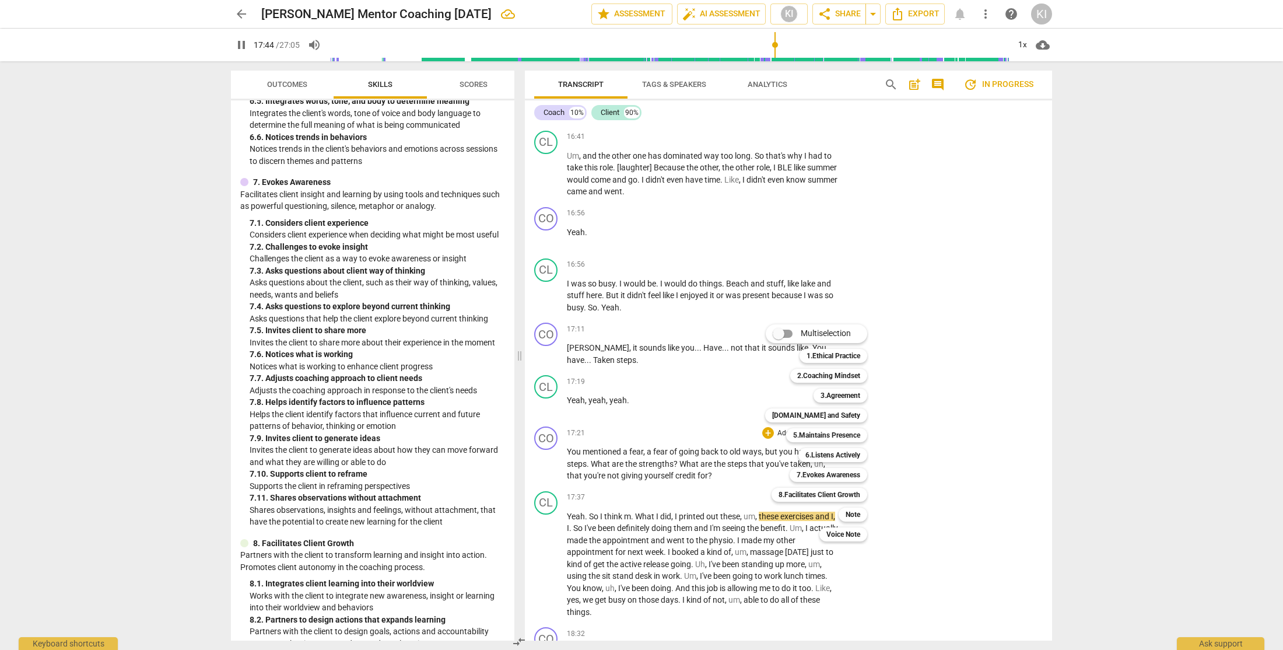
drag, startPoint x: 512, startPoint y: 489, endPoint x: 509, endPoint y: 516, distance: 27.6
click at [509, 516] on div at bounding box center [641, 325] width 1283 height 650
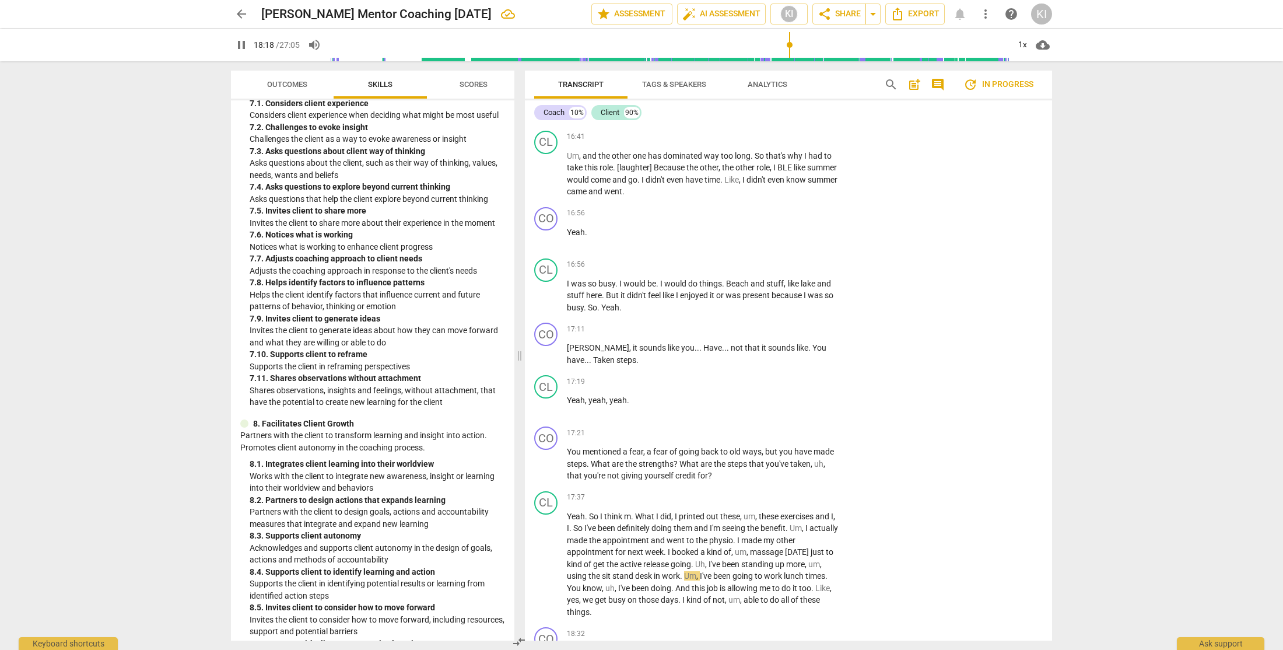
scroll to position [1857, 0]
click at [823, 435] on p "Add competency" at bounding box center [803, 433] width 55 height 11
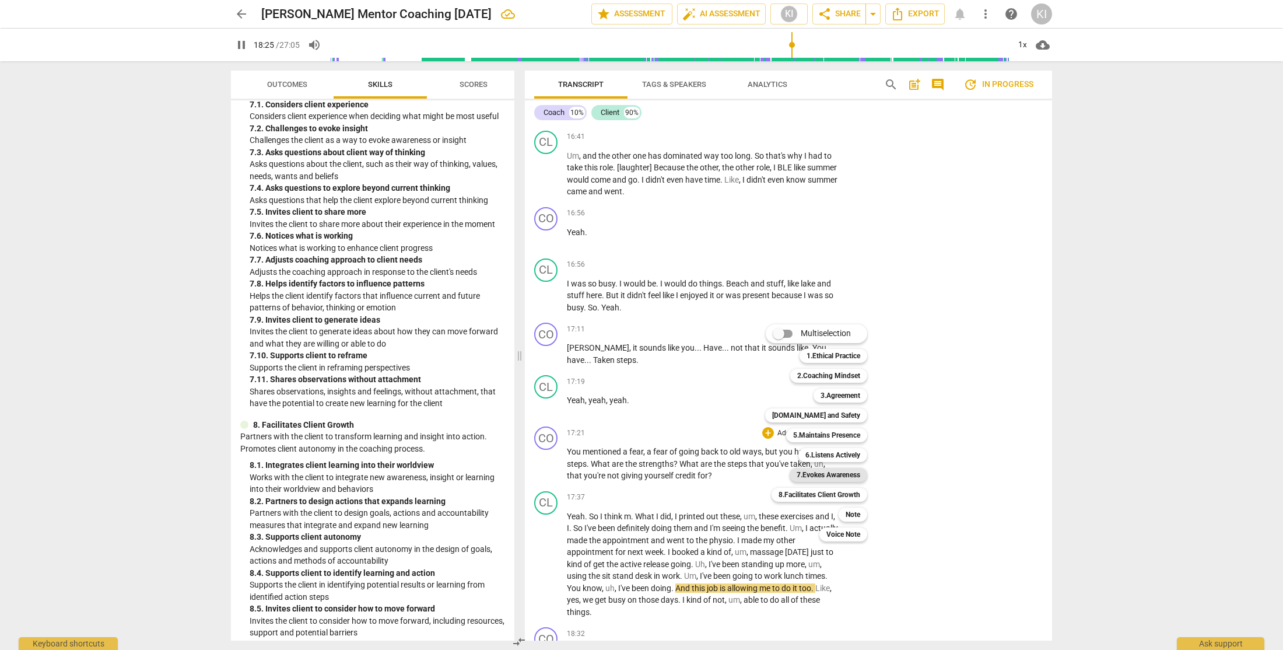
click at [836, 476] on b "7.Evokes Awareness" at bounding box center [829, 475] width 64 height 14
type input "1106"
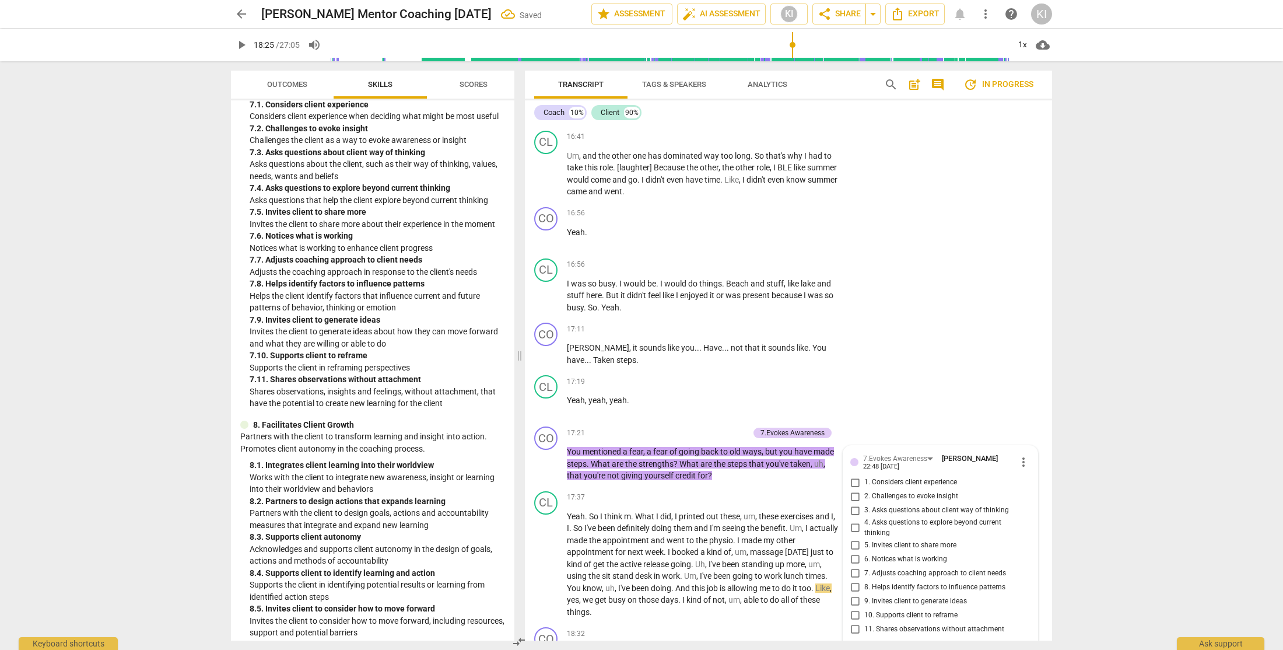
scroll to position [5189, 0]
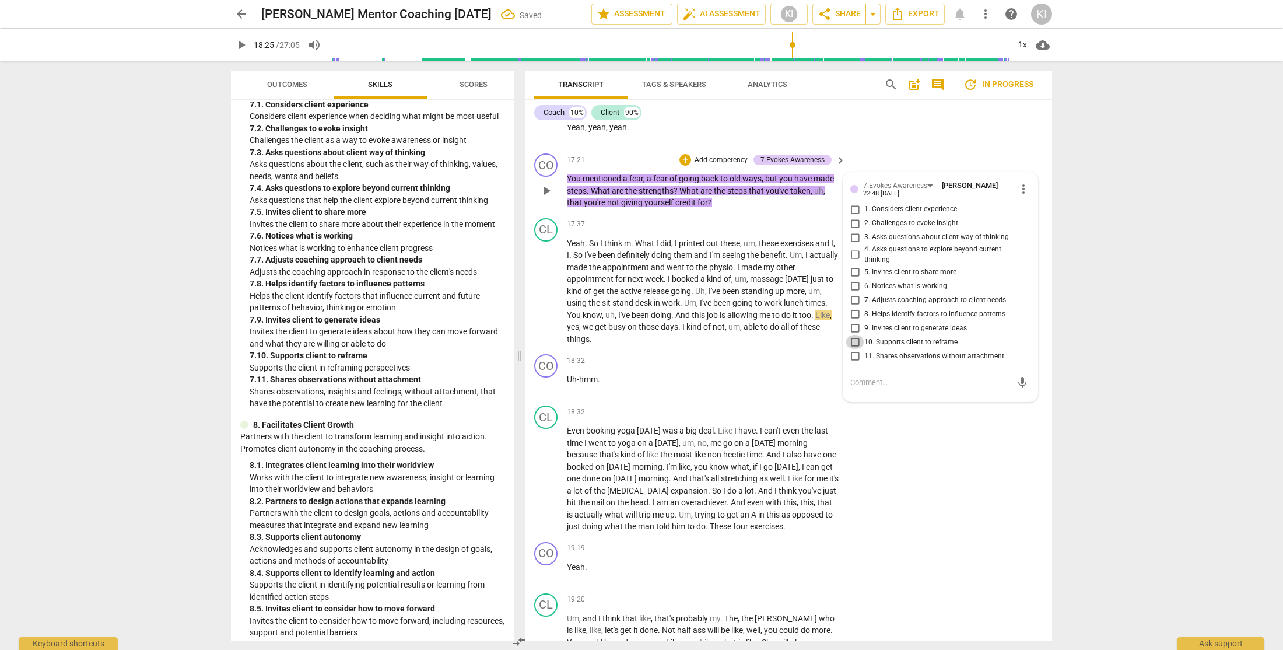
click at [853, 341] on input "10. Supports client to reframe" at bounding box center [855, 342] width 19 height 14
checkbox input "true"
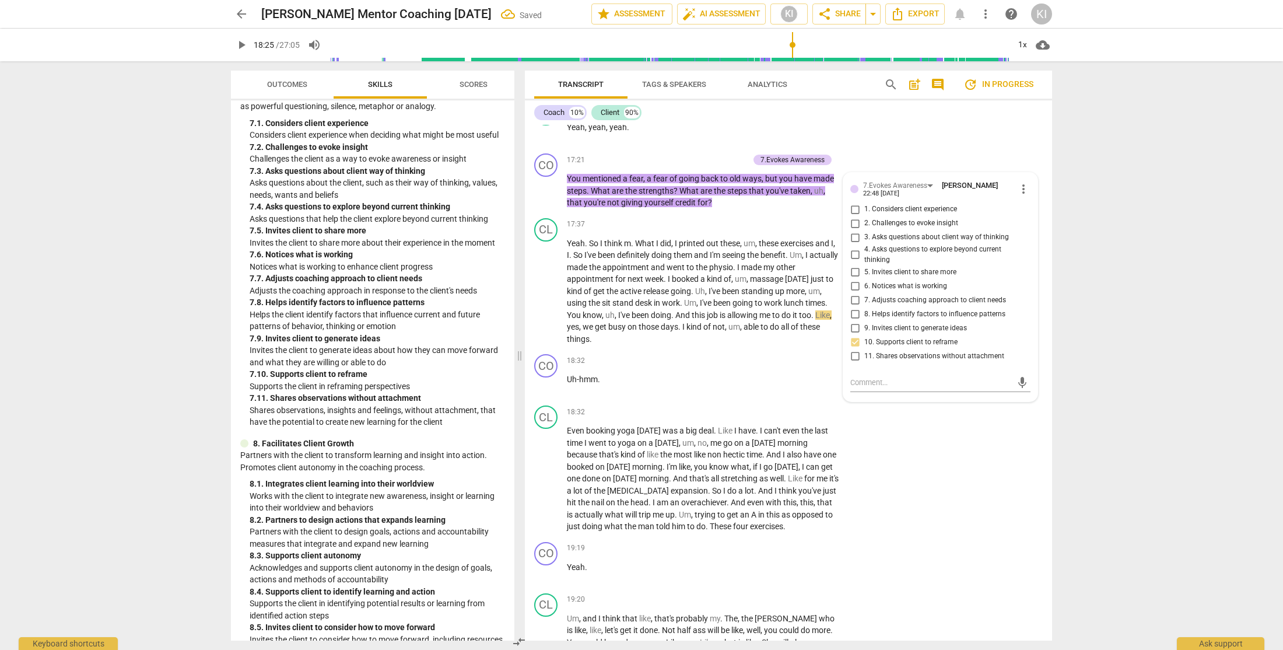
scroll to position [1836, 0]
click at [852, 287] on input "6. Notices what is working" at bounding box center [855, 286] width 19 height 14
checkbox input "true"
click at [1137, 378] on div "arrow_back [PERSON_NAME] Mentor Coaching [DATE] Saved edit star Assessment auto…" at bounding box center [641, 325] width 1283 height 650
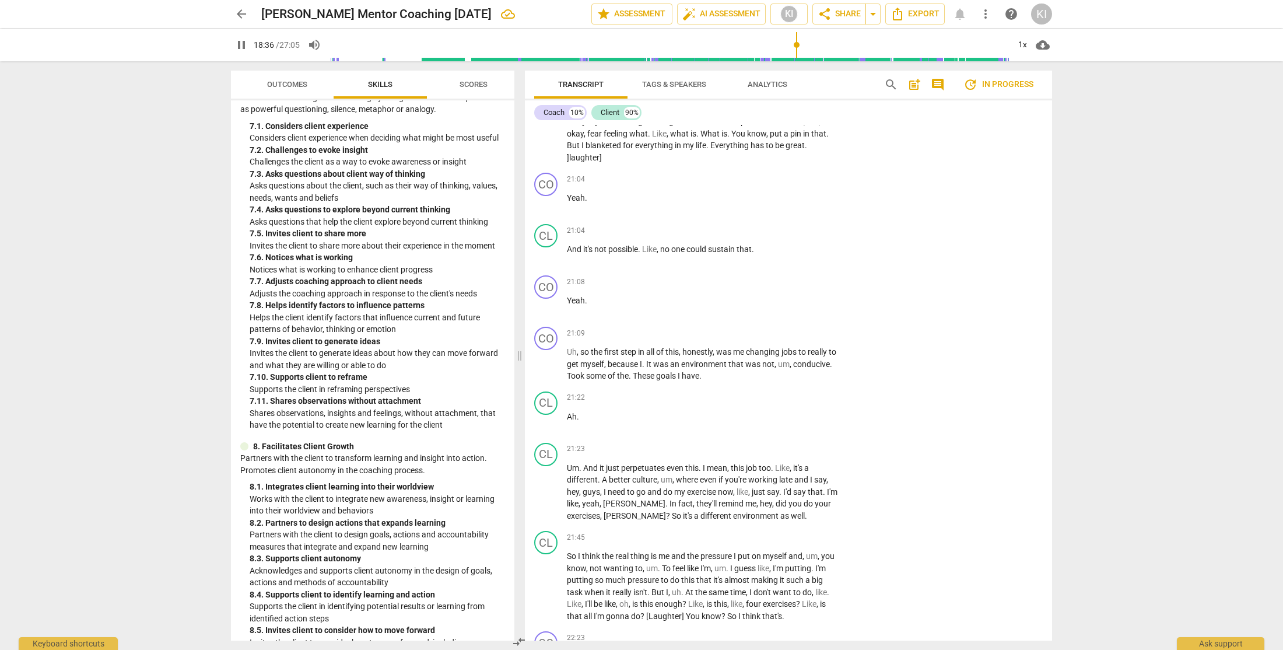
scroll to position [6048, 0]
click at [545, 305] on span "pause" at bounding box center [547, 306] width 14 height 14
click at [545, 305] on span "play_arrow" at bounding box center [547, 306] width 14 height 14
click at [548, 341] on div "CO" at bounding box center [545, 337] width 23 height 23
click at [584, 394] on div "Coach" at bounding box center [590, 393] width 88 height 19
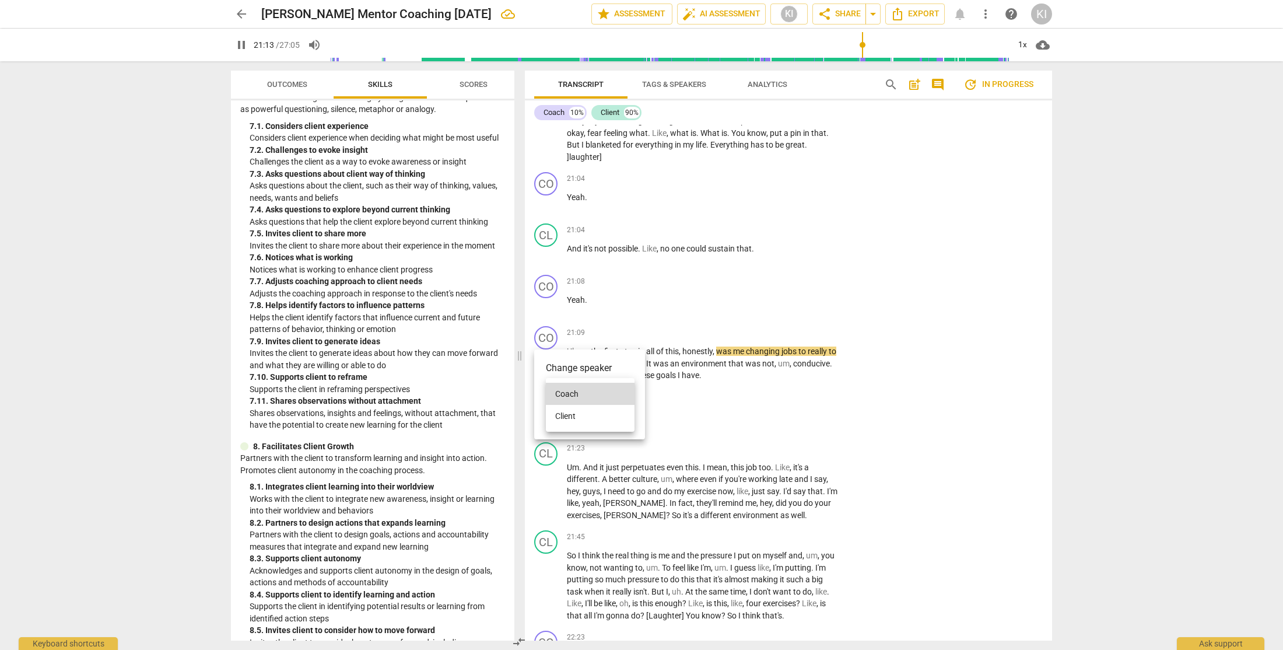
click at [586, 416] on li "Client" at bounding box center [590, 416] width 89 height 22
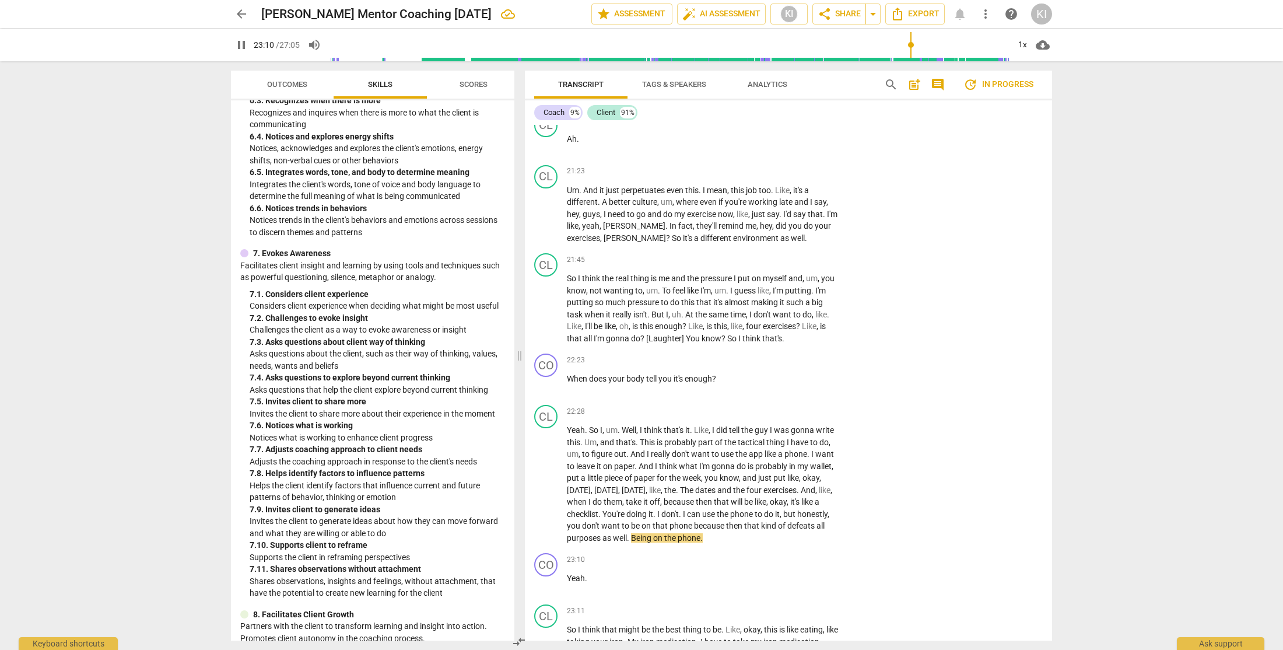
scroll to position [1669, 0]
click at [816, 361] on p "Add competency" at bounding box center [803, 360] width 55 height 11
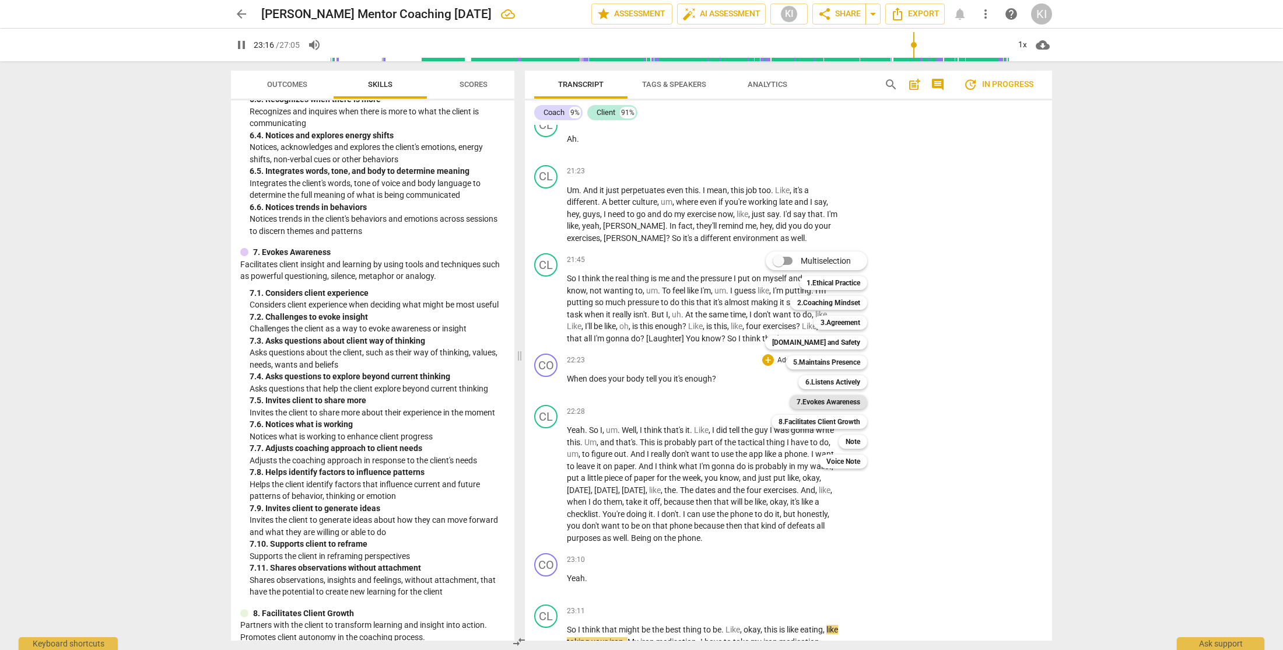
click at [807, 401] on b "7.Evokes Awareness" at bounding box center [829, 402] width 64 height 14
type input "1397"
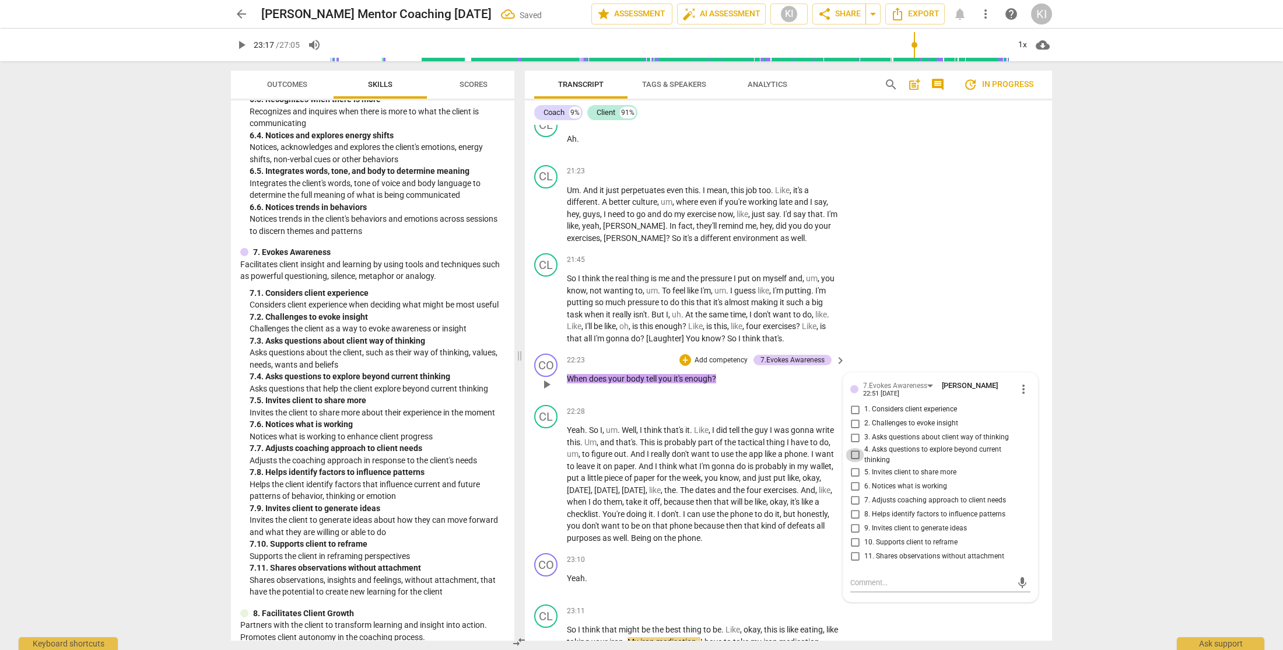
click at [853, 454] on input "4. Asks questions to explore beyond current thinking" at bounding box center [855, 455] width 19 height 14
checkbox input "true"
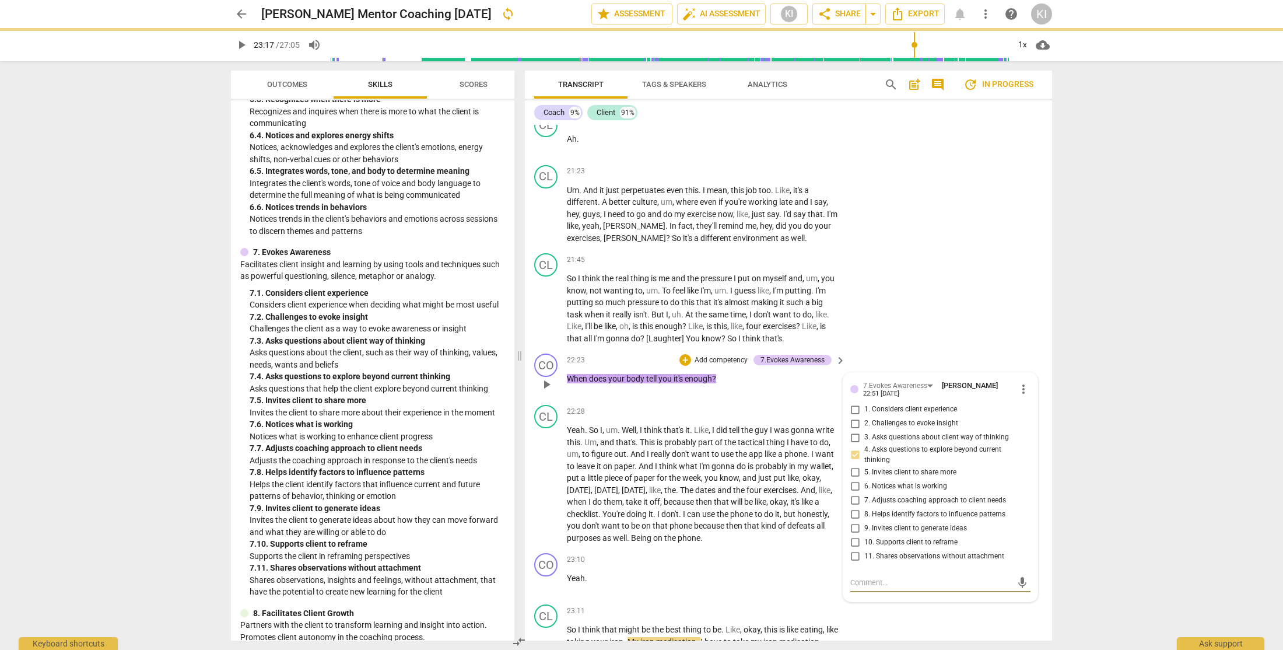
click at [856, 583] on textarea at bounding box center [932, 582] width 162 height 11
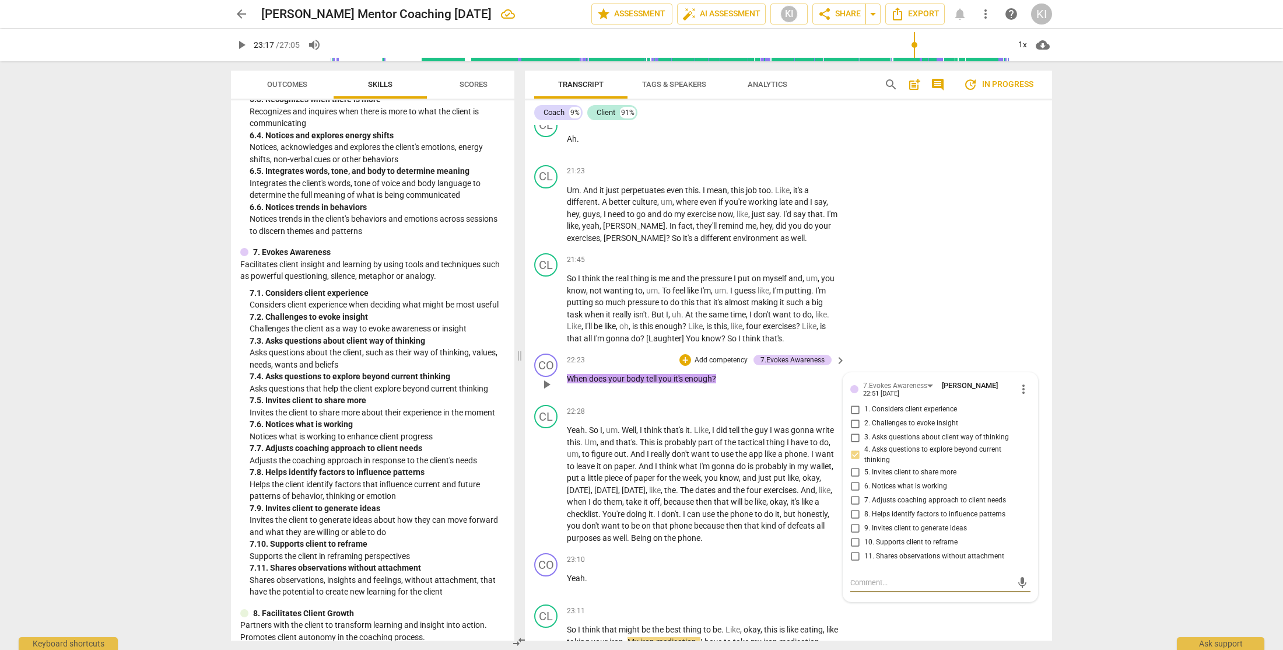
type textarea "I"
type textarea "I d"
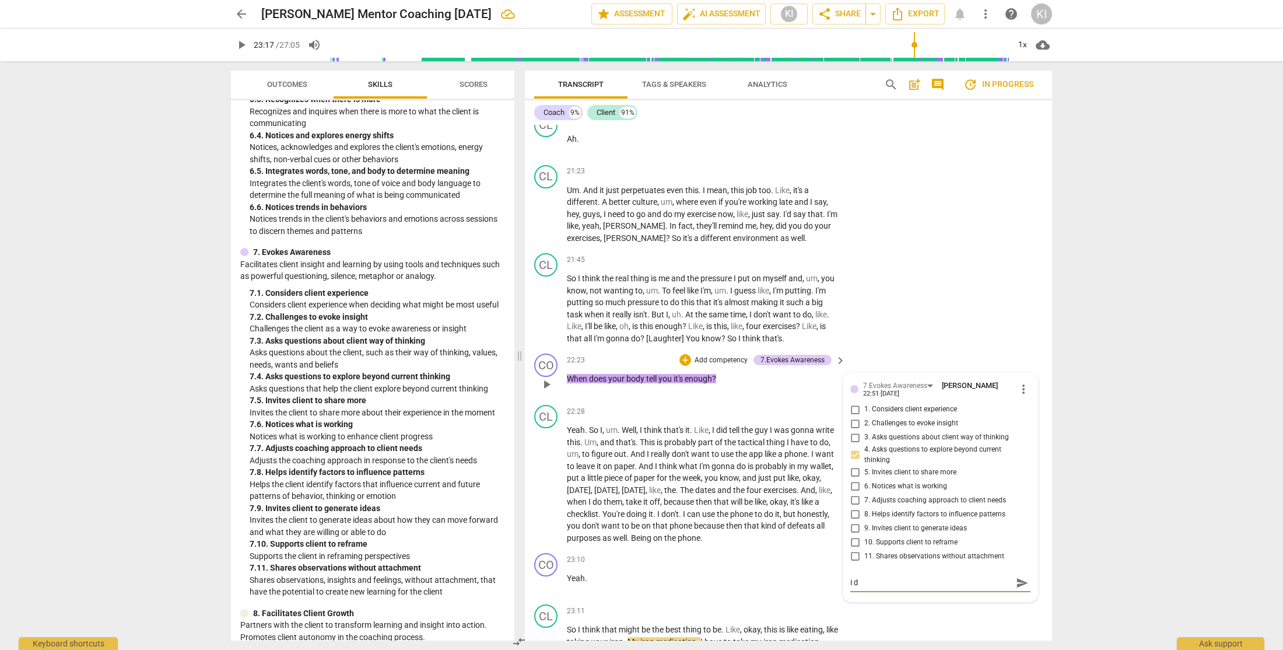
type textarea "I di"
type textarea "I did"
type textarea "I didn"
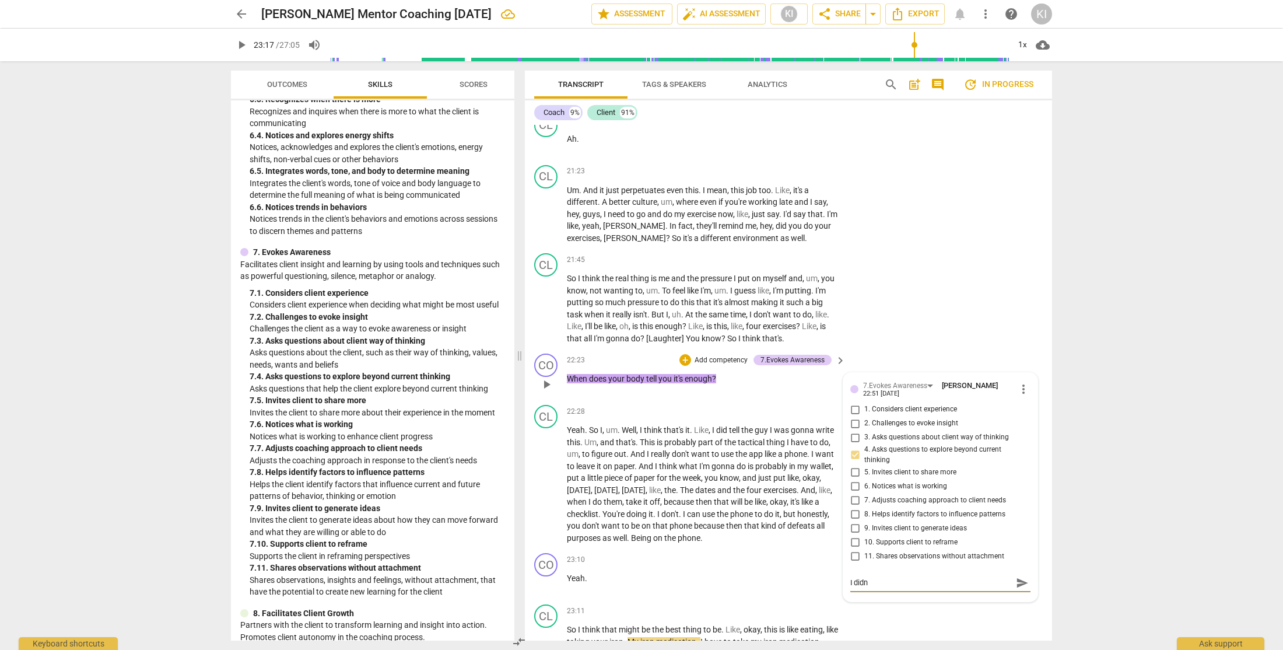
type textarea "I didn'"
type textarea "I didn't"
type textarea "I didn't i"
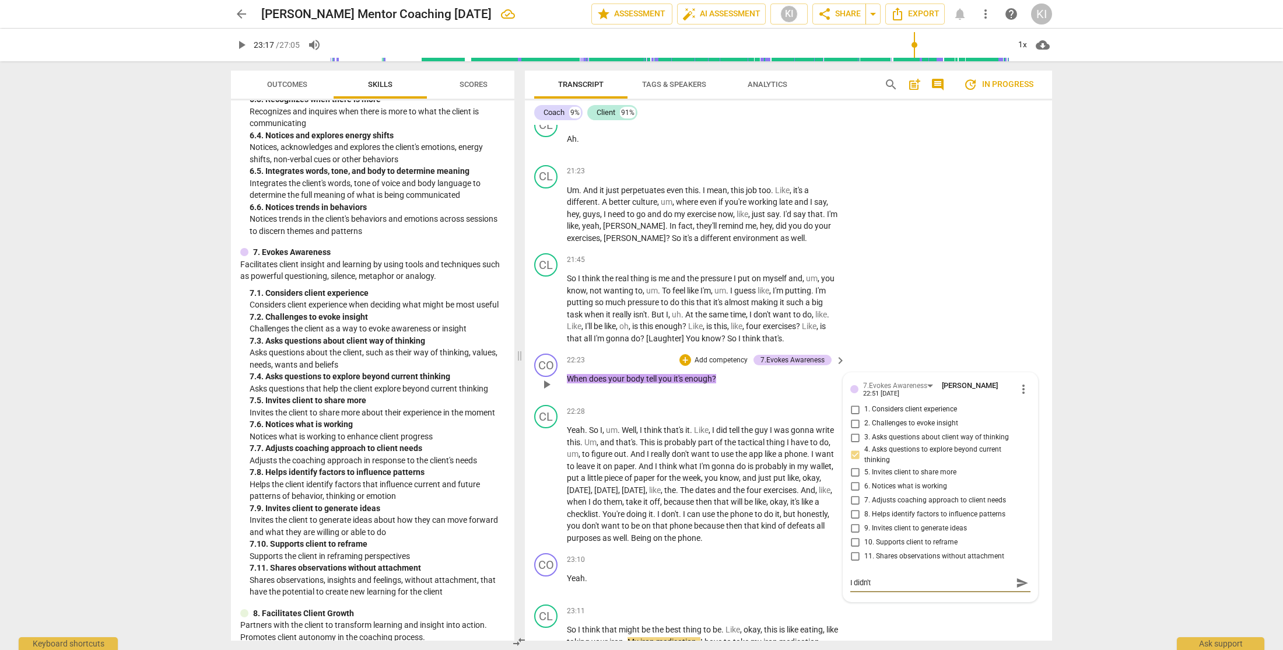
type textarea "I didn't i"
type textarea "I didn't in"
type textarea "I didn't int"
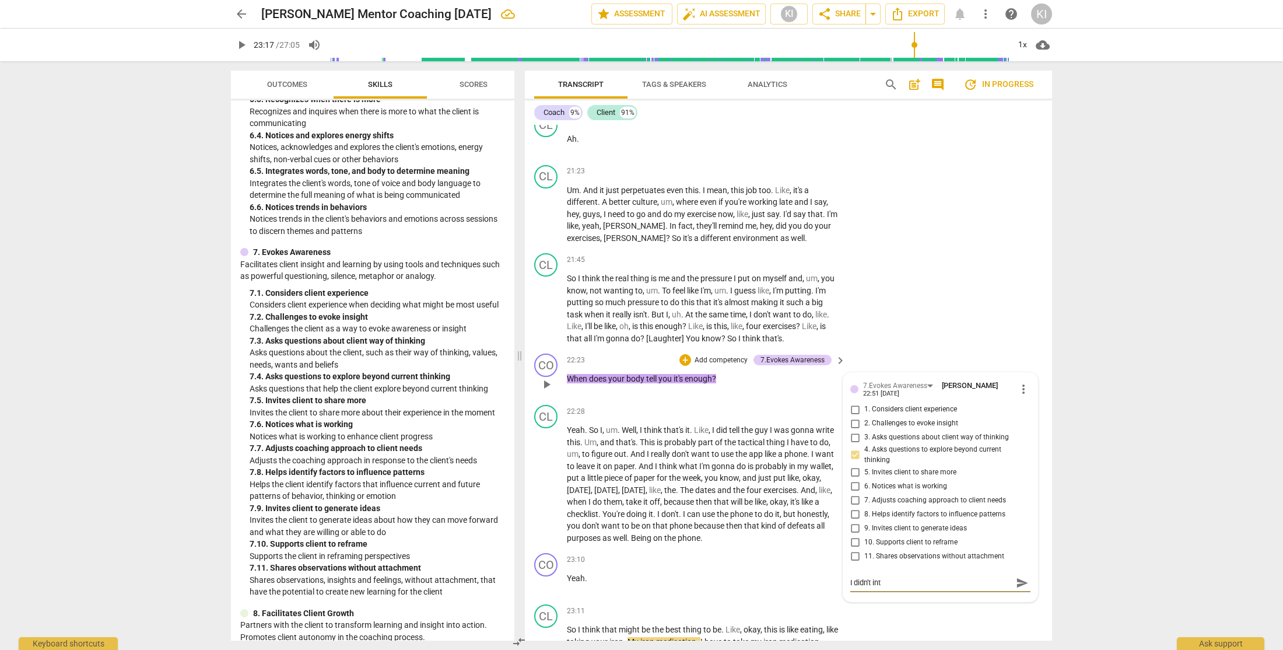
type textarea "I didn't inte"
type textarea "I didn't inten"
type textarea "I didn't intend"
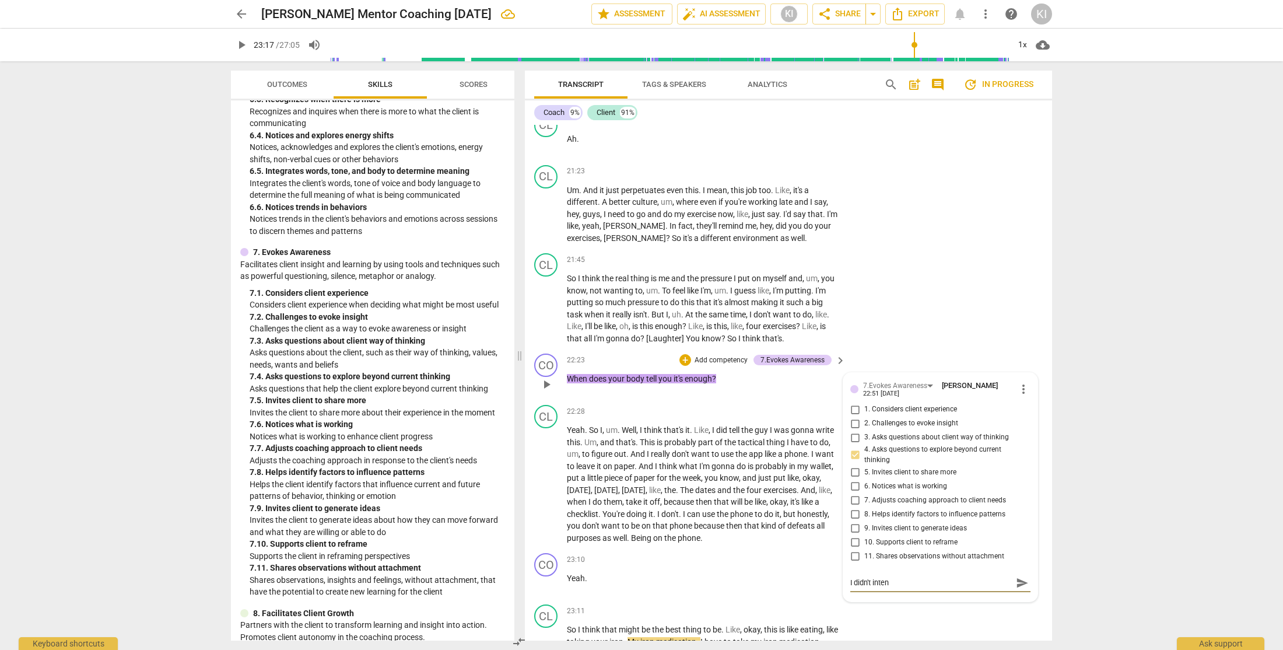
type textarea "I didn't intend"
type textarea "I didn't intend t"
type textarea "I didn't intend to"
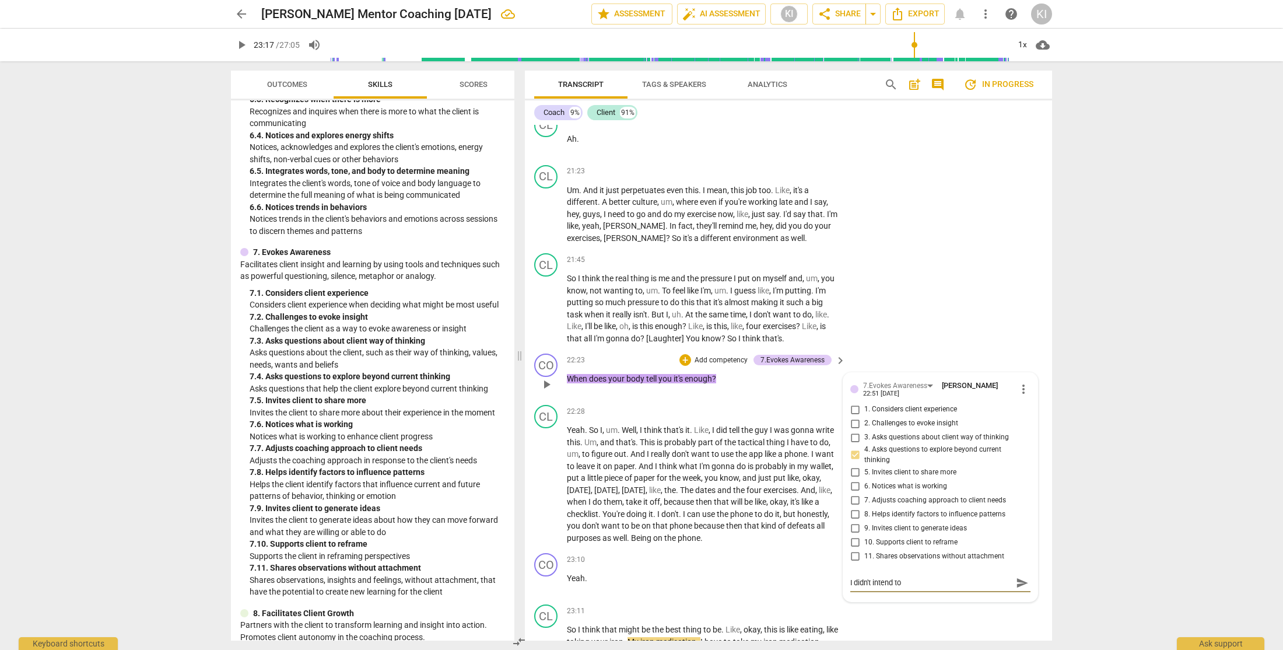
type textarea "I didn't intend to"
type textarea "I didn't intend to i"
type textarea "I didn't intend to in"
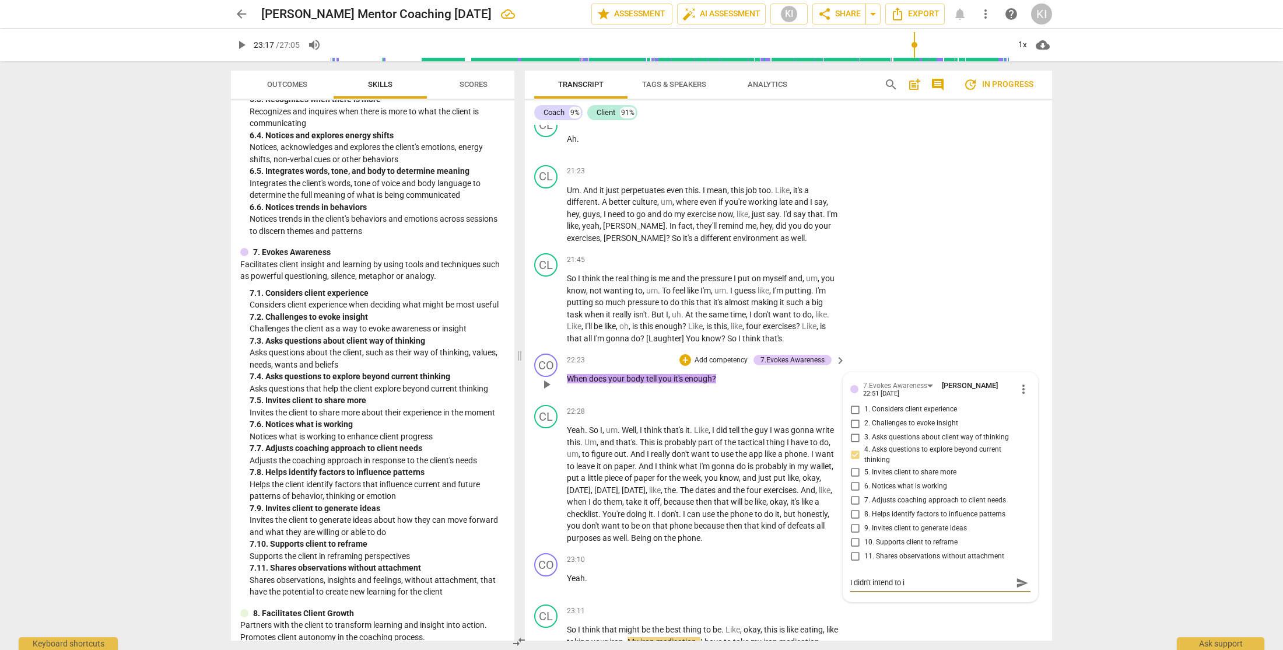
type textarea "I didn't intend to in"
type textarea "I didn't intend to int"
type textarea "I didn't intend to inte"
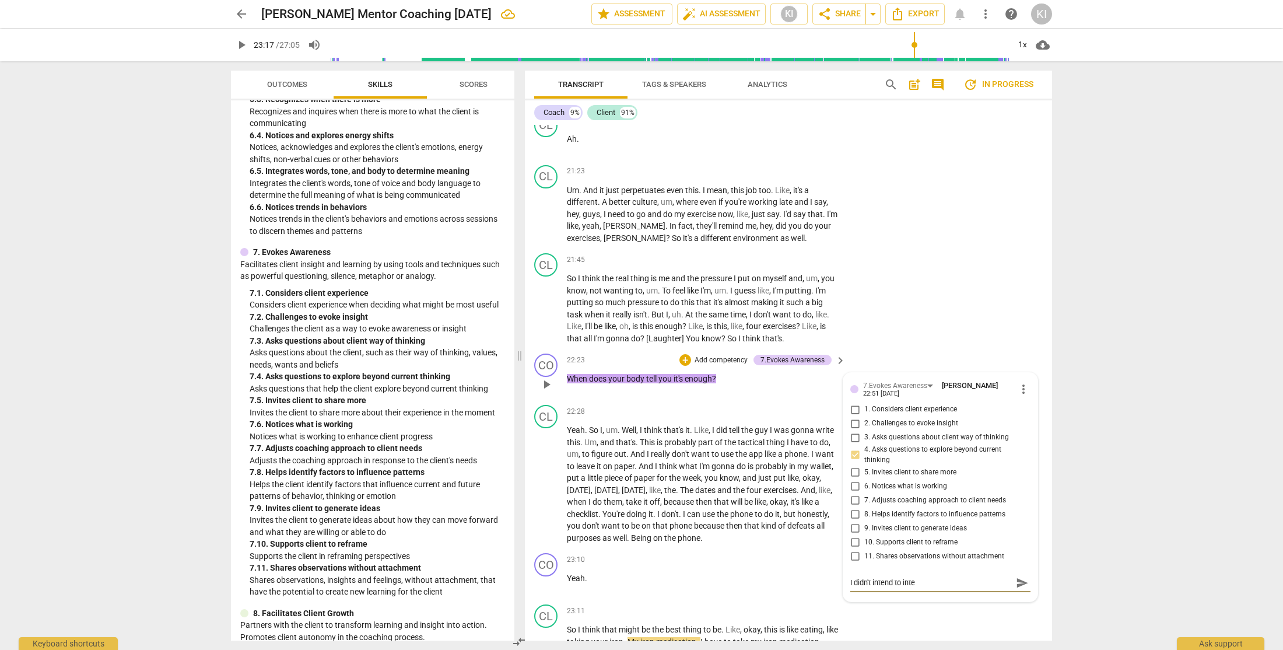
type textarea "I didn't intend to inter"
type textarea "I didn't intend to interr"
type textarea "I didn't intend to interru"
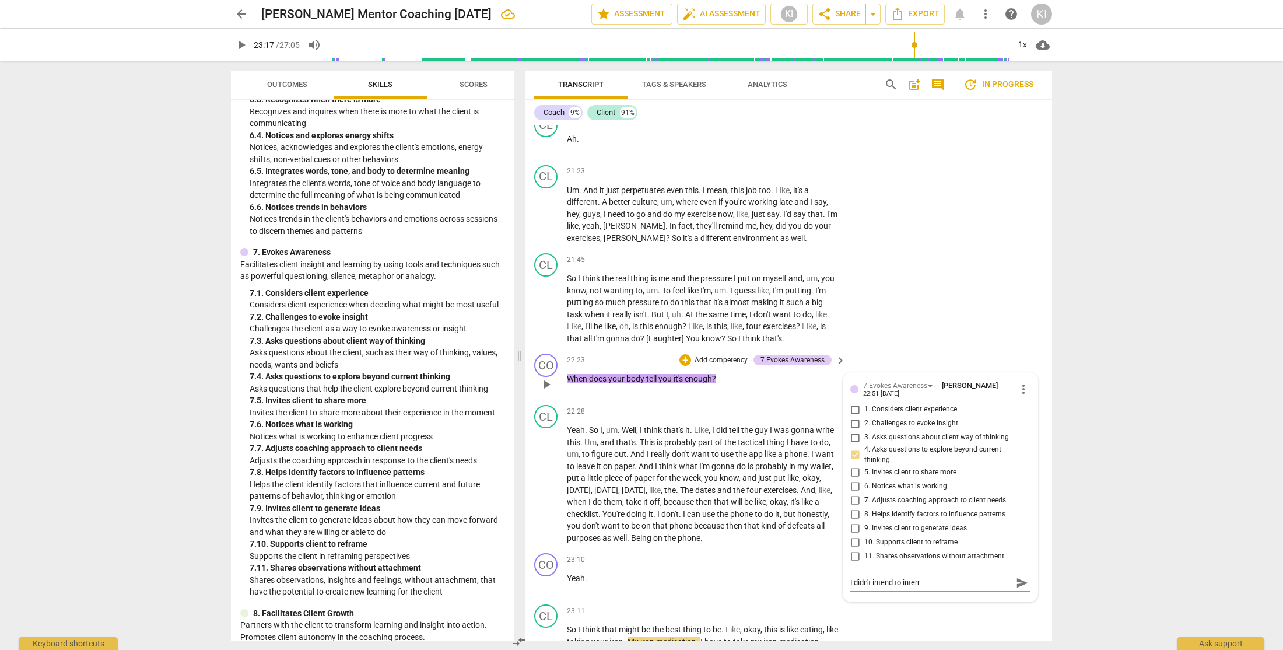
type textarea "I didn't intend to interru"
type textarea "I didn't intend to interrup"
type textarea "I didn't intend to interrupt"
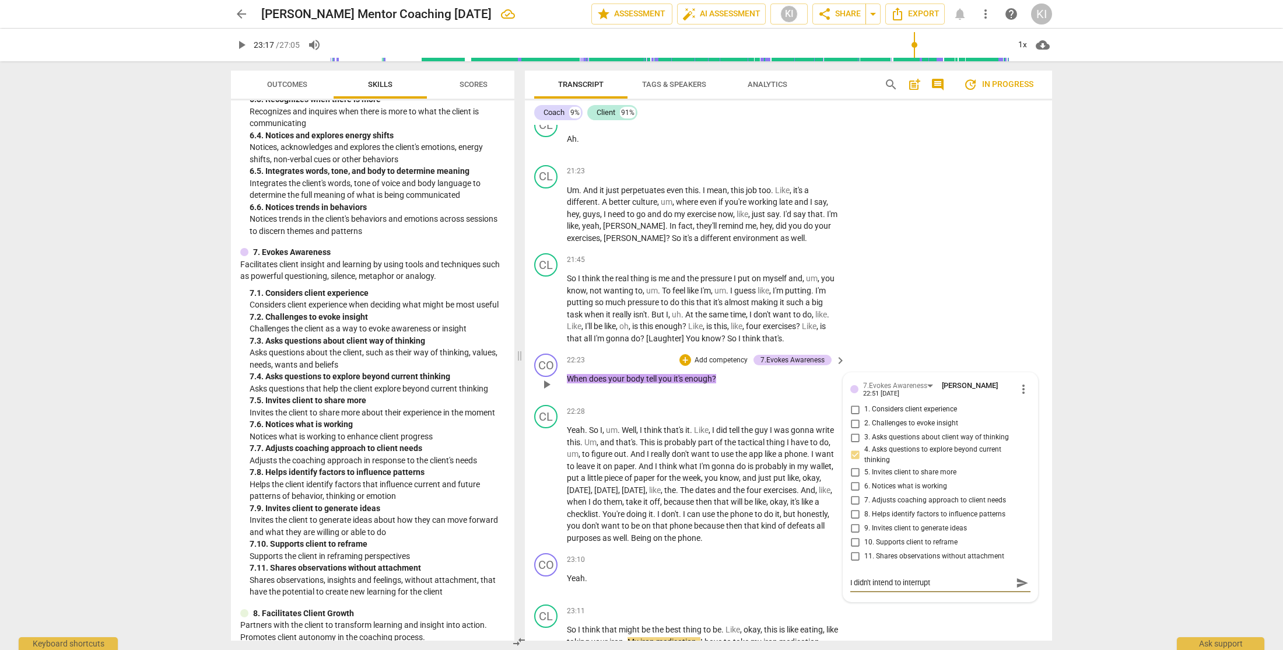
type textarea "I didn't intend to interrupt h"
type textarea "I didn't intend to interrupt he"
click at [1018, 610] on span "send" at bounding box center [1022, 609] width 13 height 13
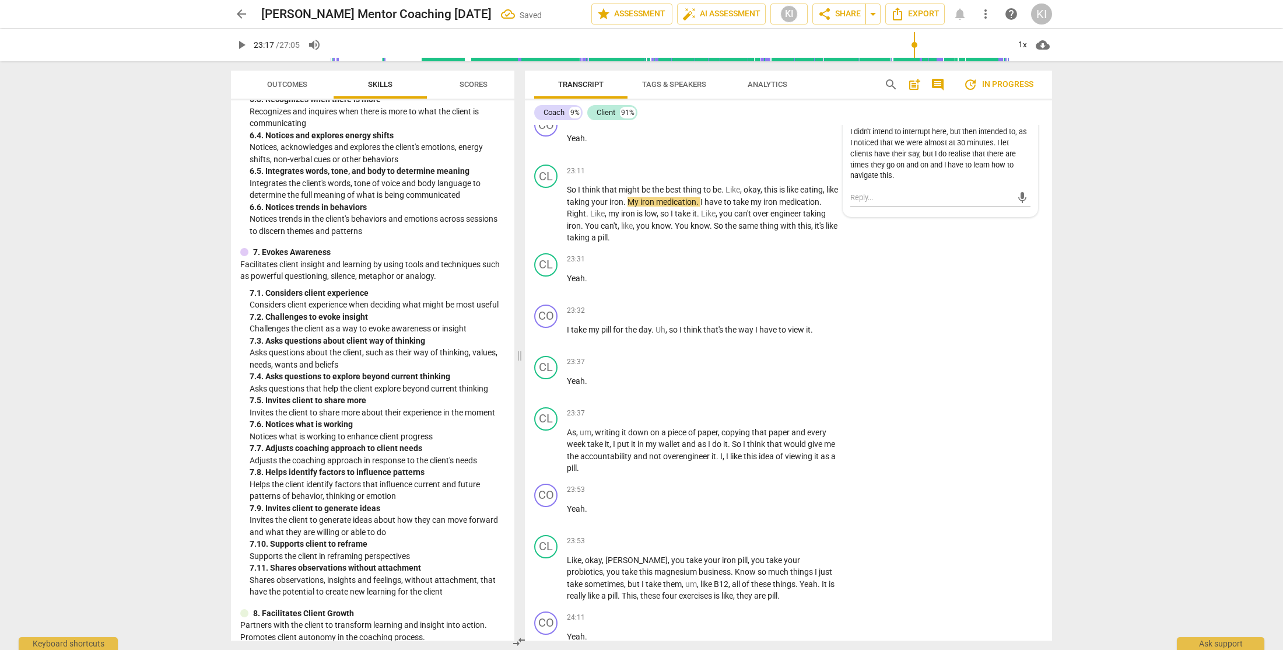
scroll to position [6767, 0]
click at [549, 313] on div "CO" at bounding box center [545, 314] width 23 height 23
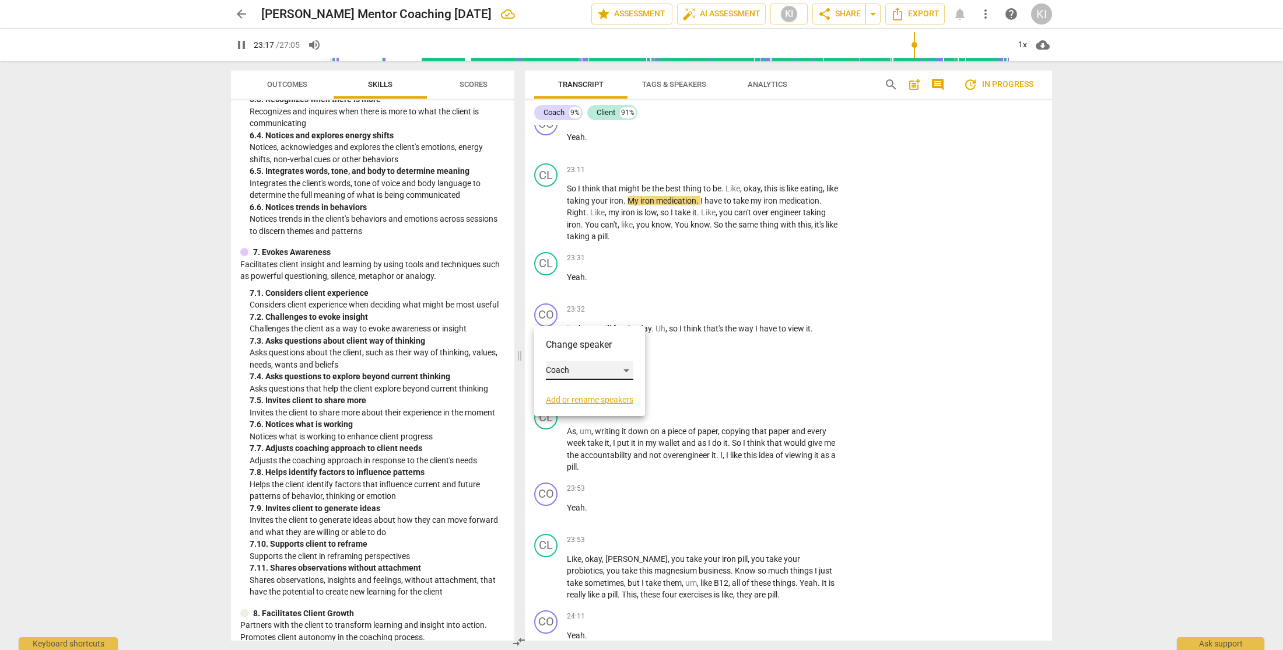
click at [562, 373] on div "Coach" at bounding box center [590, 370] width 88 height 19
click at [571, 393] on li "Client" at bounding box center [590, 393] width 89 height 22
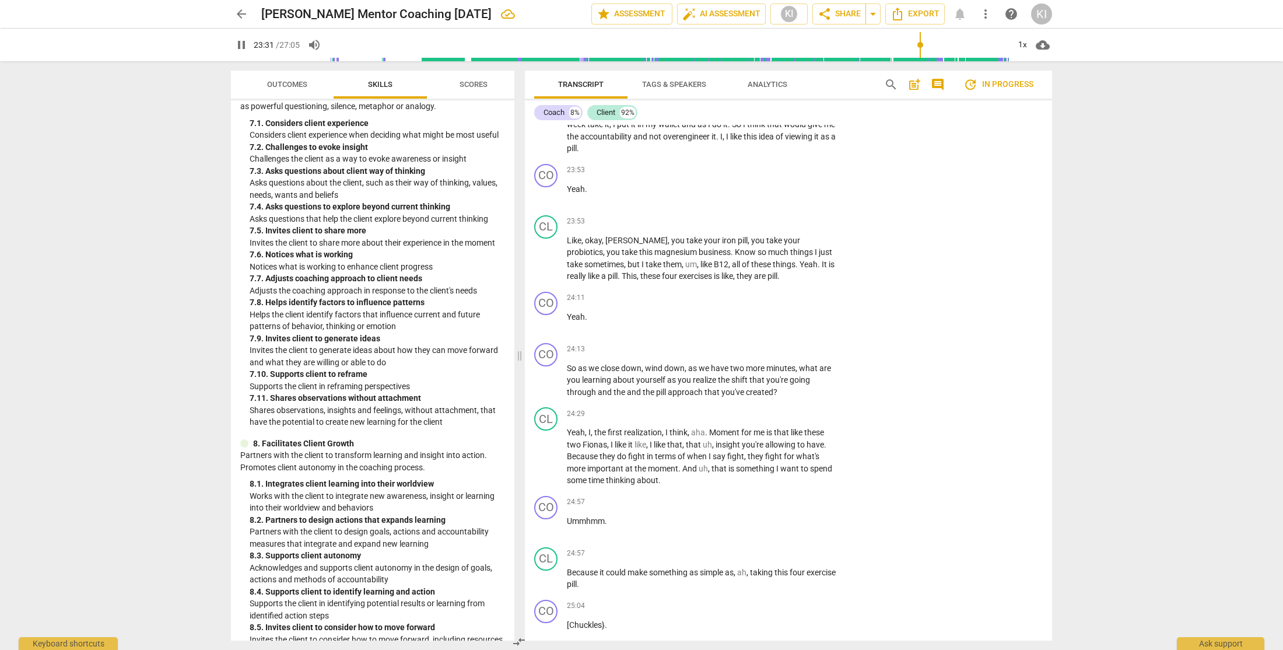
scroll to position [1960, 0]
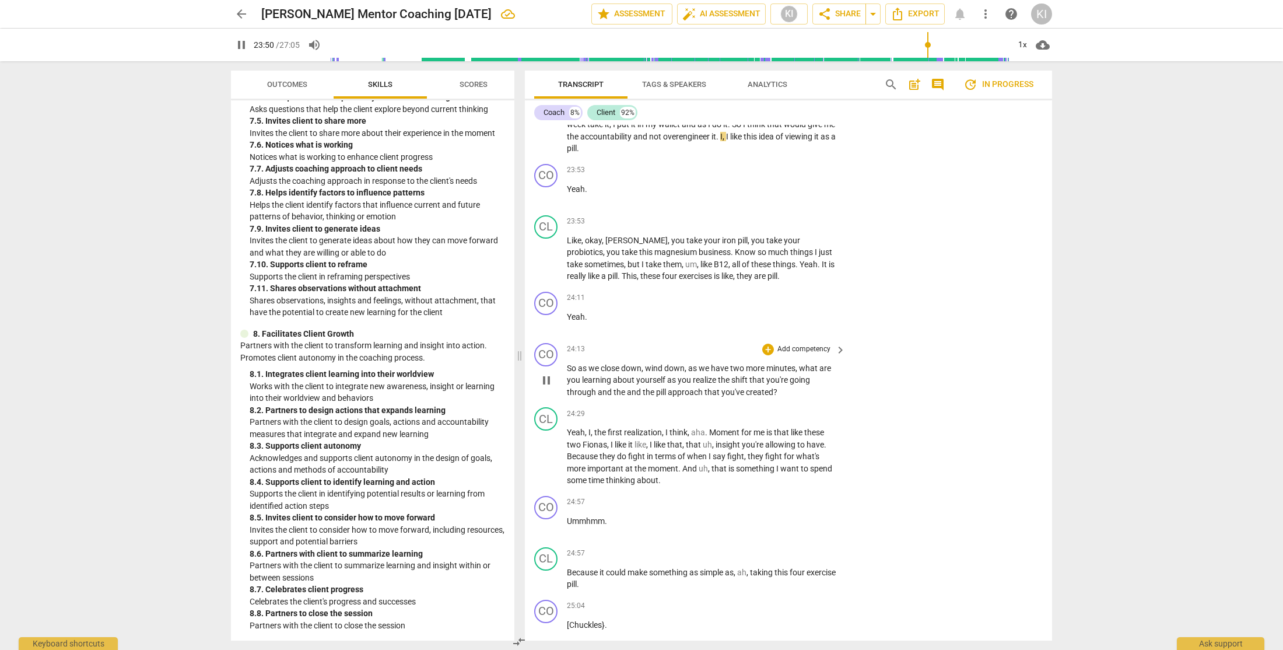
click at [796, 351] on p "Add competency" at bounding box center [803, 349] width 55 height 11
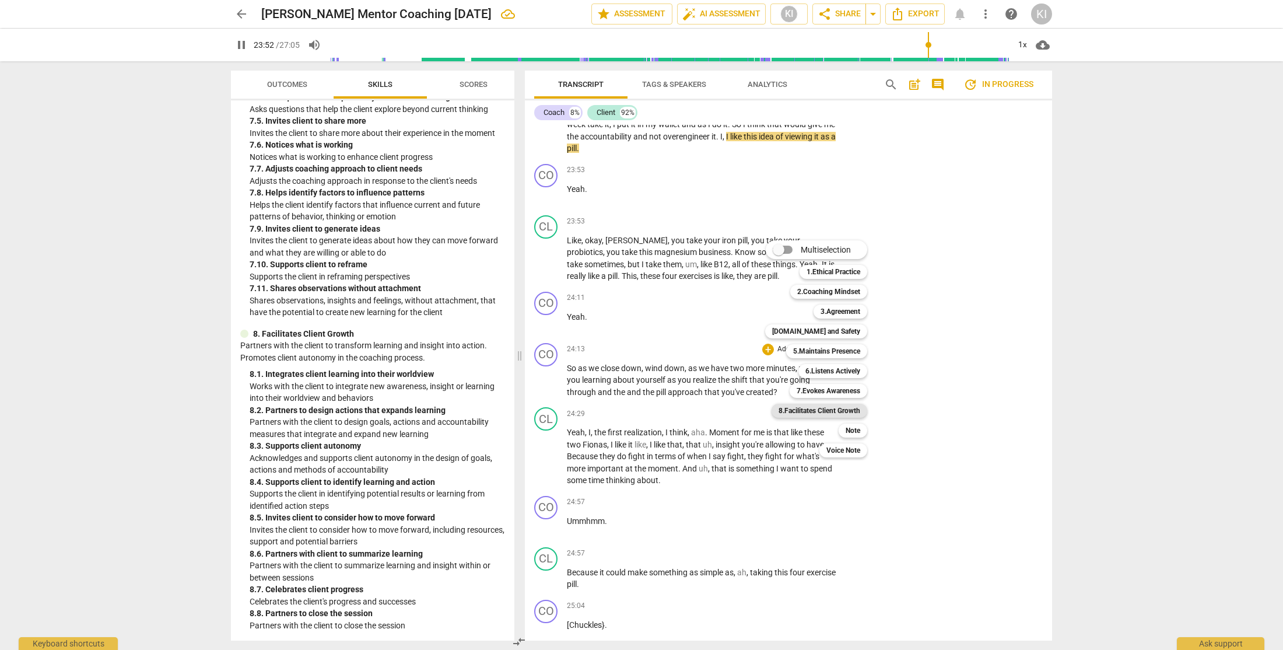
click at [821, 411] on b "8.Facilitates Client Growth" at bounding box center [820, 411] width 82 height 14
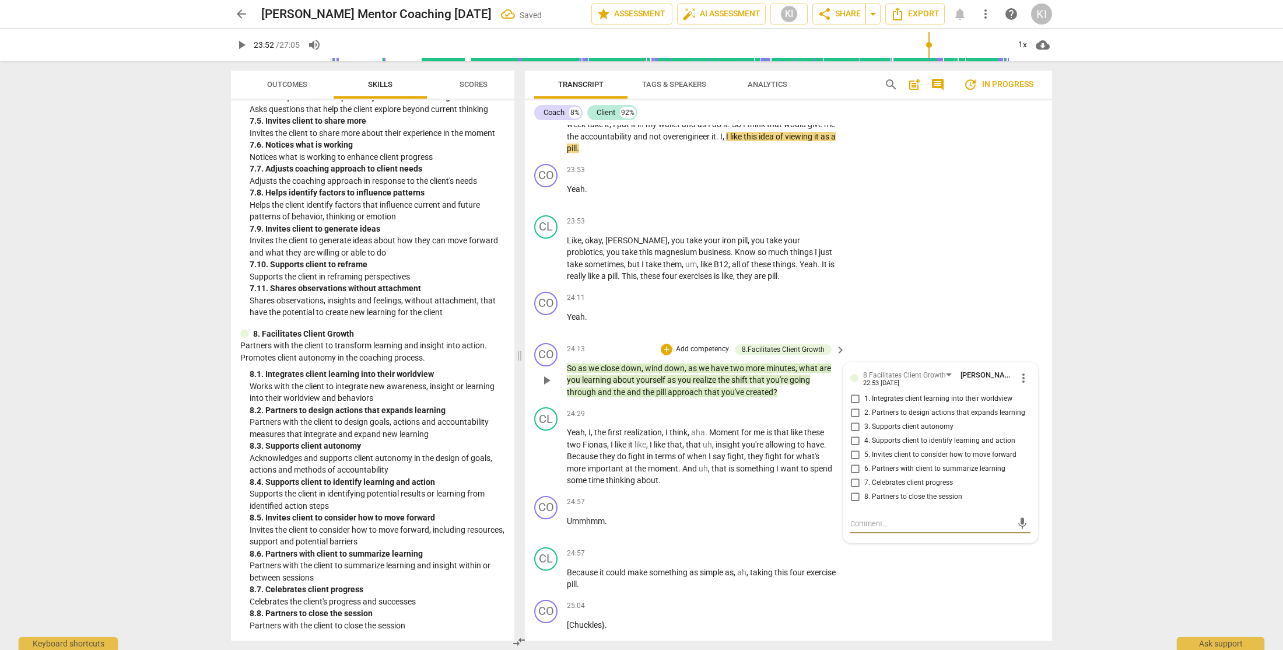
click at [853, 469] on input "6. Partners with client to summarize learning" at bounding box center [855, 469] width 19 height 14
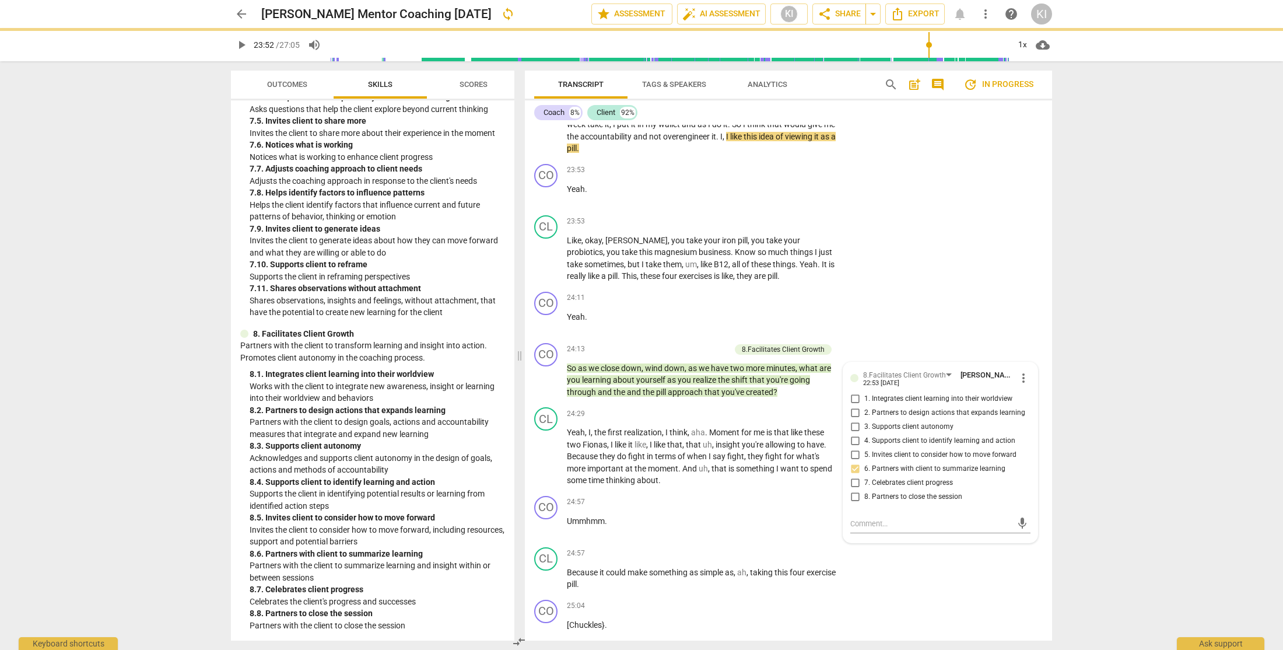
click at [1119, 406] on div "arrow_back [PERSON_NAME] Mentor Coaching [DATE] sync edit star Assessment auto_…" at bounding box center [641, 325] width 1283 height 650
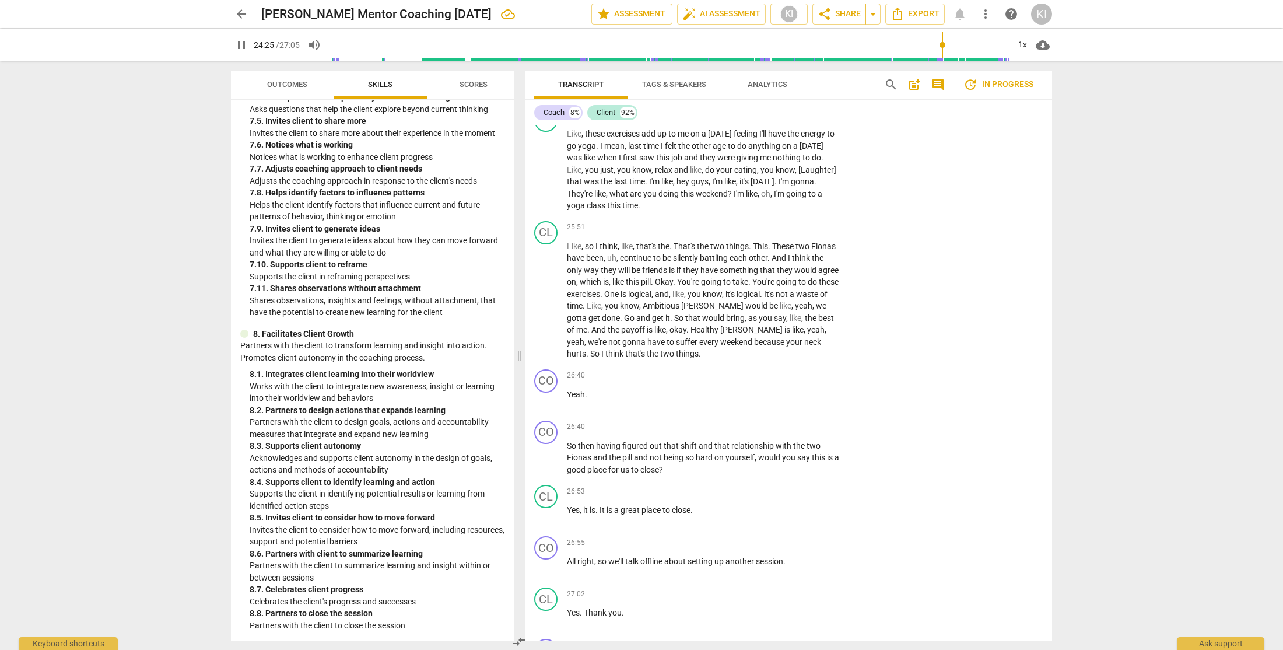
scroll to position [7744, 0]
click at [783, 426] on p "Add competency" at bounding box center [803, 426] width 55 height 11
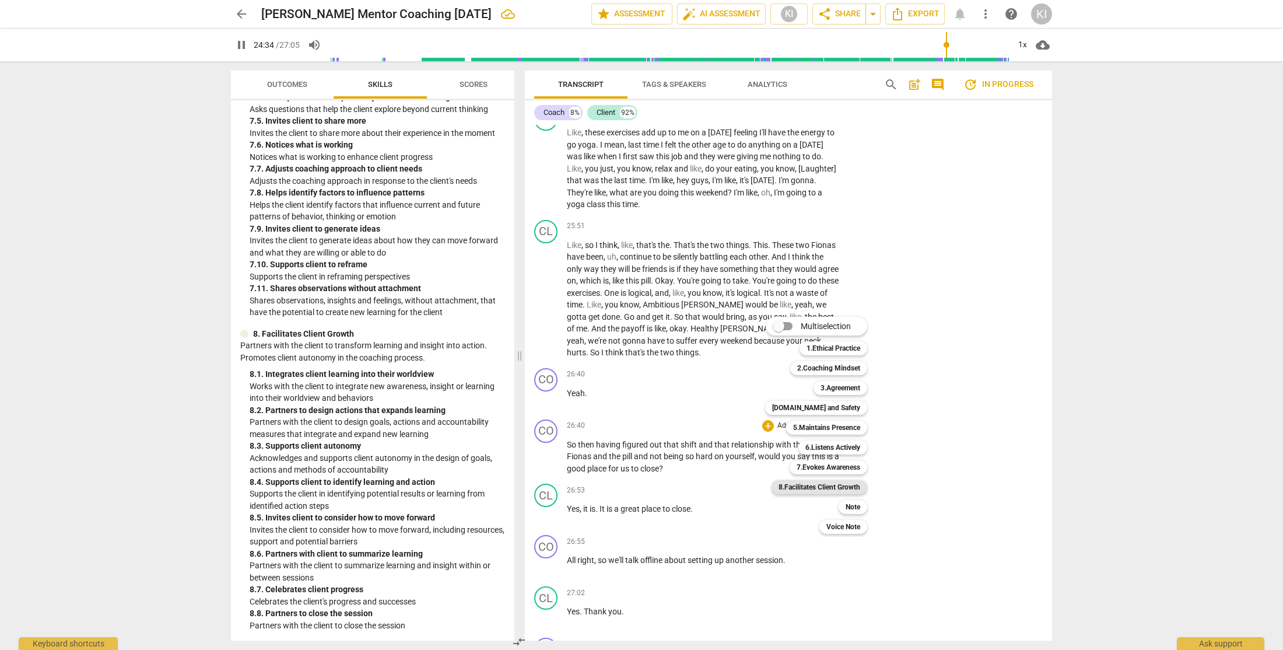
click at [839, 488] on b "8.Facilitates Client Growth" at bounding box center [820, 487] width 82 height 14
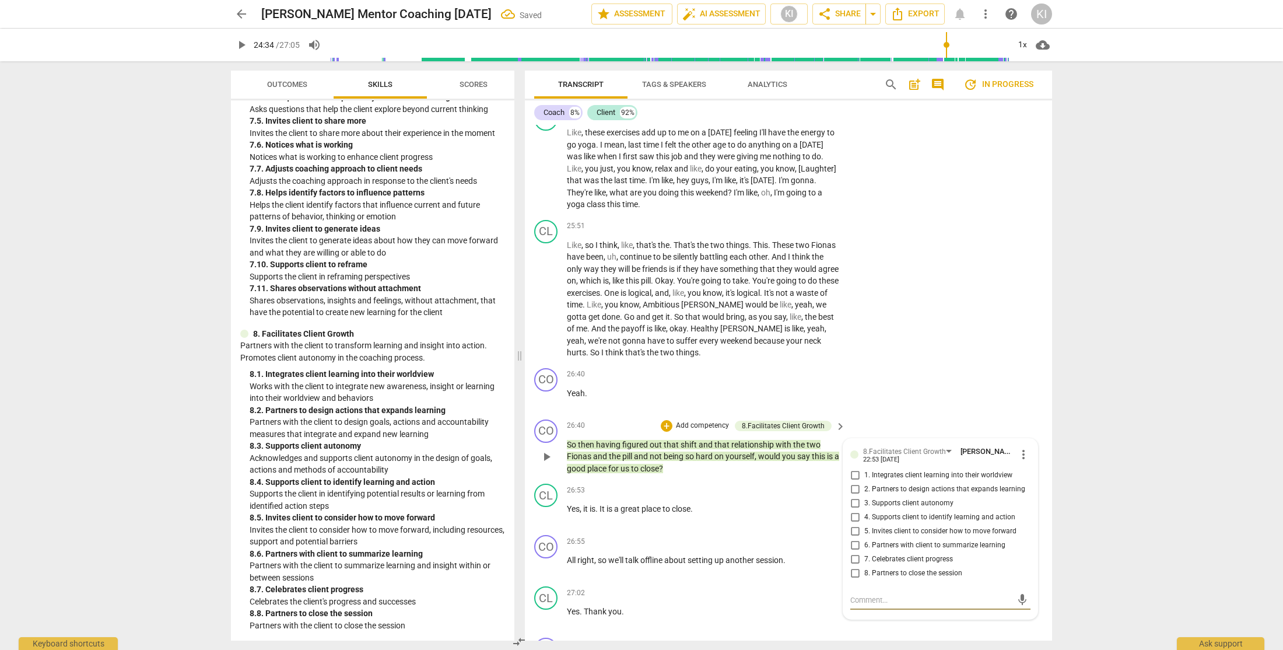
click at [855, 572] on input "8. Partners to close the session" at bounding box center [855, 573] width 19 height 14
click at [1020, 369] on div "CO play_arrow pause 26:40 + Add competency keyboard_arrow_right Yeah ." at bounding box center [788, 388] width 527 height 51
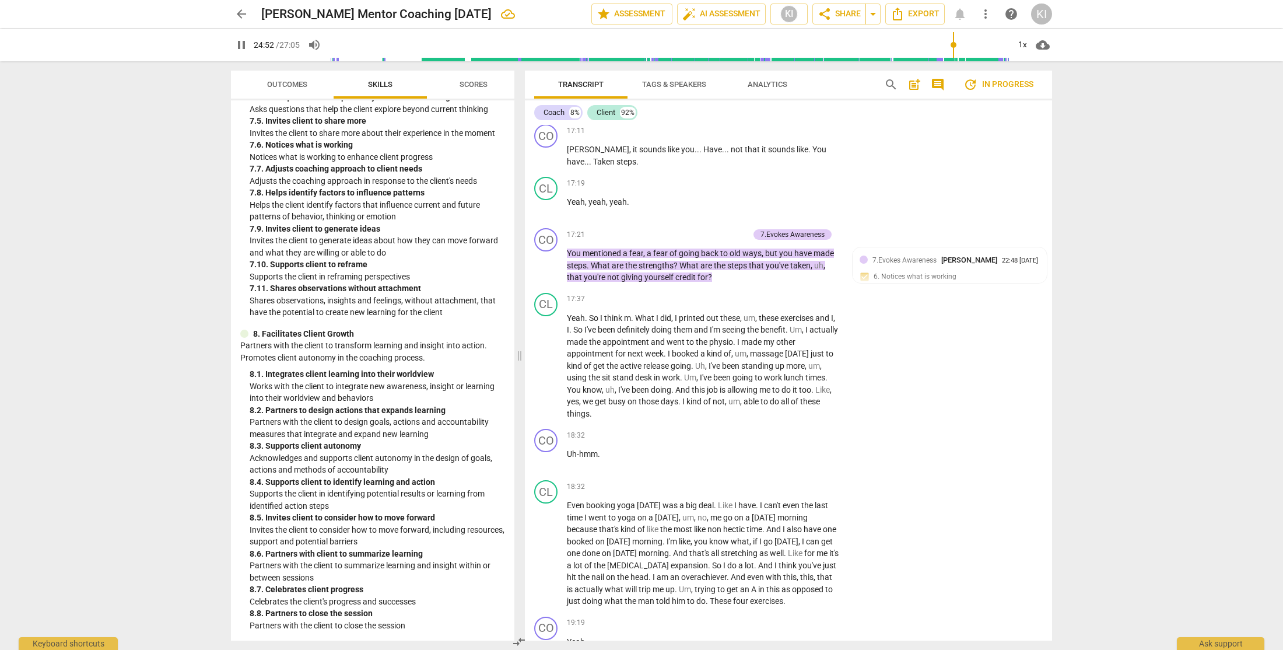
scroll to position [5110, 0]
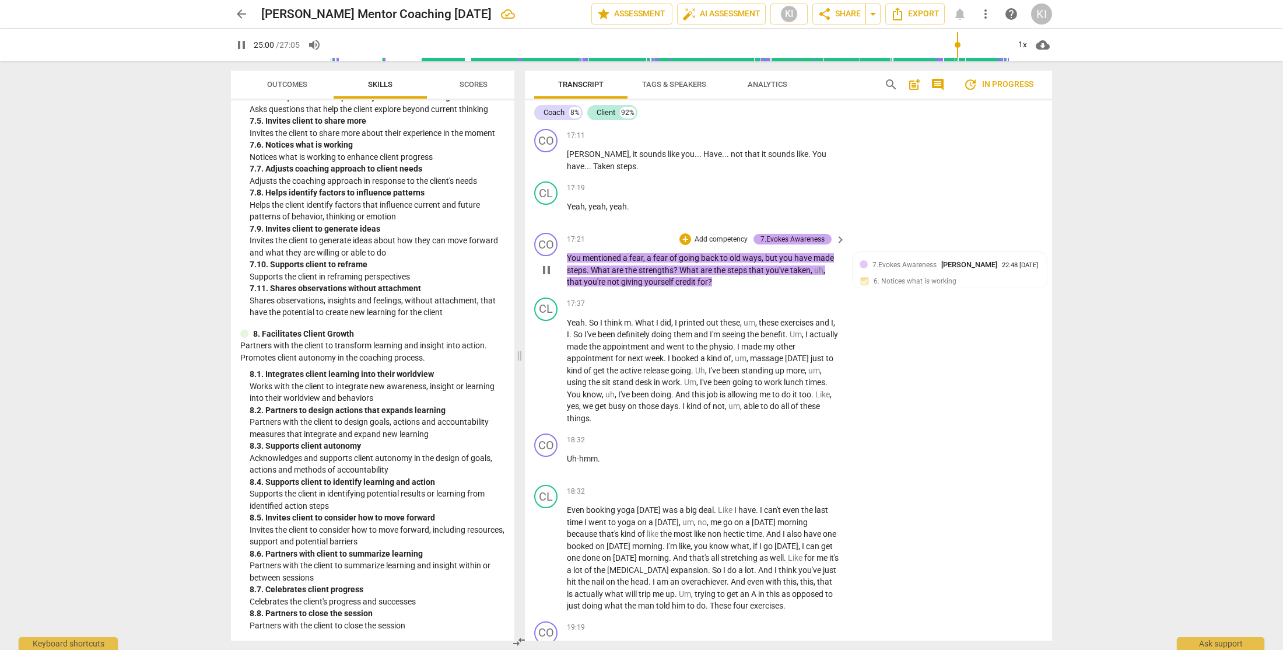
click at [781, 244] on div "7.Evokes Awareness" at bounding box center [793, 239] width 64 height 11
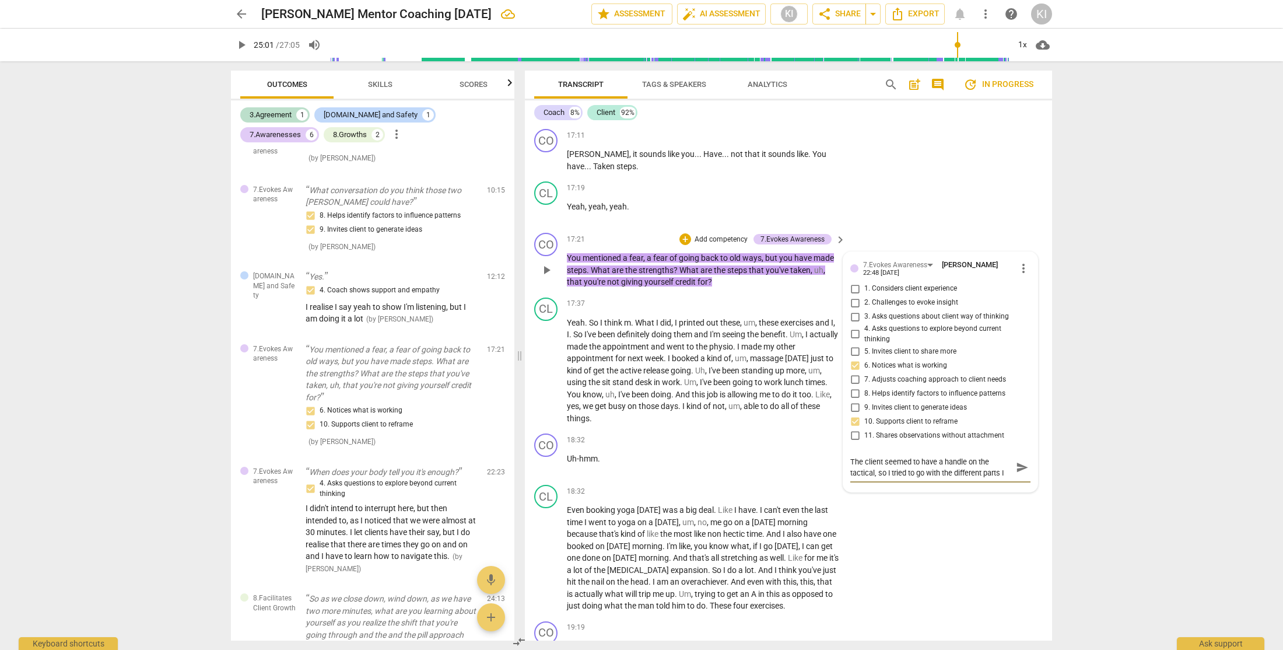
scroll to position [10, 0]
click at [1019, 466] on span "send" at bounding box center [1022, 467] width 13 height 13
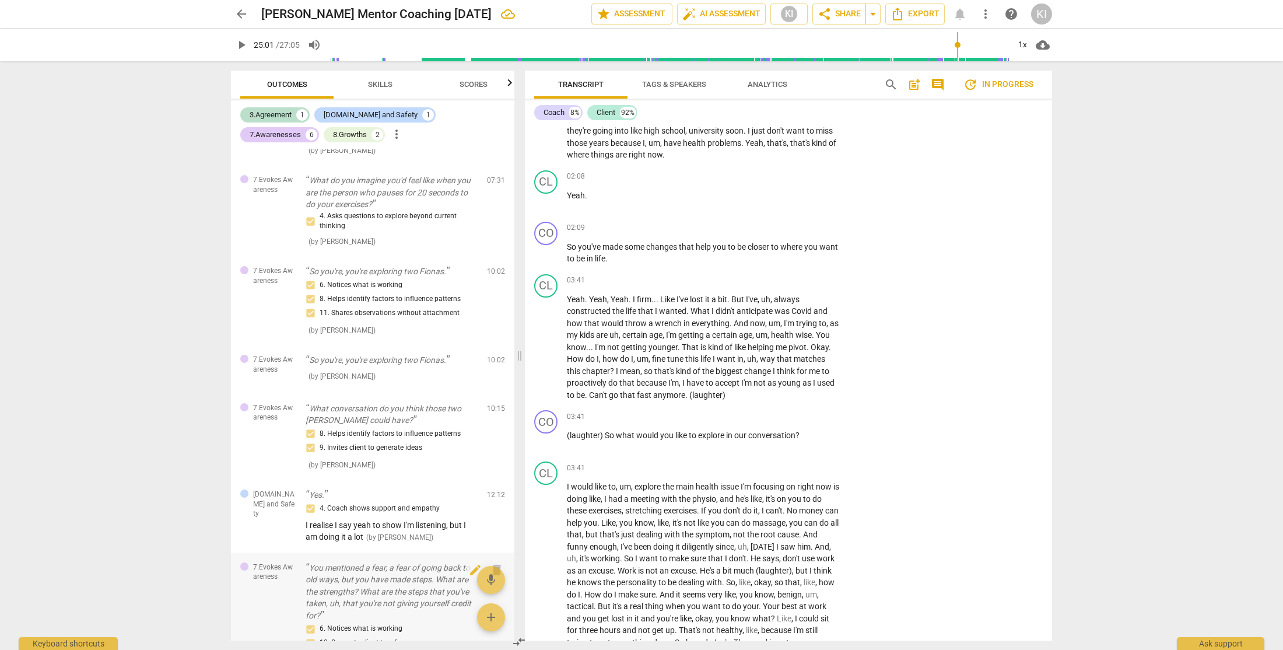
scroll to position [0, 0]
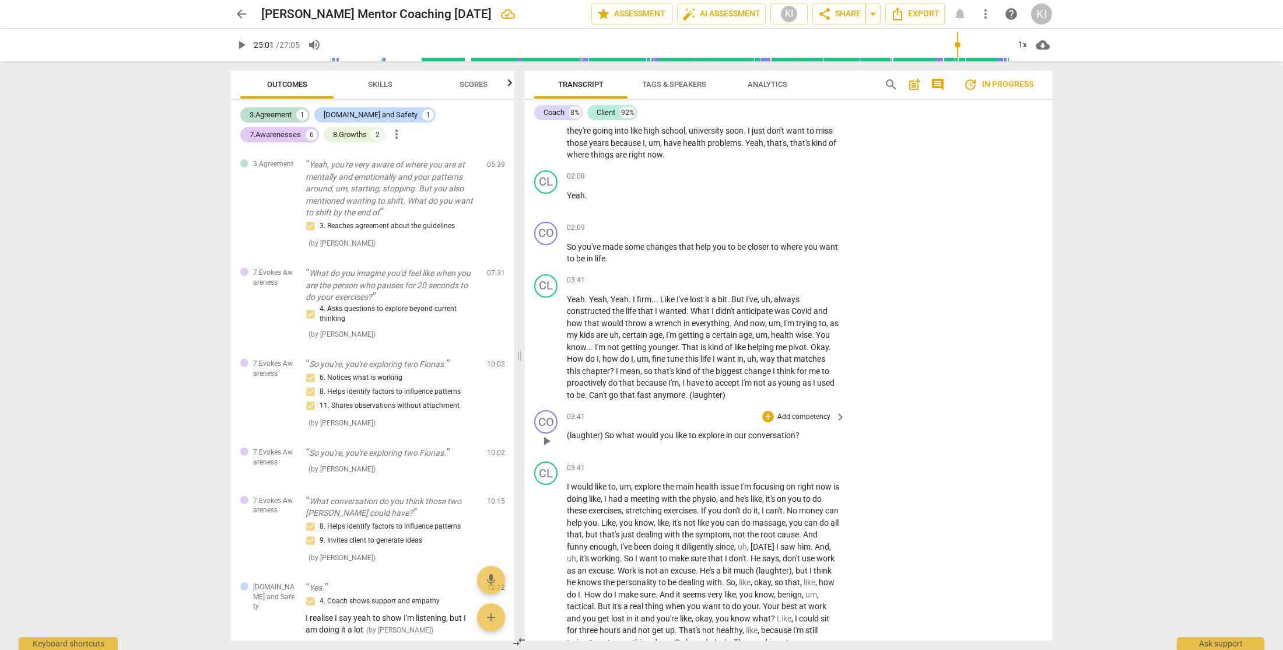
click at [816, 415] on p "Add competency" at bounding box center [803, 417] width 55 height 11
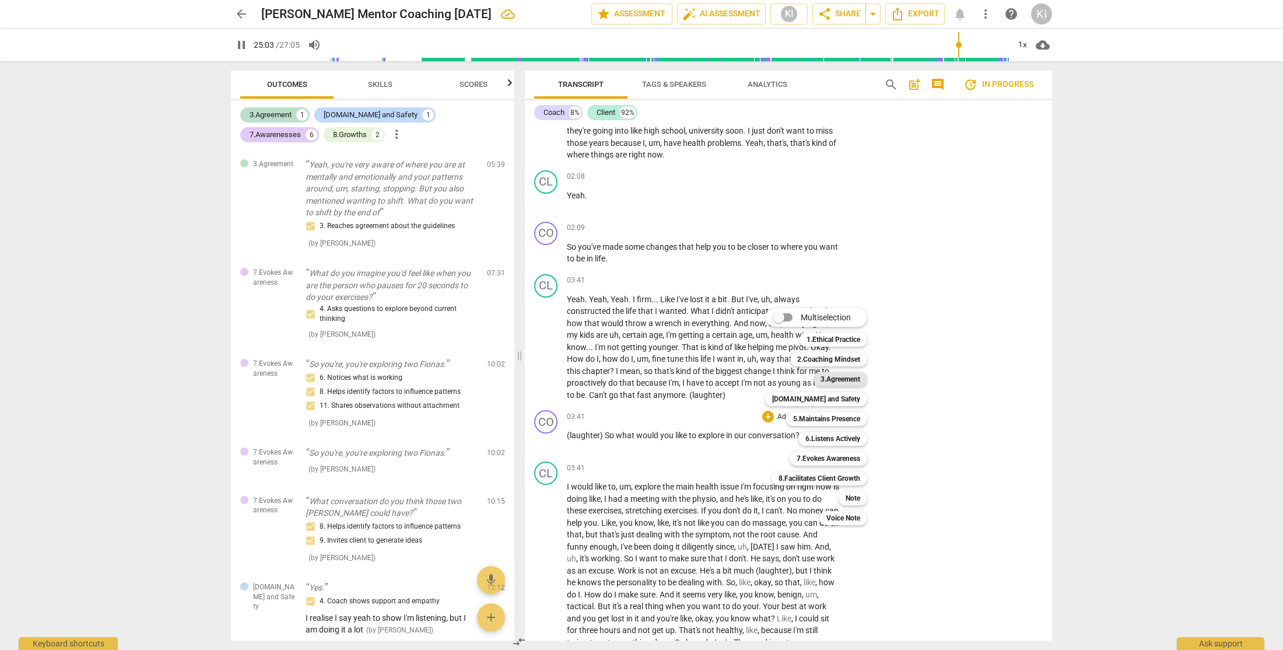
click at [853, 376] on b "3.Agreement" at bounding box center [841, 379] width 40 height 14
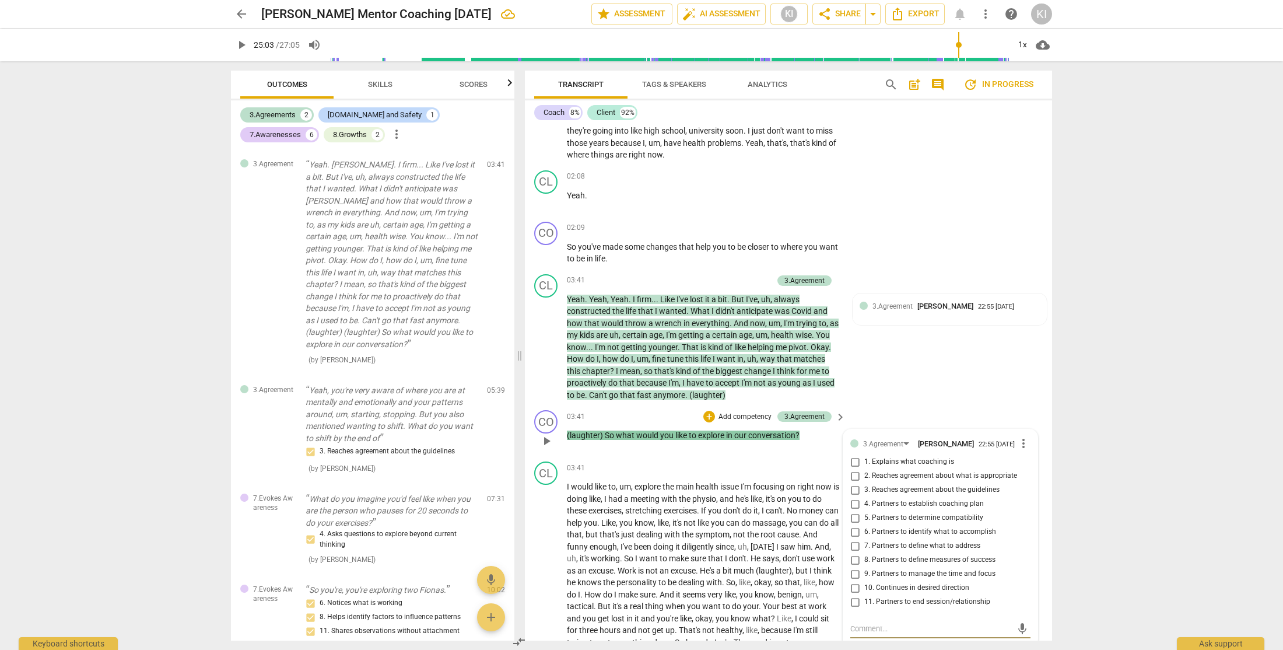
click at [1021, 447] on span "more_vert" at bounding box center [1024, 443] width 14 height 14
click at [1024, 467] on li "Delete" at bounding box center [1033, 465] width 40 height 22
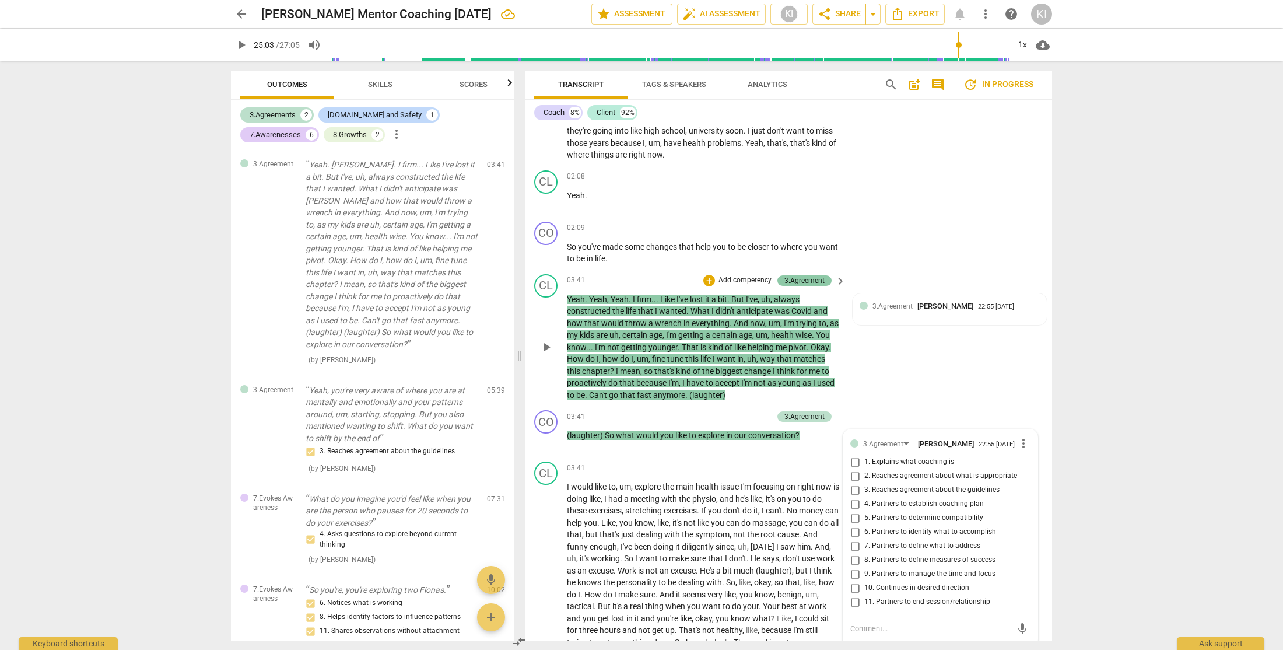
click at [828, 281] on div "3.Agreement" at bounding box center [805, 280] width 54 height 11
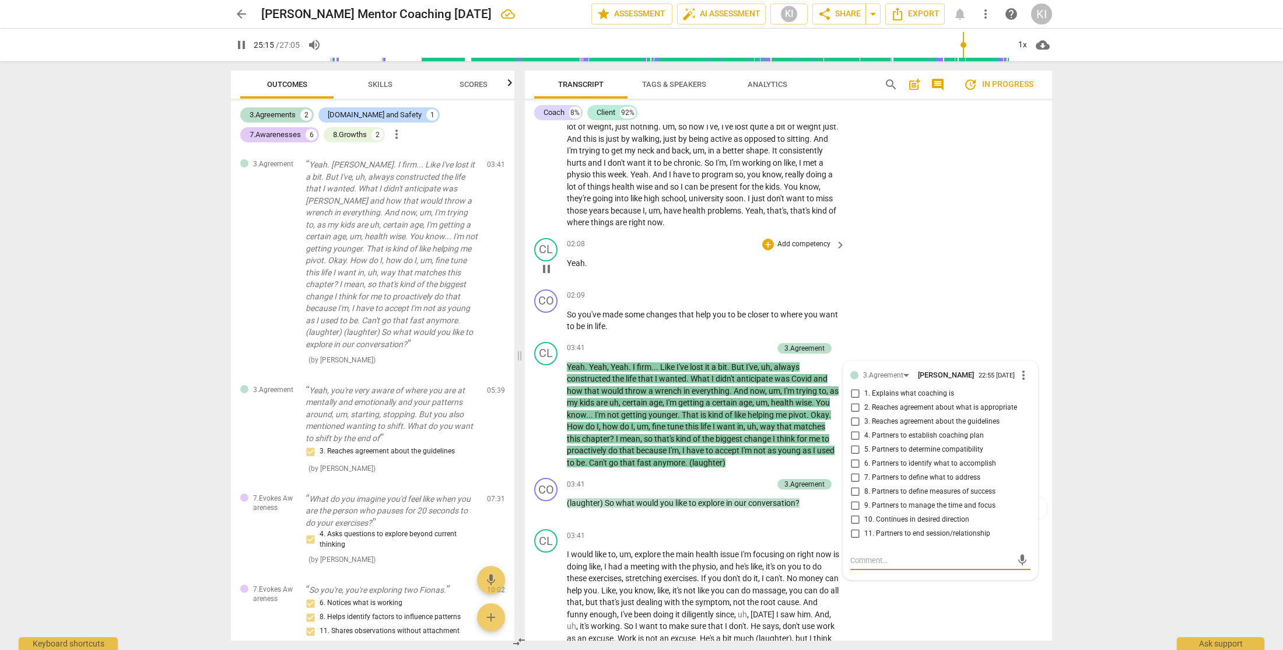
scroll to position [732, 0]
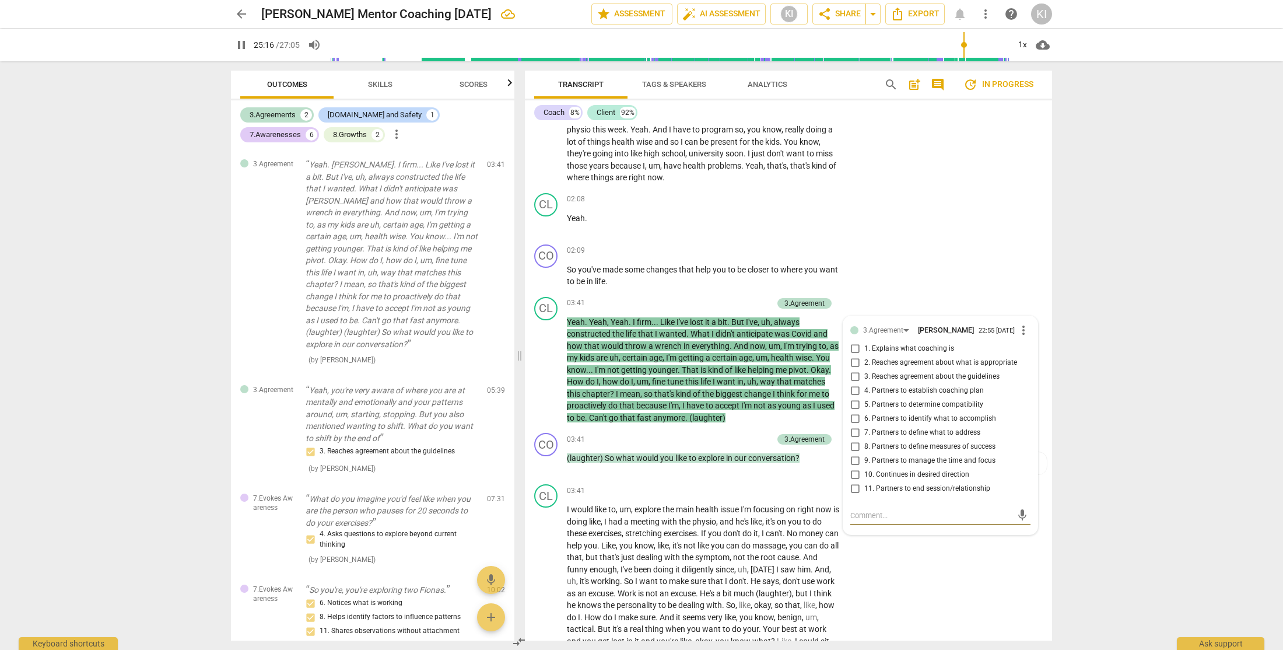
click at [1124, 324] on div "arrow_back [PERSON_NAME] Mentor Coaching [DATE] edit star Assessment auto_fix_h…" at bounding box center [641, 325] width 1283 height 650
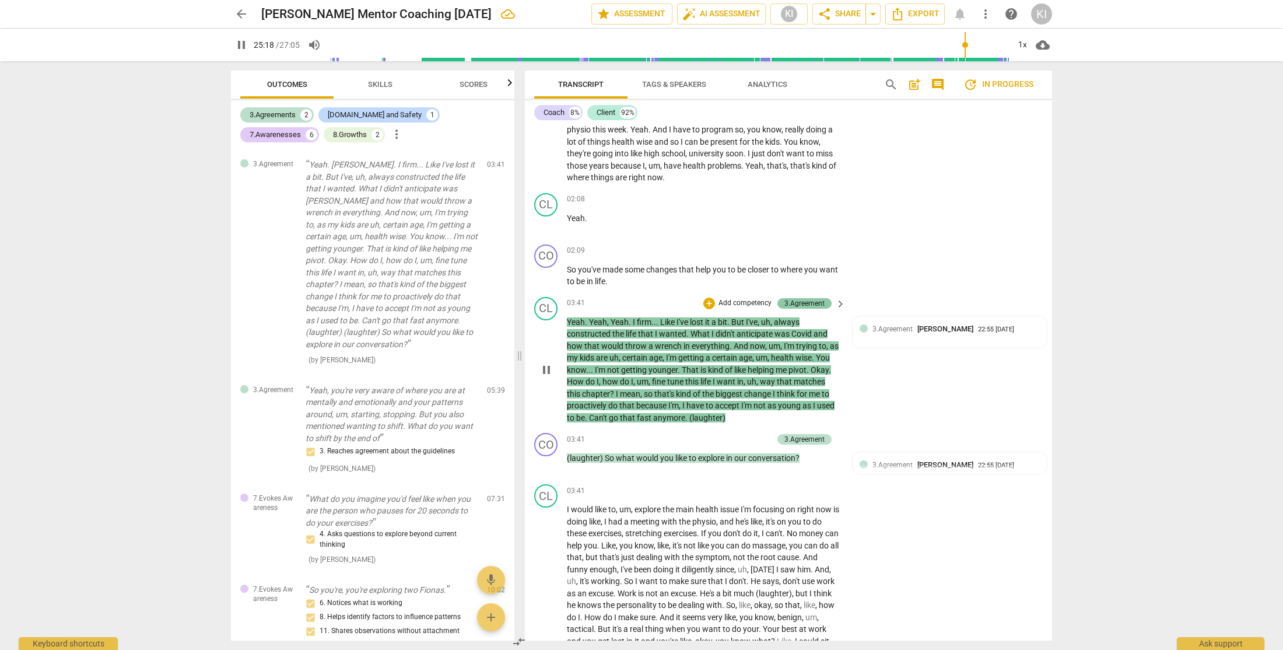
click at [820, 303] on div "3.Agreement" at bounding box center [805, 303] width 40 height 11
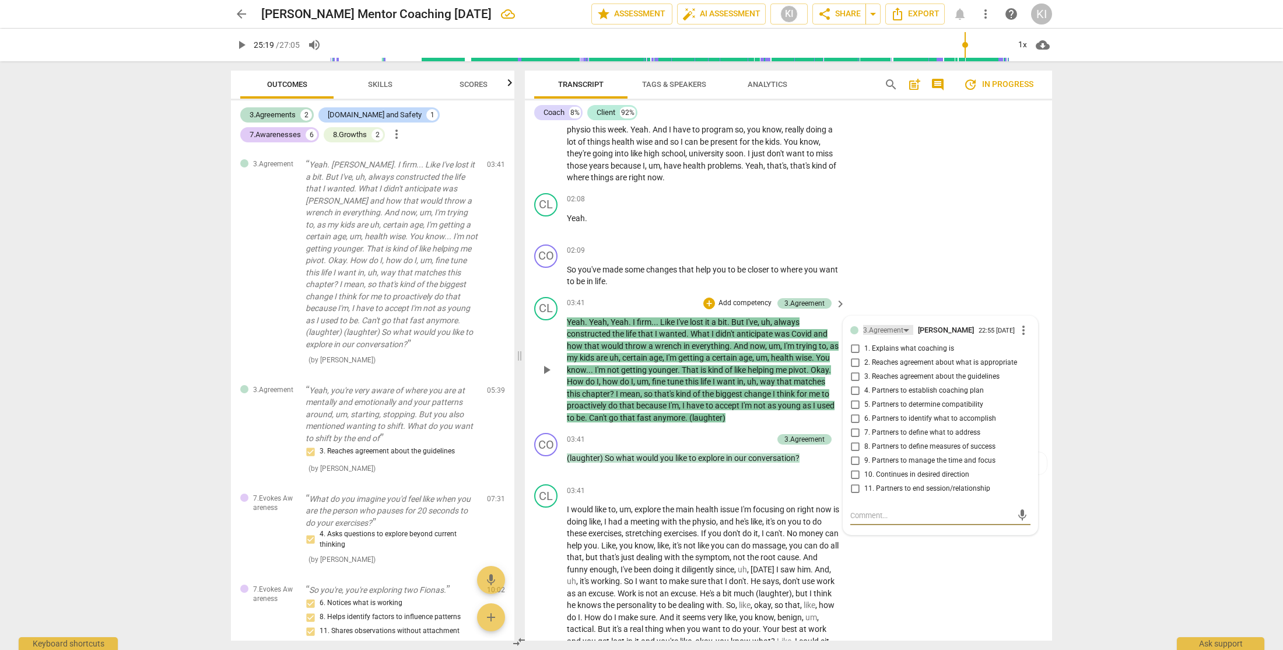
click at [905, 327] on div "3.Agreement" at bounding box center [888, 330] width 50 height 10
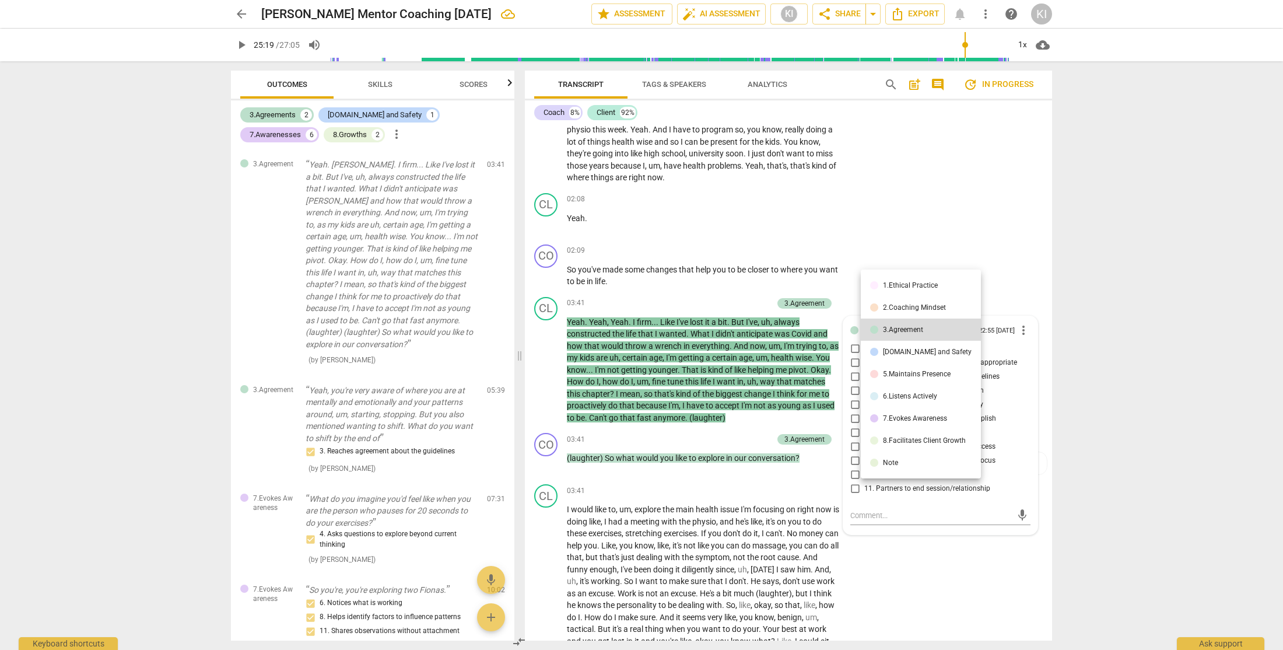
click at [1020, 331] on div at bounding box center [641, 325] width 1283 height 650
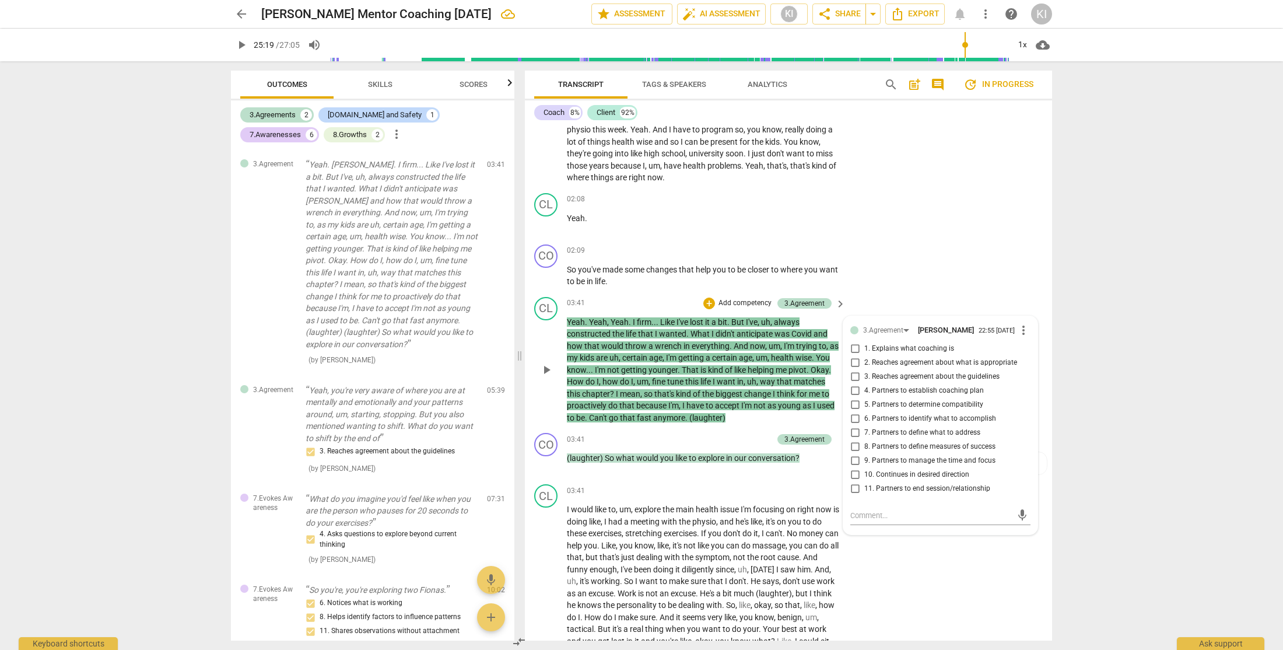
click at [1020, 328] on span "more_vert" at bounding box center [1024, 330] width 14 height 14
click at [1029, 333] on li "Edit" at bounding box center [1033, 330] width 40 height 22
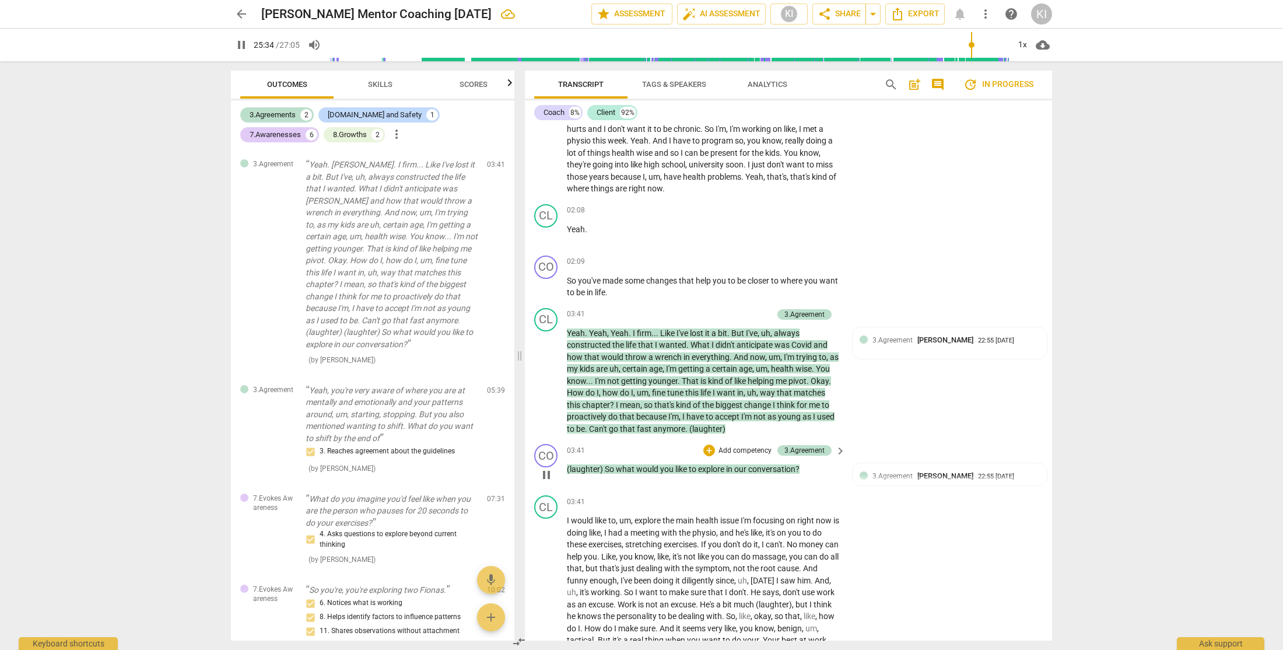
scroll to position [719, 0]
click at [839, 316] on span "keyboard_arrow_right" at bounding box center [841, 317] width 14 height 14
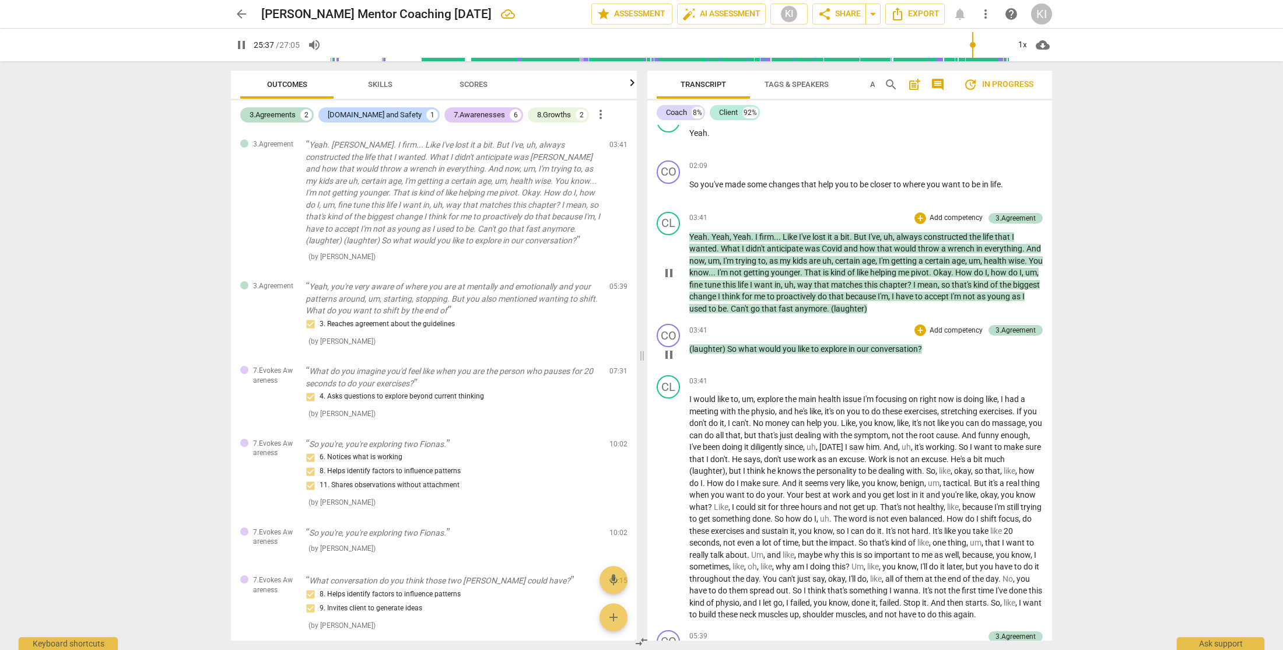
scroll to position [814, 0]
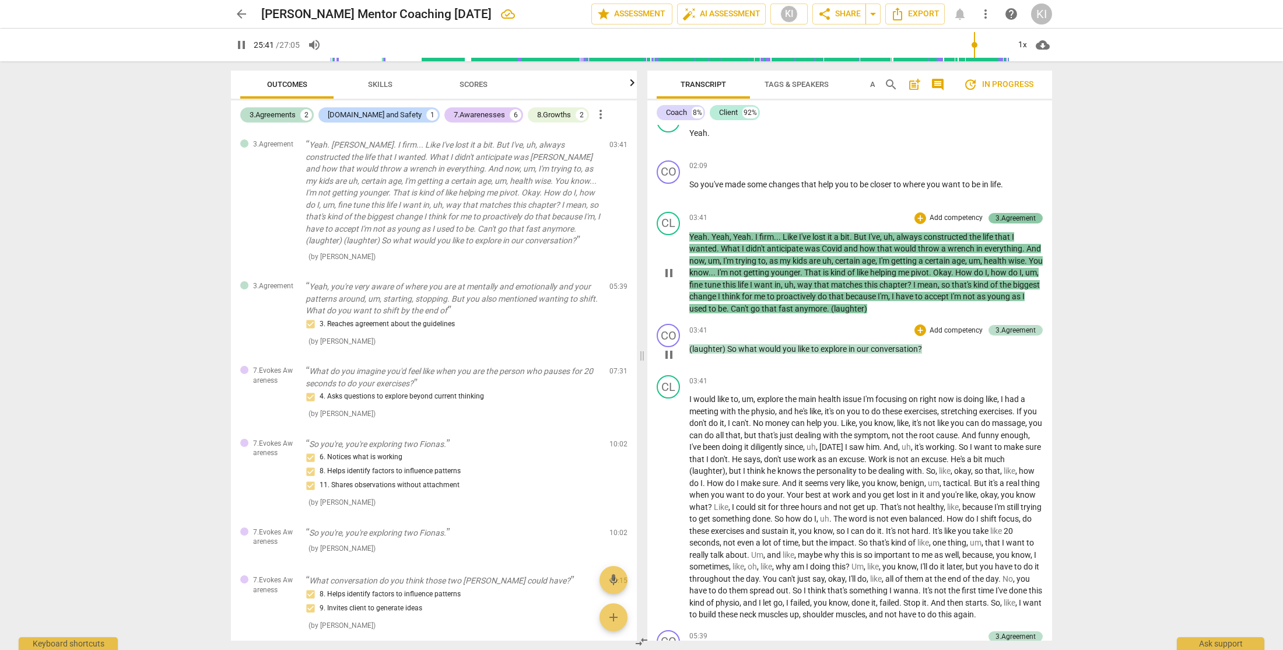
click at [1027, 215] on div "3.Agreement" at bounding box center [1016, 218] width 40 height 11
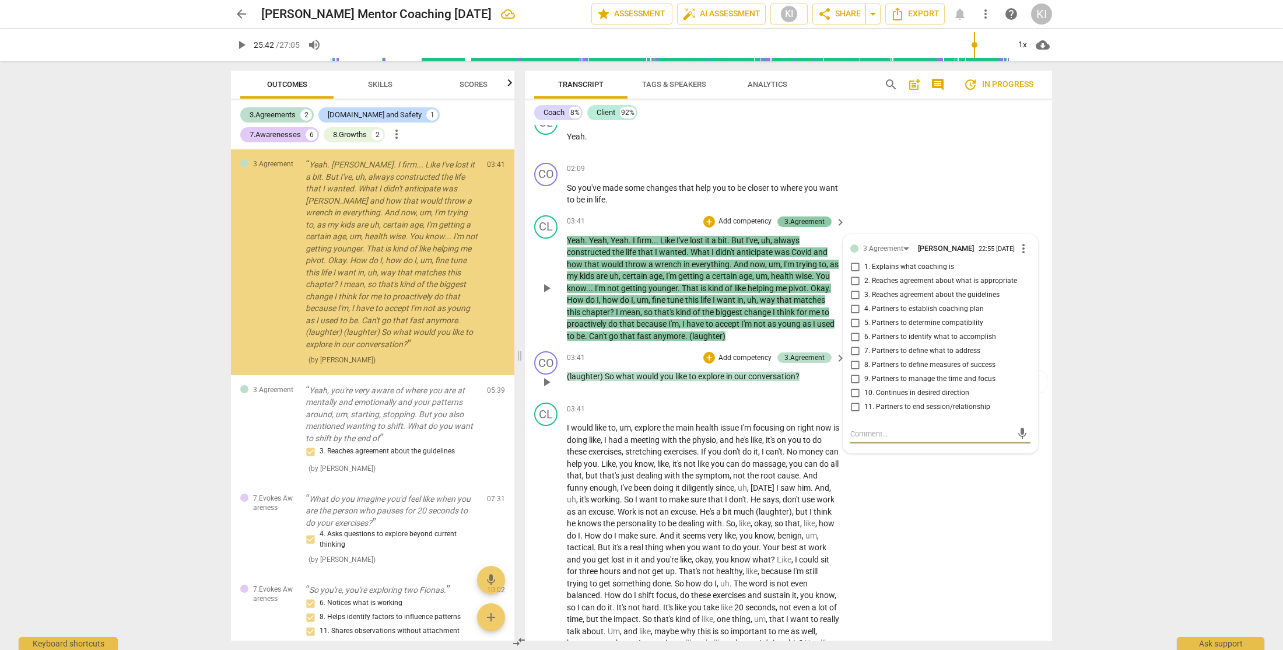
scroll to position [816, 0]
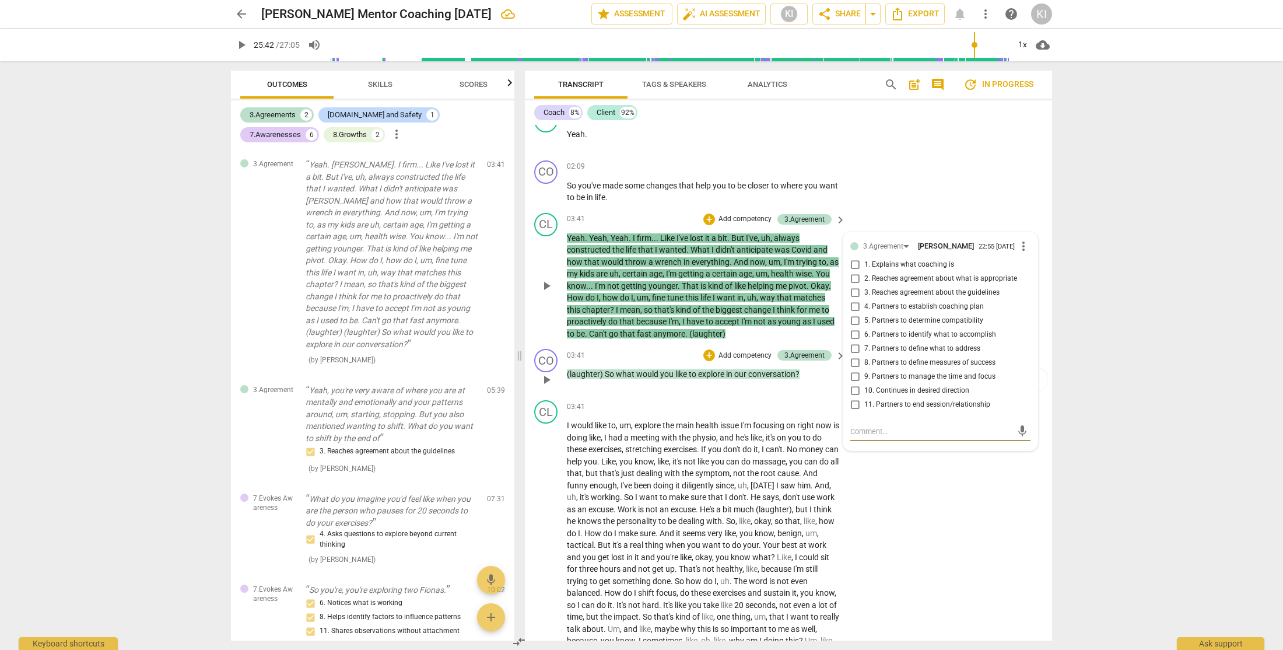
click at [1020, 246] on span "more_vert" at bounding box center [1024, 246] width 14 height 14
click at [1030, 271] on li "Delete" at bounding box center [1033, 268] width 40 height 22
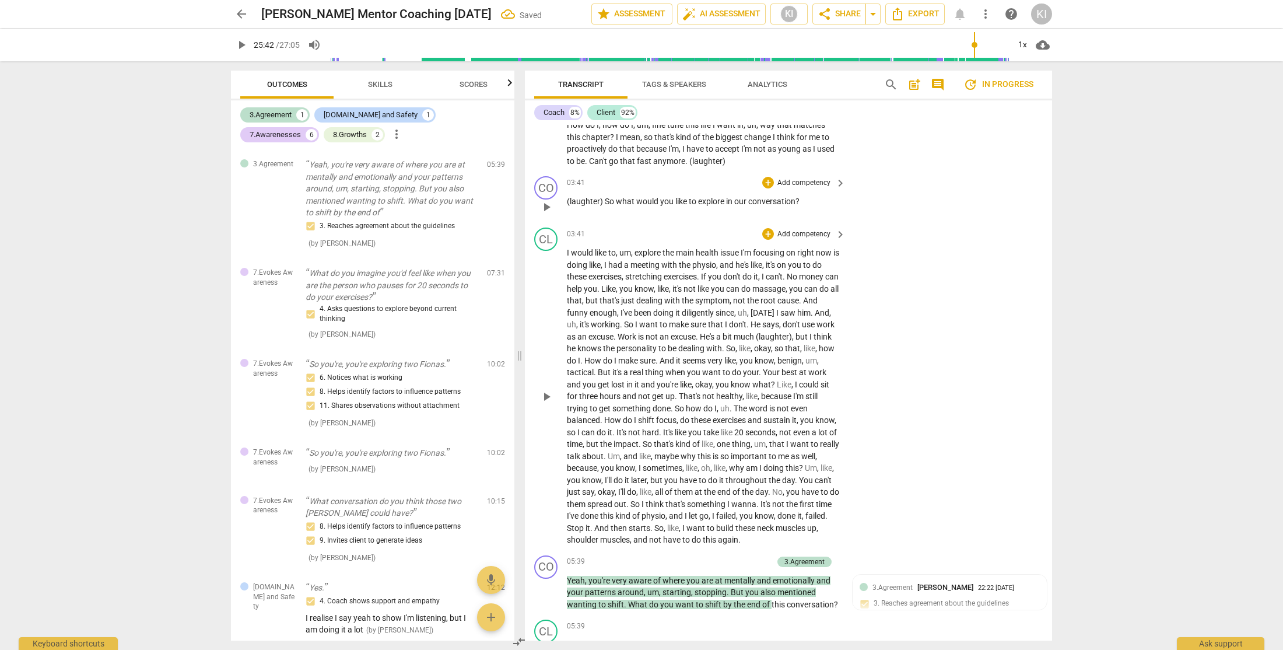
scroll to position [978, 0]
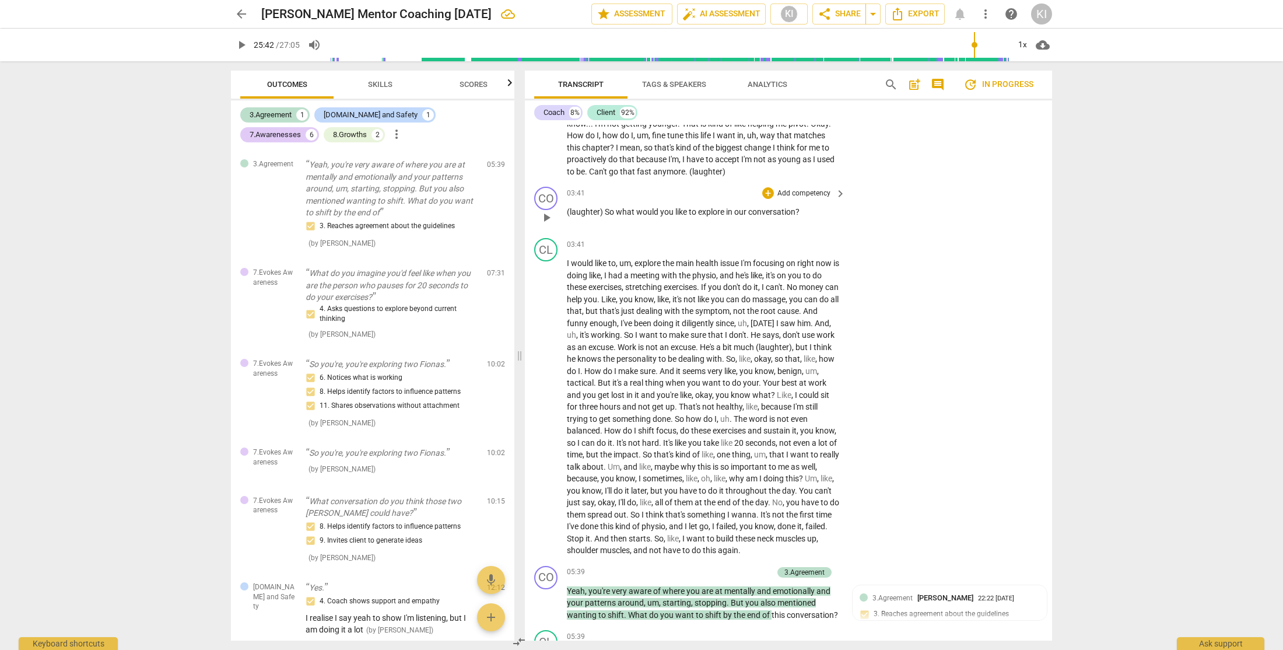
click at [1170, 361] on div "arrow_back [PERSON_NAME] Mentor Coaching [DATE] edit star Assessment auto_fix_h…" at bounding box center [641, 325] width 1283 height 650
click at [876, 15] on span "arrow_drop_down" at bounding box center [873, 14] width 14 height 14
click at [989, 14] on span "more_vert" at bounding box center [986, 14] width 14 height 14
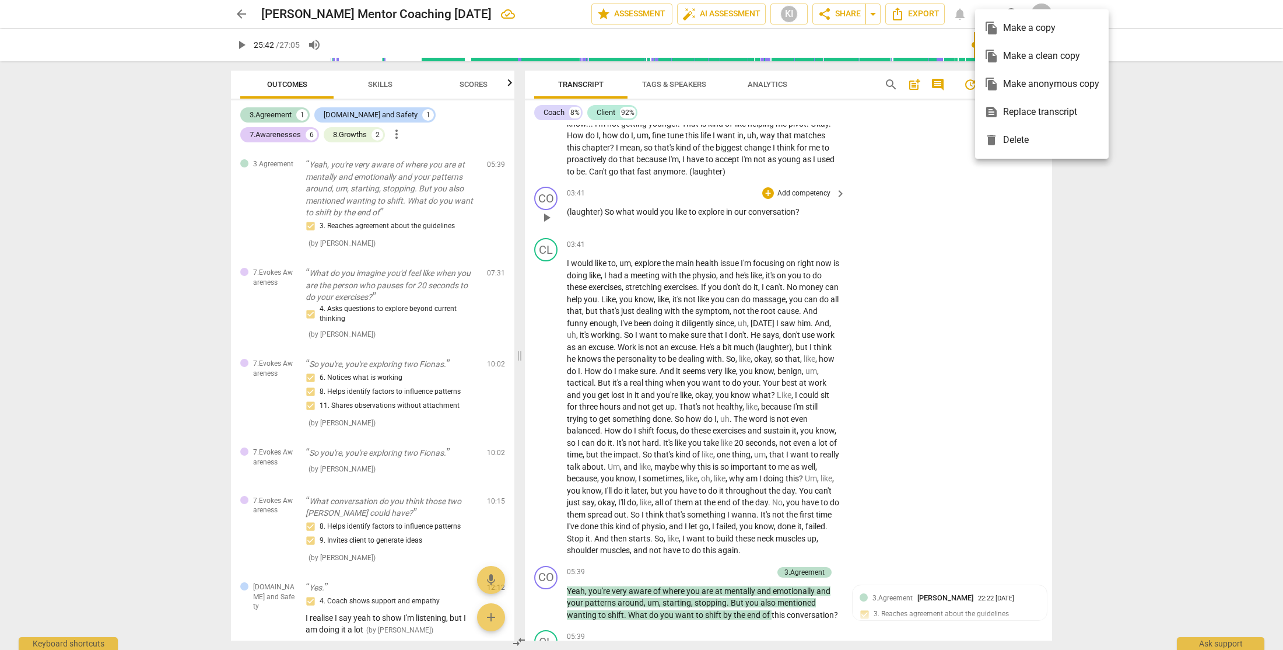
click at [1183, 191] on div at bounding box center [641, 325] width 1283 height 650
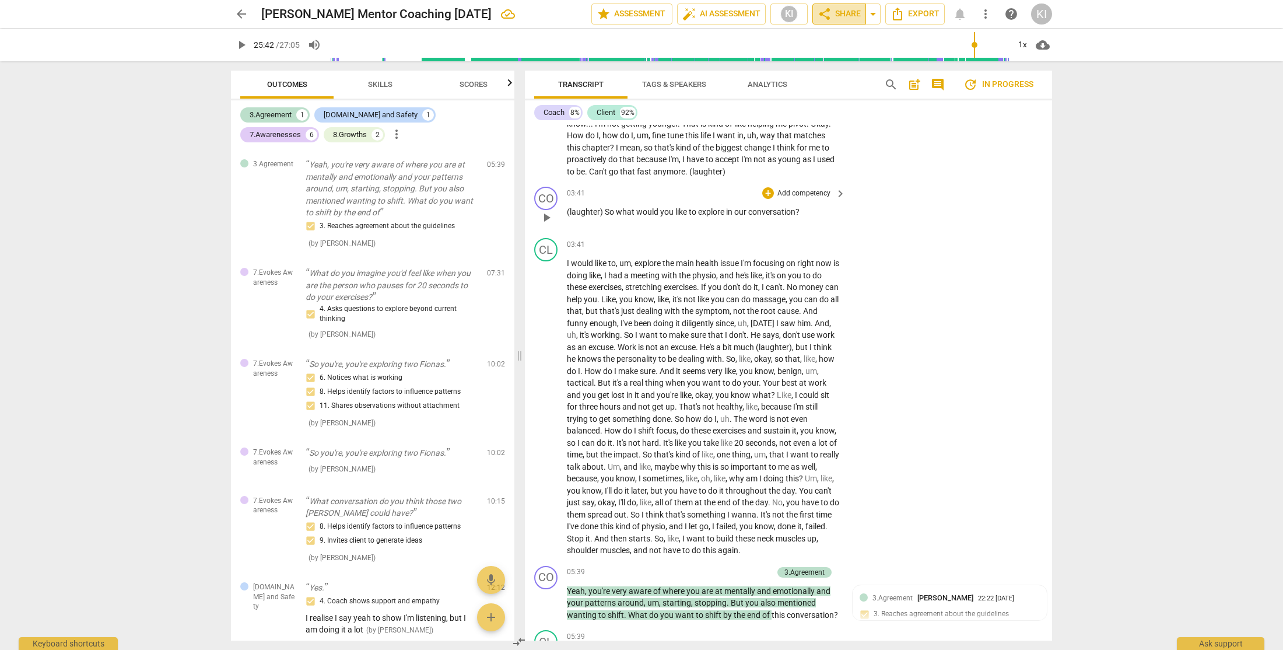
click at [832, 18] on span "share Share" at bounding box center [839, 14] width 43 height 14
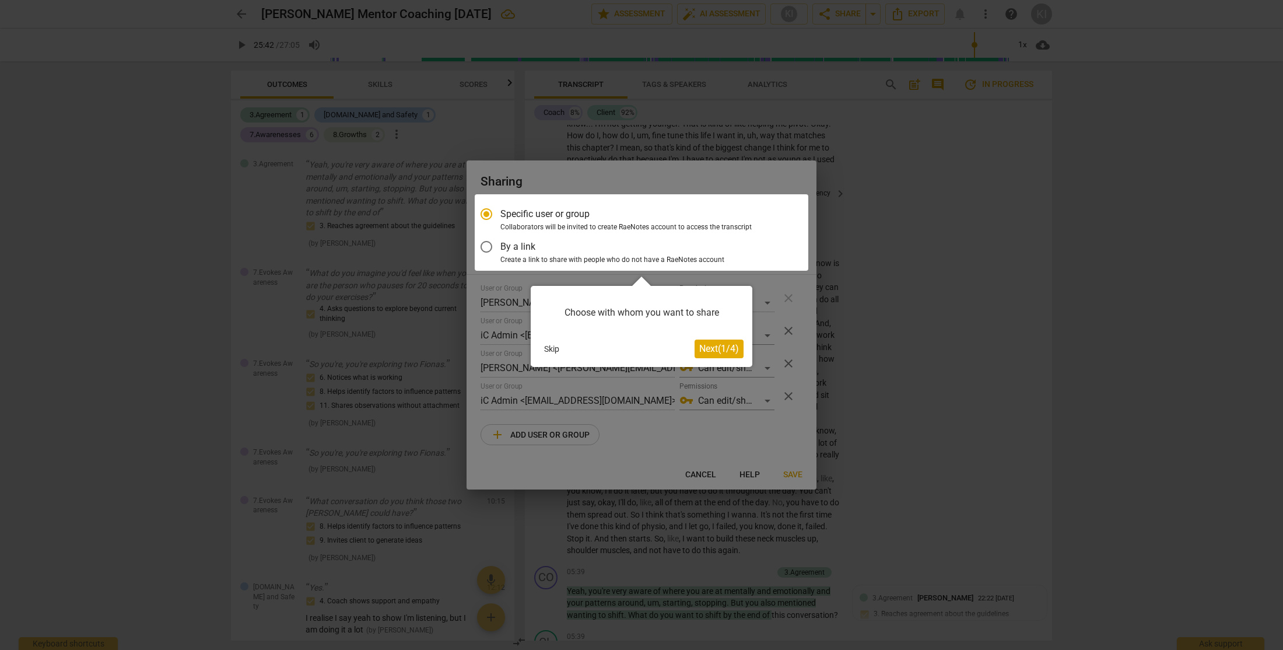
click at [708, 353] on span "Next ( 1 / 4 )" at bounding box center [719, 348] width 40 height 11
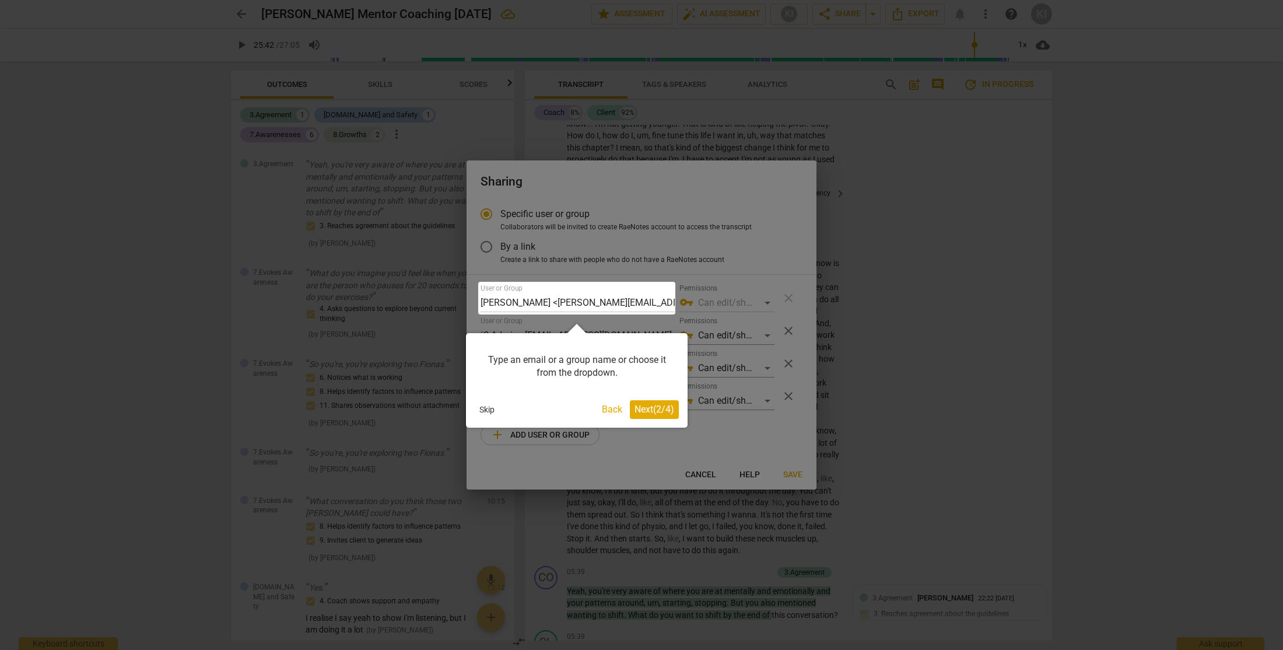
click at [656, 411] on span "Next ( 2 / 4 )" at bounding box center [655, 409] width 40 height 11
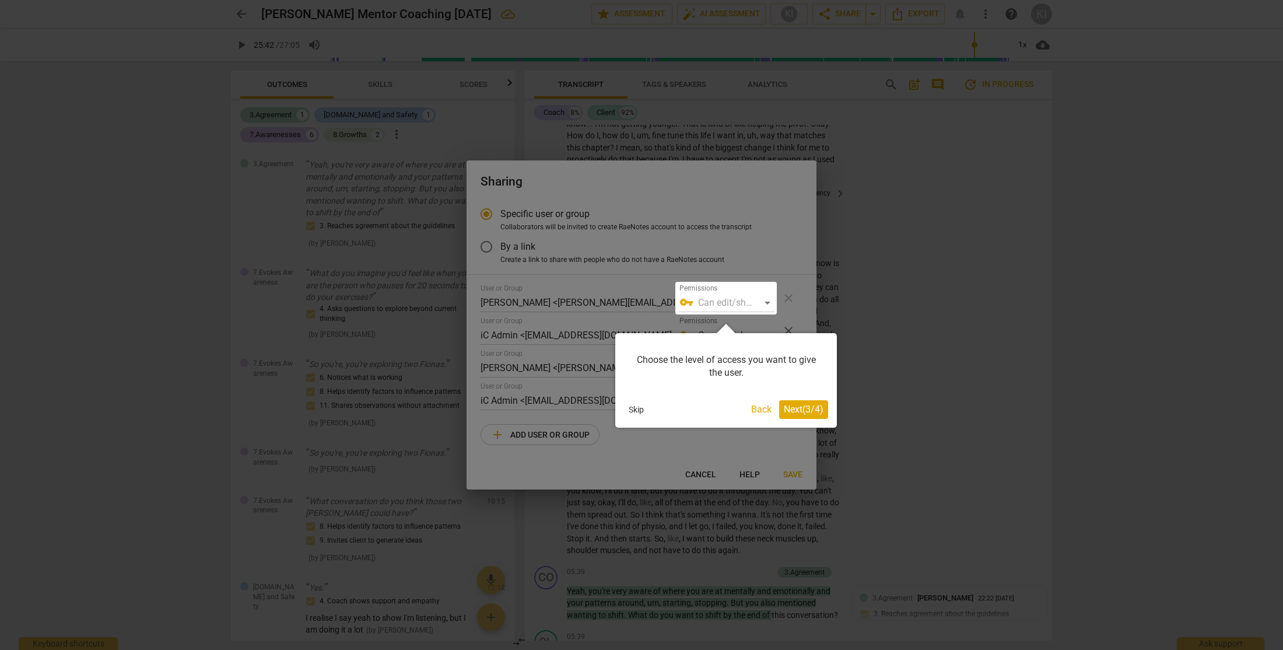
click at [797, 414] on span "Next ( 3 / 4 )" at bounding box center [804, 409] width 40 height 11
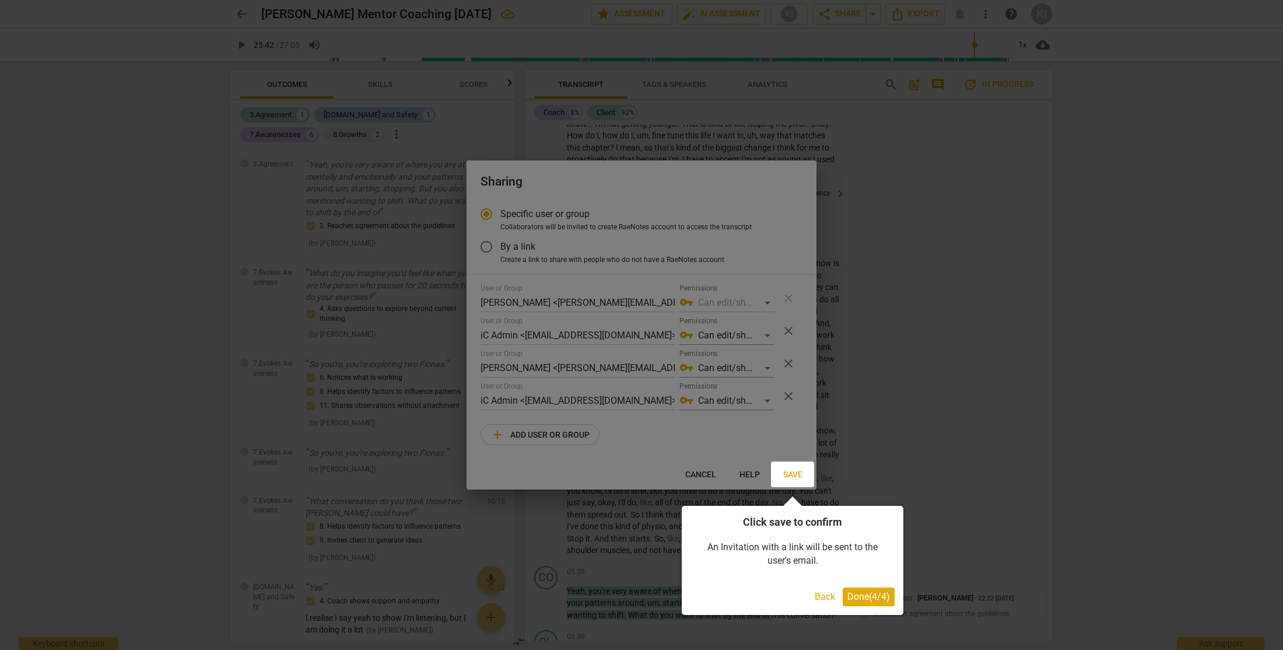
click at [853, 600] on span "Done ( 4 / 4 )" at bounding box center [869, 596] width 43 height 11
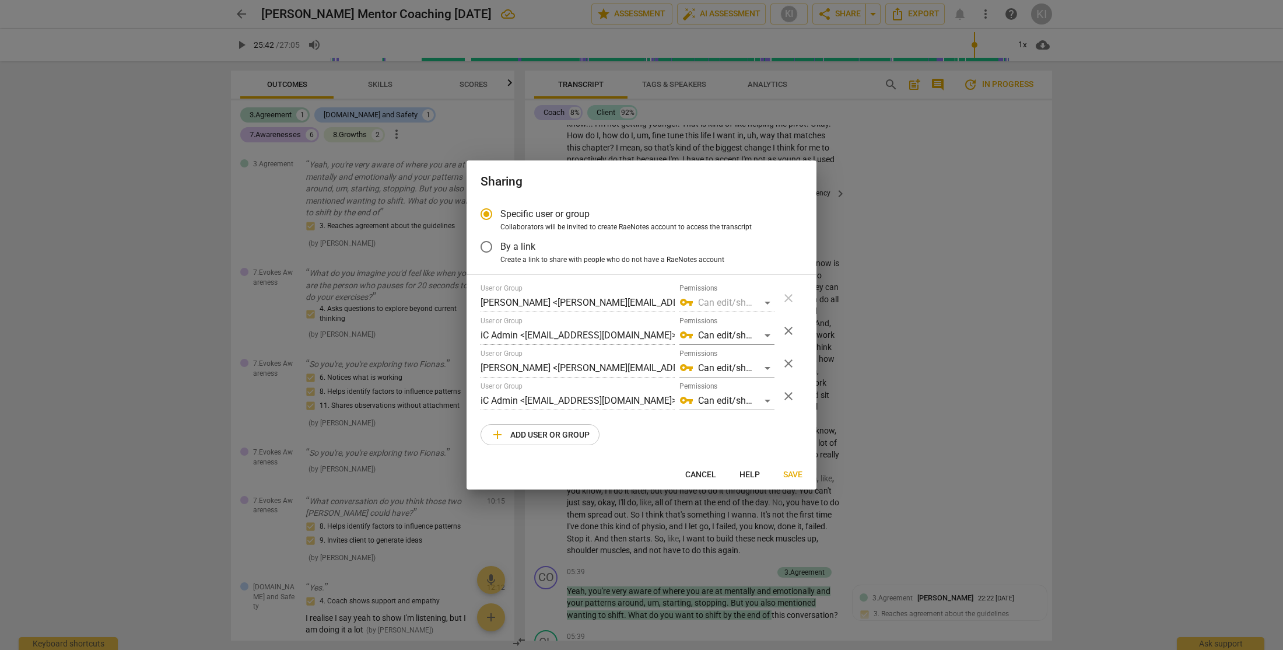
click at [1027, 433] on div at bounding box center [641, 325] width 1283 height 650
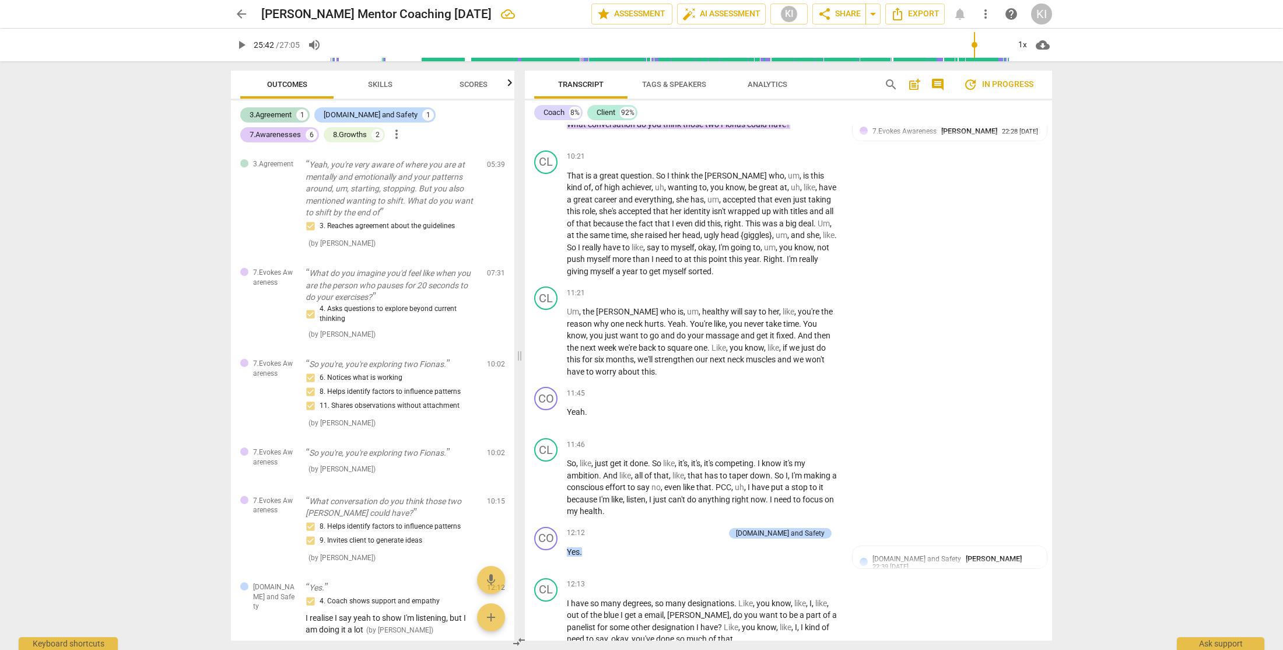
scroll to position [2895, 0]
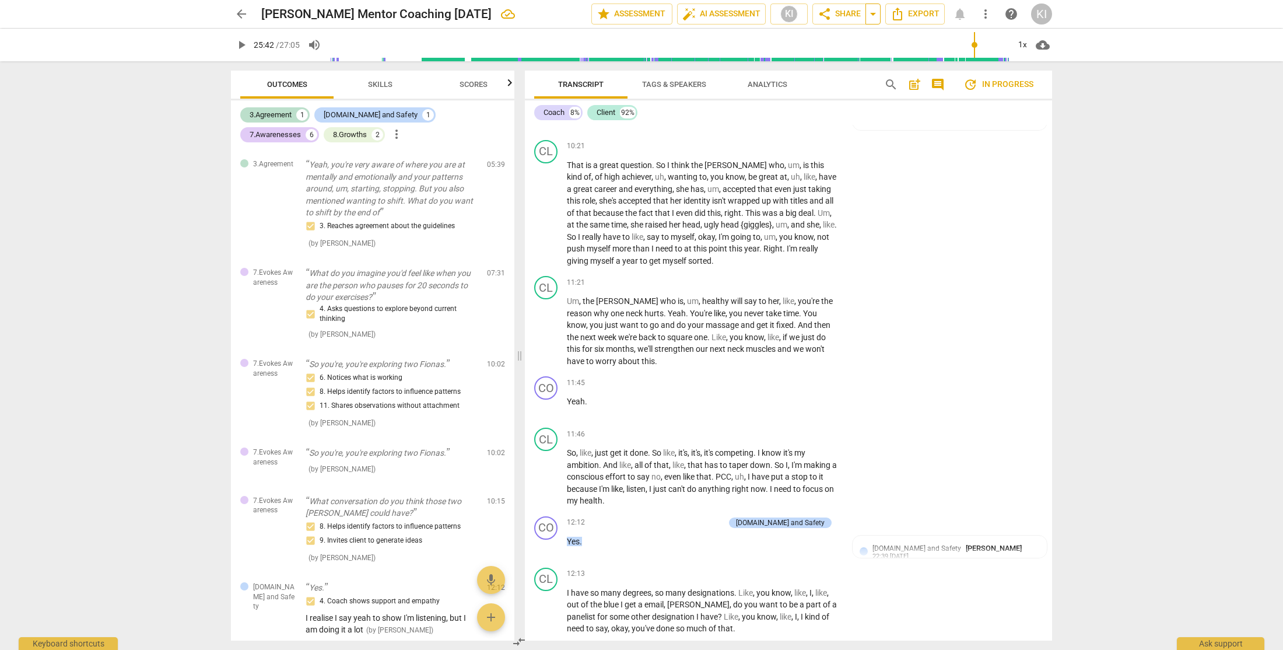
click at [874, 15] on span "arrow_drop_down" at bounding box center [873, 14] width 14 height 14
click at [846, 34] on span "Copy link" at bounding box center [836, 35] width 42 height 11
click at [905, 19] on span "Export" at bounding box center [915, 14] width 49 height 14
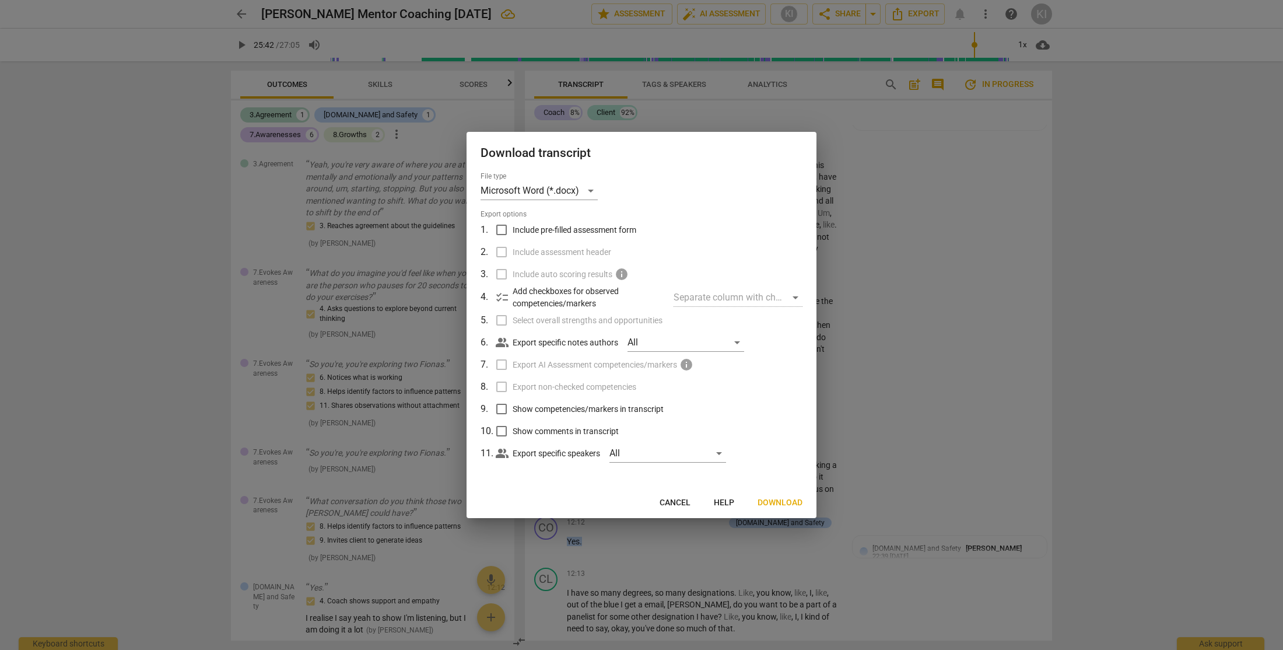
click at [681, 505] on span "Cancel" at bounding box center [675, 503] width 31 height 12
